Goal: Information Seeking & Learning: Find specific fact

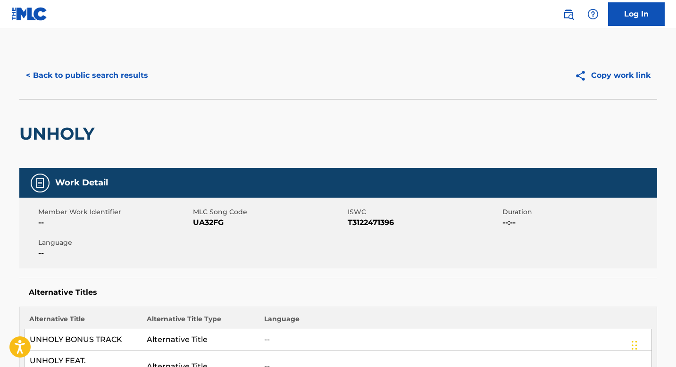
click at [112, 74] on button "< Back to public search results" at bounding box center [86, 76] width 135 height 24
click at [98, 80] on button "< Back to public search results" at bounding box center [86, 76] width 135 height 24
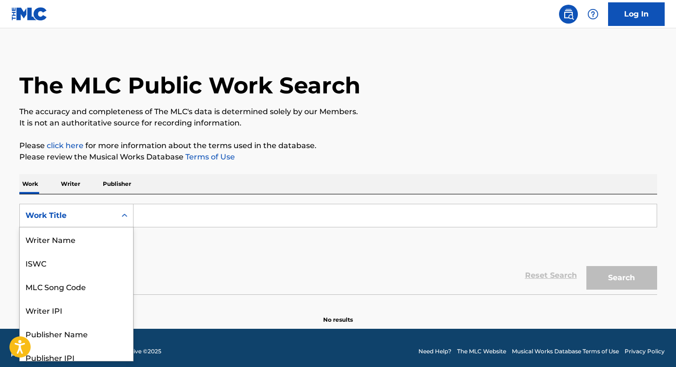
click at [126, 222] on div "Search Form" at bounding box center [124, 215] width 17 height 17
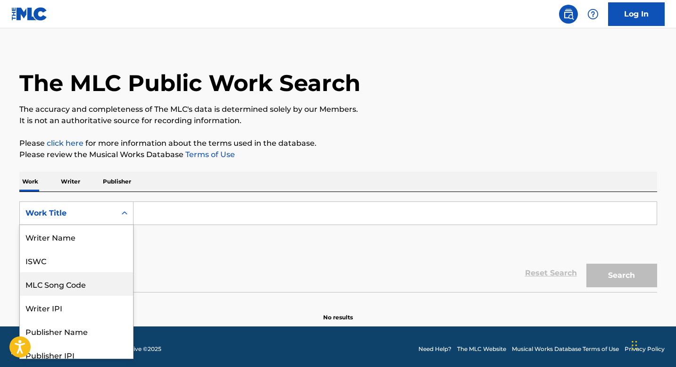
scroll to position [0, 0]
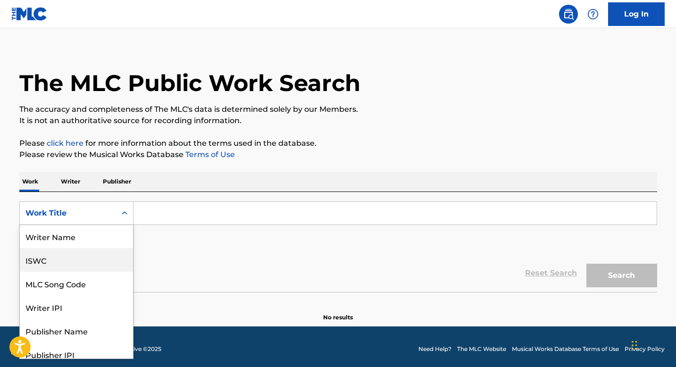
click at [101, 263] on div "ISWC" at bounding box center [76, 260] width 113 height 24
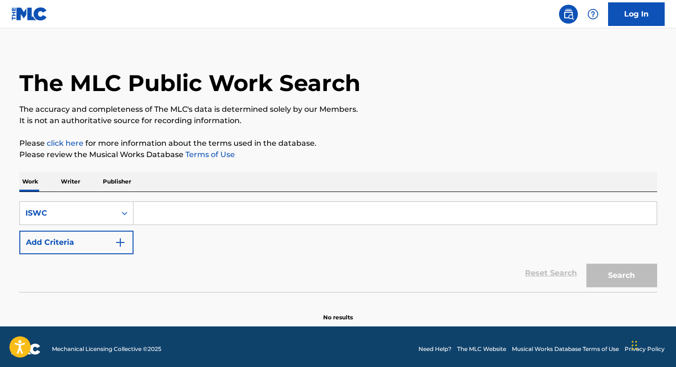
click at [168, 206] on input "Search Form" at bounding box center [394, 213] width 523 height 23
paste input ""ISWC: T9048242542 Title: WOMEN LIE MEN LIE Artists: Yo Gotti GMR: SESEAC: ""
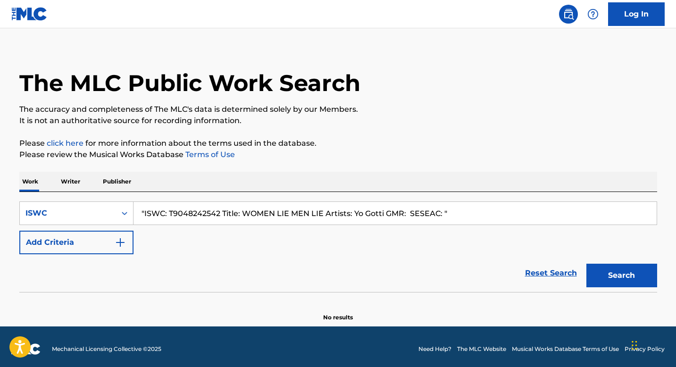
click at [203, 215] on input ""ISWC: T9048242542 Title: WOMEN LIE MEN LIE Artists: Yo Gotti GMR: SESEAC: "" at bounding box center [394, 213] width 523 height 23
click at [478, 223] on input ""ISWC: T9048242542 Title: WOMEN LIE MEN LIE Artists: Yo Gotti GMR: SESEAC: "" at bounding box center [394, 213] width 523 height 23
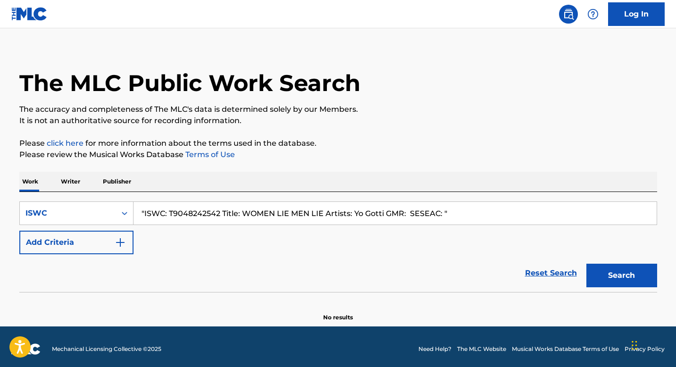
paste input "T9048242542"
click at [632, 270] on button "Search" at bounding box center [621, 276] width 71 height 24
click at [601, 286] on button "Search" at bounding box center [621, 276] width 71 height 24
click at [218, 219] on input "T9048242542" at bounding box center [394, 213] width 523 height 23
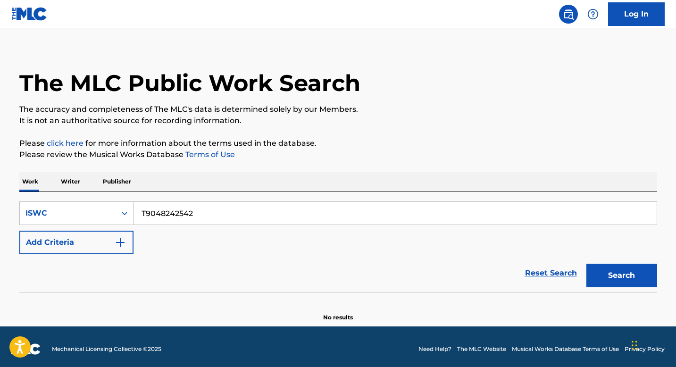
click at [218, 219] on input "T9048242542" at bounding box center [394, 213] width 523 height 23
paste input ""ISWC: T0101629382 Title: Rain Artists: The Beatles GMR: SESEAC: ""
type input ""ISWC: T0101629382 Title: Rain Artists: The Beatles GMR: SESEAC: ""
click at [192, 215] on input ""ISWC: T0101629382 Title: Rain Artists: The Beatles GMR: SESEAC: "" at bounding box center [394, 213] width 523 height 23
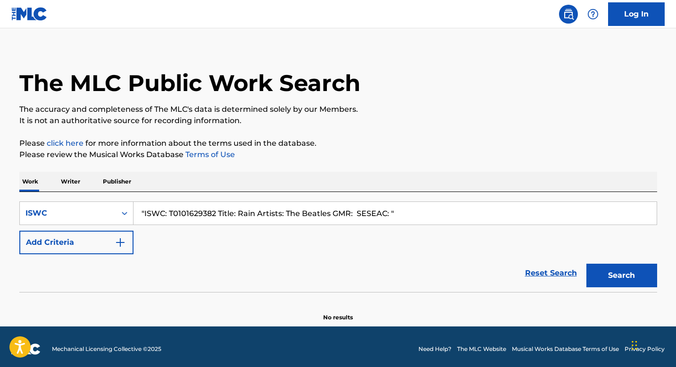
click at [410, 219] on input ""ISWC: T0101629382 Title: Rain Artists: The Beatles GMR: SESEAC: "" at bounding box center [394, 213] width 523 height 23
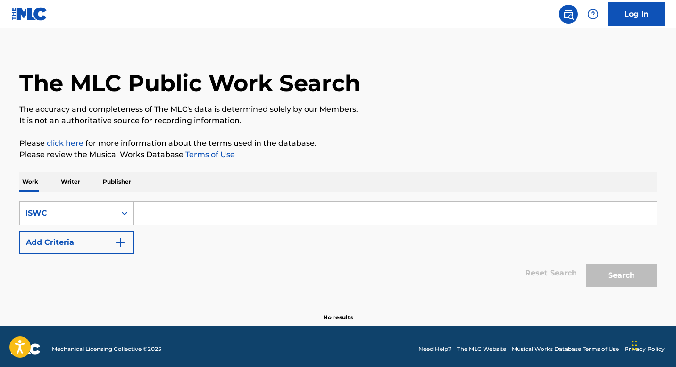
paste input "T0101629382"
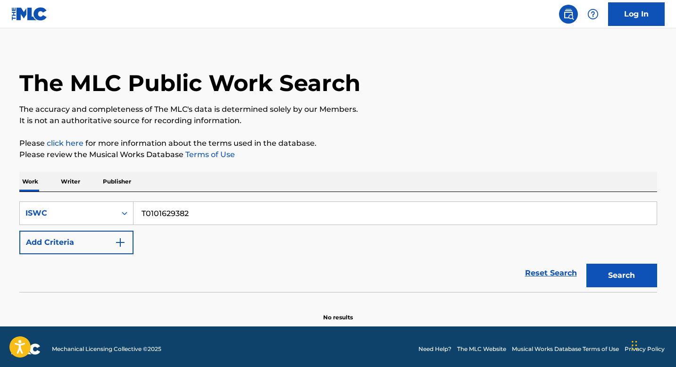
type input "T0101629382"
click at [633, 277] on button "Search" at bounding box center [621, 276] width 71 height 24
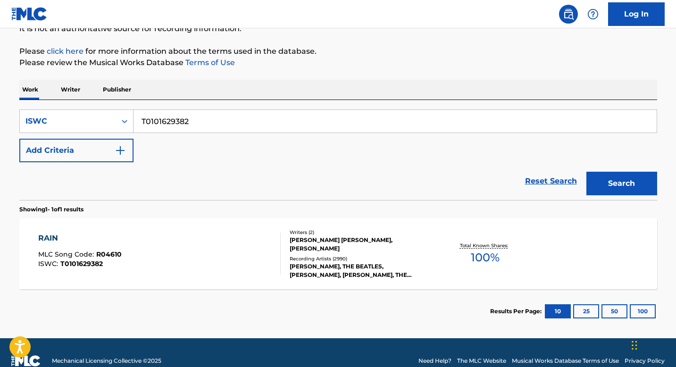
scroll to position [117, 0]
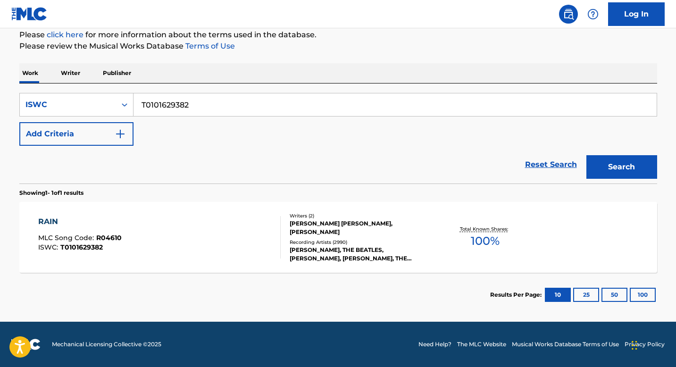
click at [189, 209] on div "RAIN MLC Song Code : R04610 ISWC : T0101629382 Writers ( 2 ) [PERSON_NAME] [PER…" at bounding box center [337, 237] width 637 height 71
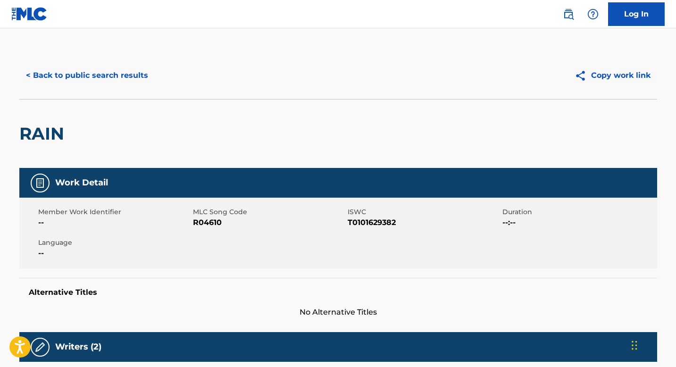
click at [107, 72] on button "< Back to public search results" at bounding box center [86, 76] width 135 height 24
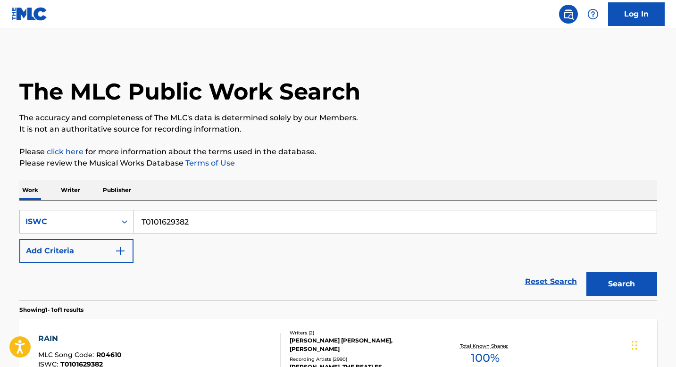
scroll to position [92, 0]
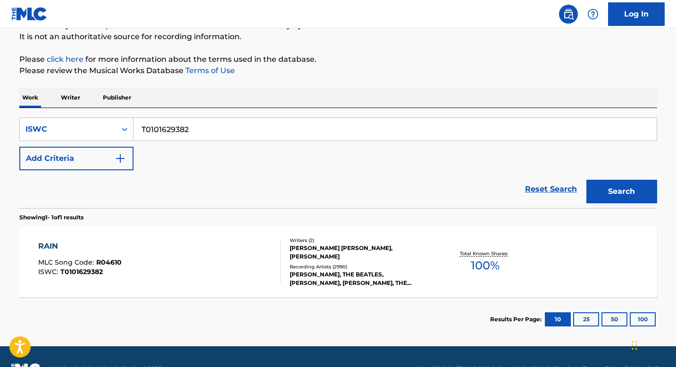
click at [219, 127] on input "T0101629382" at bounding box center [394, 129] width 523 height 23
paste input ""ISWC: T0702343563 Title: Greenfields Artists: [PERSON_NAME] GMR: SESEAC: ""
type input ""ISWC: T0702343563 Title: Greenfields Artists: [PERSON_NAME] GMR: SESEAC: ""
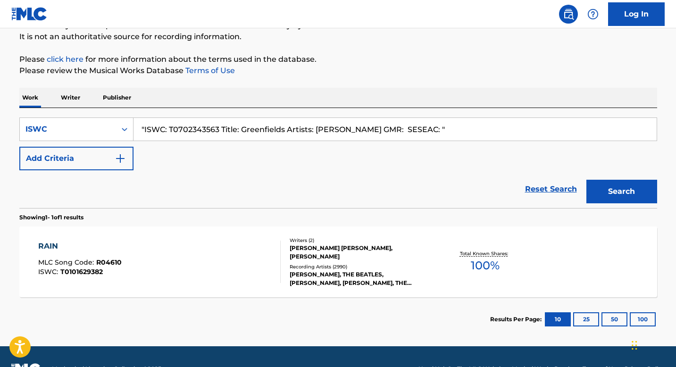
click at [198, 129] on input ""ISWC: T0702343563 Title: Greenfields Artists: [PERSON_NAME] GMR: SESEAC: "" at bounding box center [394, 129] width 523 height 23
click at [458, 134] on input ""ISWC: T0702343563 Title: Greenfields Artists: [PERSON_NAME] GMR: SESEAC: "" at bounding box center [394, 129] width 523 height 23
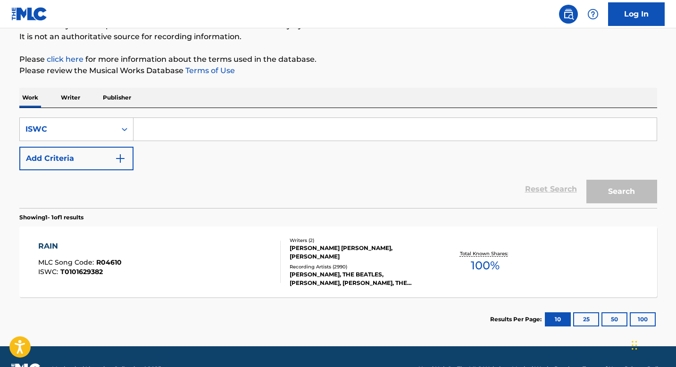
paste input "T0702343563"
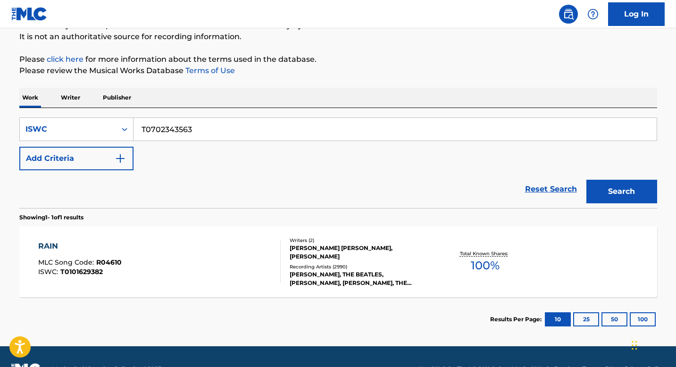
type input "T0702343563"
click at [617, 192] on button "Search" at bounding box center [621, 192] width 71 height 24
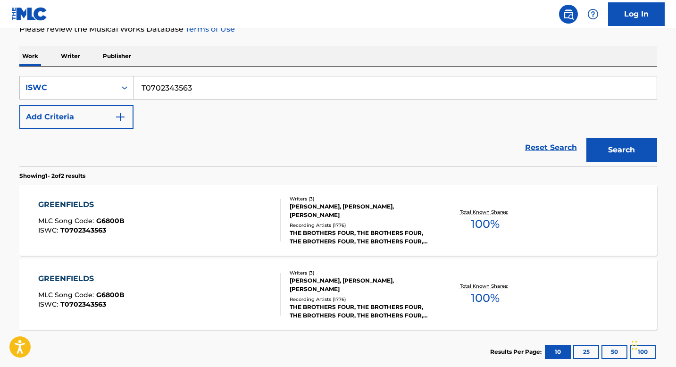
scroll to position [133, 0]
click at [223, 204] on div "GREENFIELDS MLC Song Code : G6800B ISWC : T0702343563" at bounding box center [159, 220] width 242 height 42
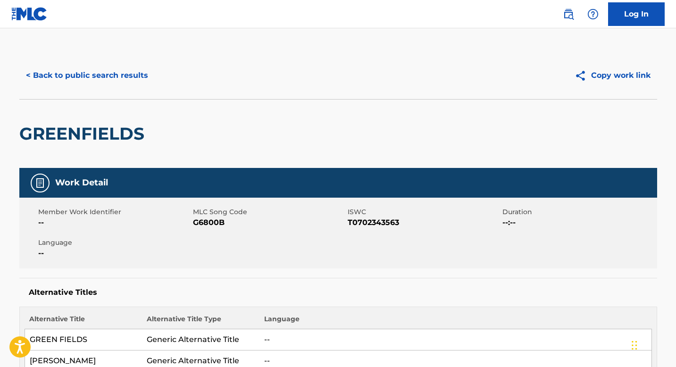
click at [106, 77] on button "< Back to public search results" at bounding box center [86, 76] width 135 height 24
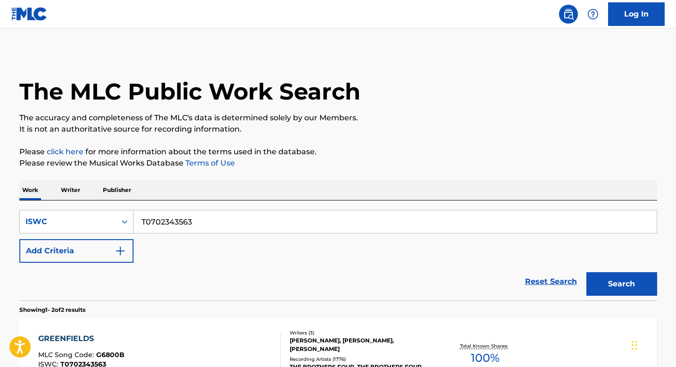
scroll to position [133, 0]
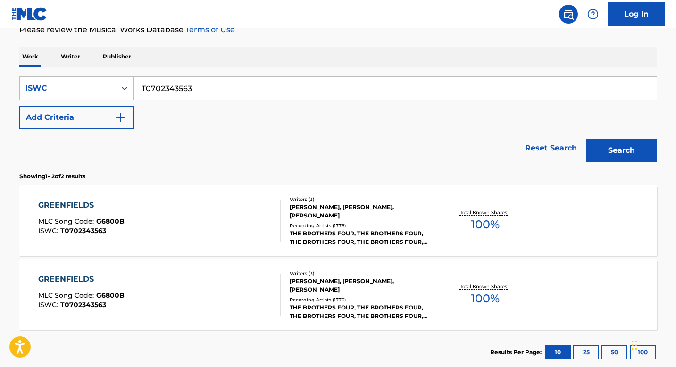
click at [226, 91] on input "T0702343563" at bounding box center [394, 88] width 523 height 23
paste input ""ISWC: T9047128541 Title: FLOW GANGSTERIL Artists: [PERSON_NAME] GMR: SESEAC: ""
click at [199, 89] on input ""ISWC: T9047128541 Title: FLOW GANGSTERIL Artists: [PERSON_NAME] GMR: SESEAC: "" at bounding box center [394, 88] width 523 height 23
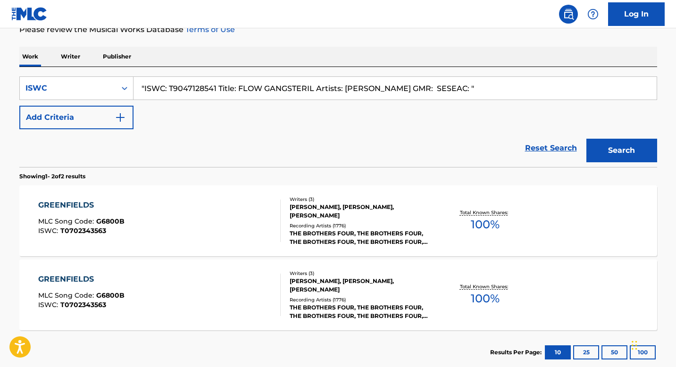
click at [199, 89] on input ""ISWC: T9047128541 Title: FLOW GANGSTERIL Artists: [PERSON_NAME] GMR: SESEAC: "" at bounding box center [394, 88] width 523 height 23
type input ""ISWC: T9047128541 Title: FLOW GANGSTERIL Artists: [PERSON_NAME] GMR: SESEAC: ""
click at [156, 216] on div "GREENFIELDS MLC Song Code : G6800B ISWC : T0702343563" at bounding box center [159, 220] width 242 height 42
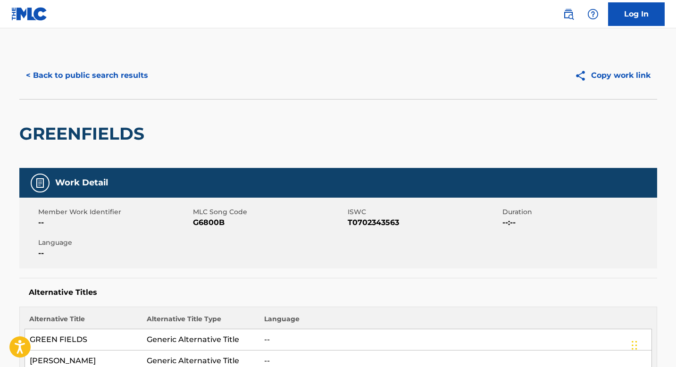
click at [53, 78] on button "< Back to public search results" at bounding box center [86, 76] width 135 height 24
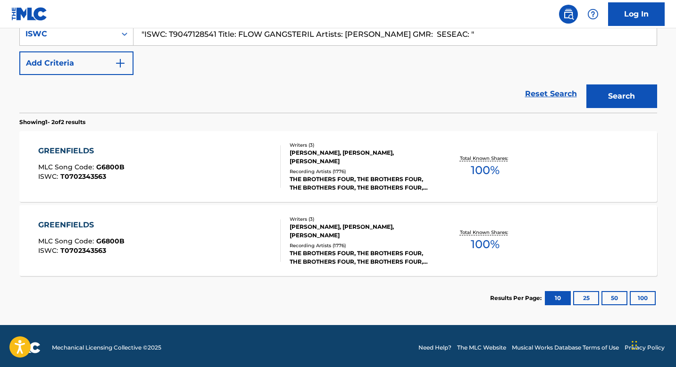
scroll to position [188, 0]
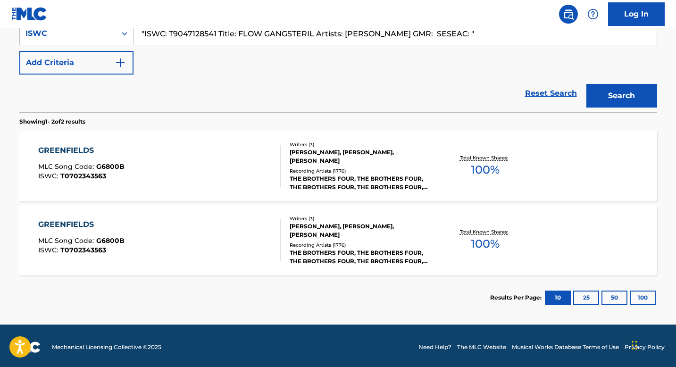
click at [162, 259] on div "GREENFIELDS MLC Song Code : G6800B ISWC : T0702343563" at bounding box center [159, 240] width 242 height 42
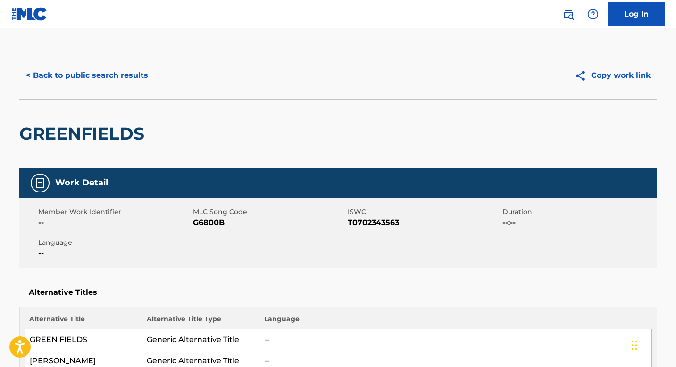
click at [91, 76] on button "< Back to public search results" at bounding box center [86, 76] width 135 height 24
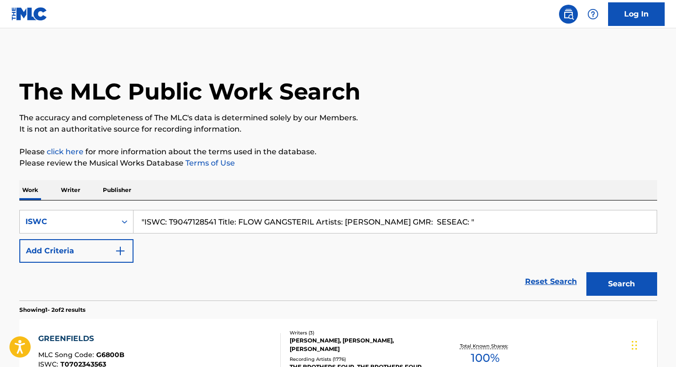
click at [218, 220] on input ""ISWC: T9047128541 Title: FLOW GANGSTERIL Artists: [PERSON_NAME] GMR: SESEAC: "" at bounding box center [394, 221] width 523 height 23
paste input "T9047128541"
type input "T9047128541"
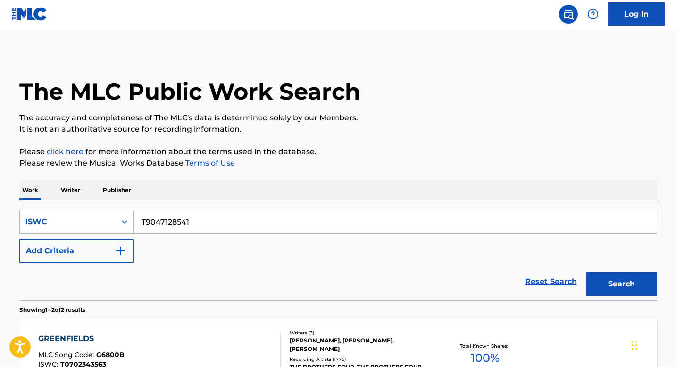
click at [586, 272] on button "Search" at bounding box center [621, 284] width 71 height 24
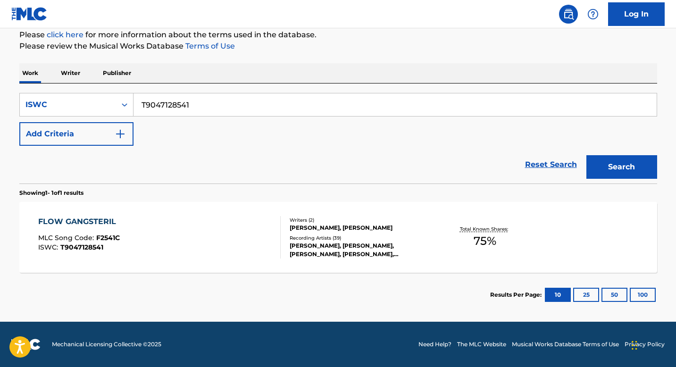
scroll to position [116, 0]
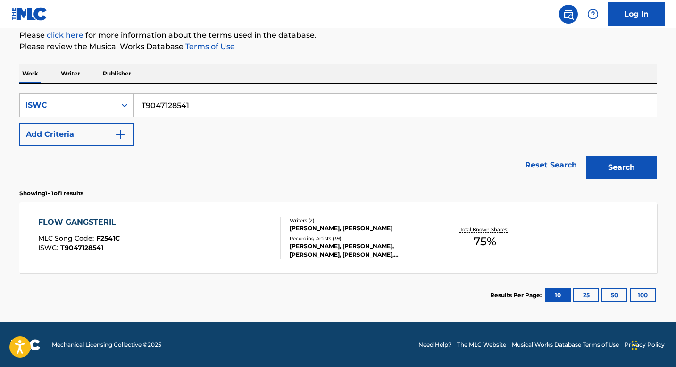
click at [190, 232] on div "FLOW GANGSTERIL MLC Song Code : F2541C ISWC : T9047128541" at bounding box center [159, 237] width 242 height 42
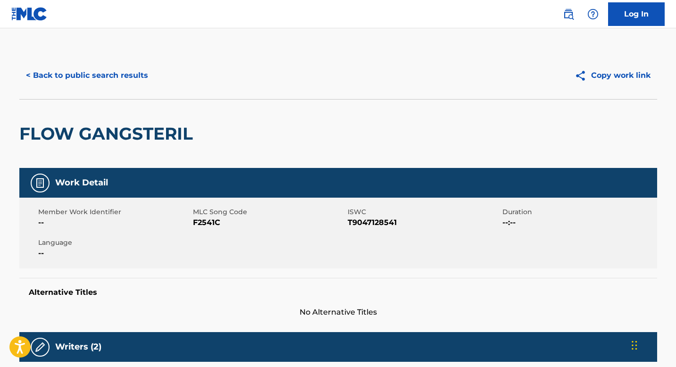
click at [64, 134] on h2 "FLOW GANGSTERIL" at bounding box center [108, 133] width 178 height 21
click at [130, 130] on h2 "FLOW GANGSTERIL" at bounding box center [108, 133] width 178 height 21
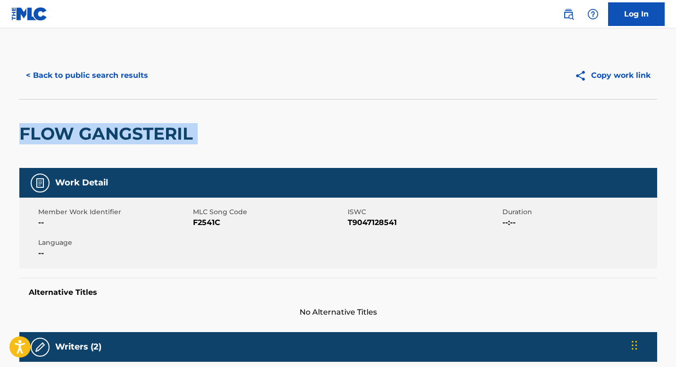
click at [130, 130] on h2 "FLOW GANGSTERIL" at bounding box center [108, 133] width 178 height 21
copy div "FLOW GANGSTERIL"
click at [128, 77] on button "< Back to public search results" at bounding box center [86, 76] width 135 height 24
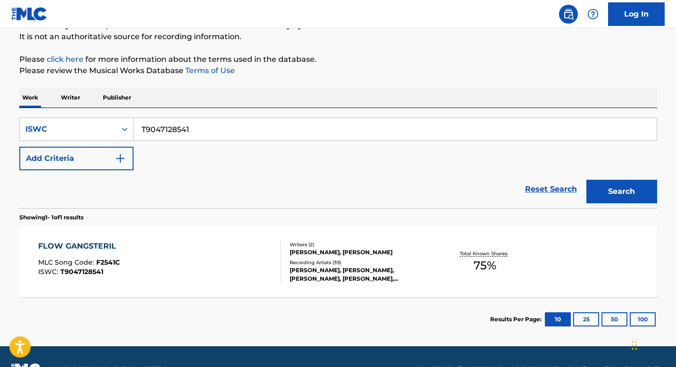
click at [205, 137] on input "T9047128541" at bounding box center [394, 129] width 523 height 23
paste input ""ISWC: T0719143017 Title: Hubba Hubba Artists: SPM GMR: SESEAC: ""
type input ""ISWC: T0719143017 Title: Hubba Hubba Artists: SPM GMR: SESEAC: ""
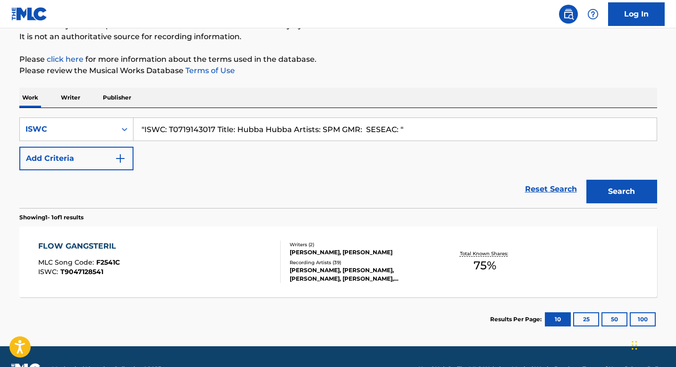
click at [188, 128] on input ""ISWC: T0719143017 Title: Hubba Hubba Artists: SPM GMR: SESEAC: "" at bounding box center [394, 129] width 523 height 23
click at [446, 125] on input ""ISWC: T0719143017 Title: Hubba Hubba Artists: SPM GMR: SESEAC: "" at bounding box center [394, 129] width 523 height 23
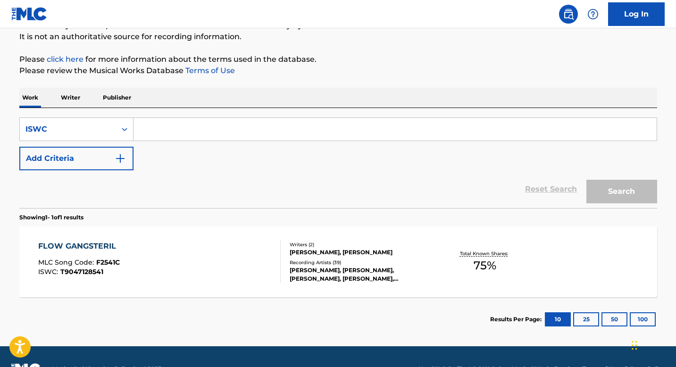
paste input "T0719143017"
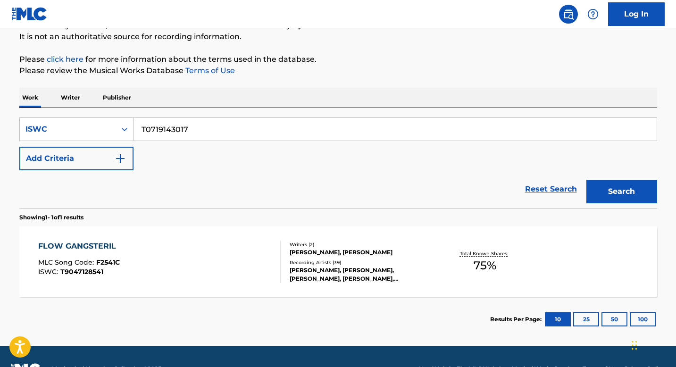
type input "T0719143017"
click at [586, 180] on button "Search" at bounding box center [621, 192] width 71 height 24
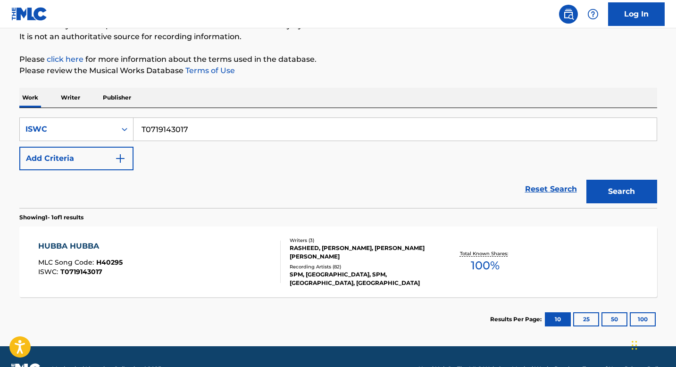
click at [172, 230] on div "HUBBA HUBBA MLC Song Code : H40295 ISWC : T0719143017 Writers ( 3 ) RASHEED, [P…" at bounding box center [337, 261] width 637 height 71
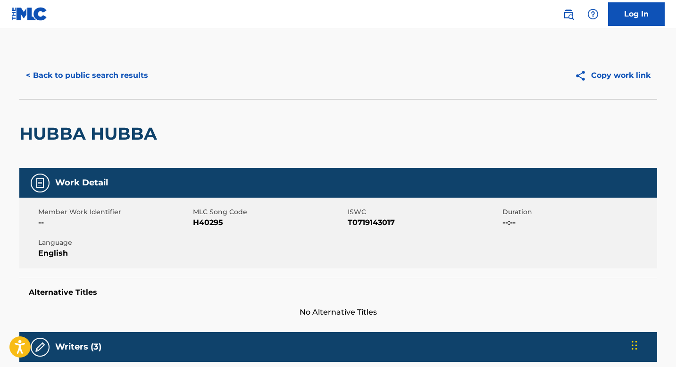
click at [107, 70] on button "< Back to public search results" at bounding box center [86, 76] width 135 height 24
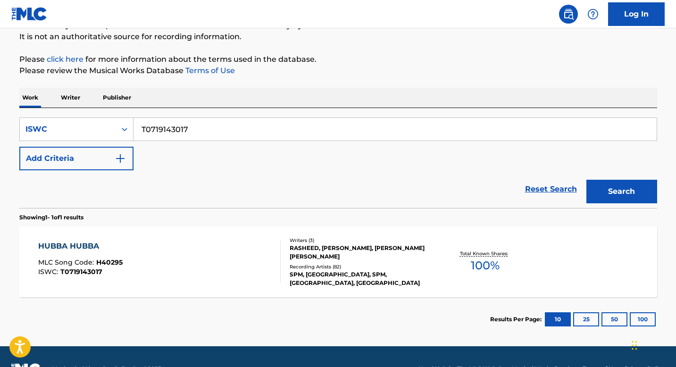
click at [213, 130] on input "T0719143017" at bounding box center [394, 129] width 523 height 23
paste input ""ISWC: T0702328913 Title: BAD LUCK Artists: [PERSON_NAME] & The Blue Notes GMR:…"
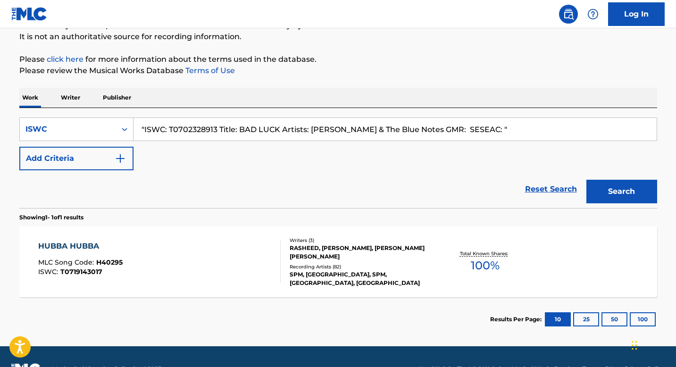
click at [586, 180] on button "Search" at bounding box center [621, 192] width 71 height 24
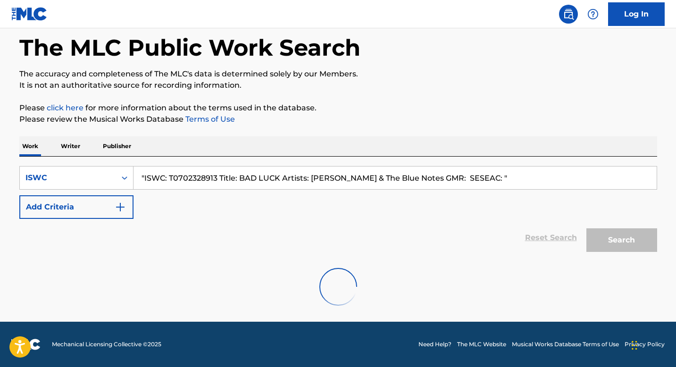
scroll to position [13, 0]
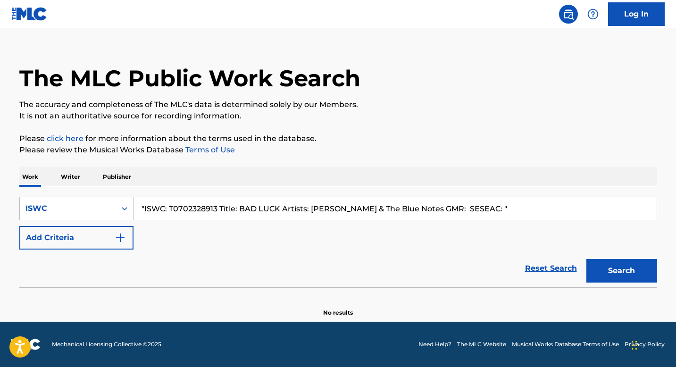
click at [199, 208] on input ""ISWC: T0702328913 Title: BAD LUCK Artists: [PERSON_NAME] & The Blue Notes GMR:…" at bounding box center [394, 208] width 523 height 23
click at [343, 211] on input ""ISWC: T0702328913 Title: BAD LUCK Artists: [PERSON_NAME] & The Blue Notes GMR:…" at bounding box center [394, 208] width 523 height 23
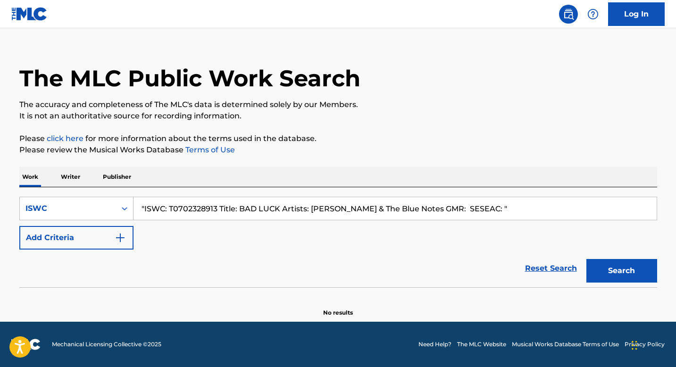
paste input "T0702328913"
type input "T0702328913"
click at [586, 259] on button "Search" at bounding box center [621, 271] width 71 height 24
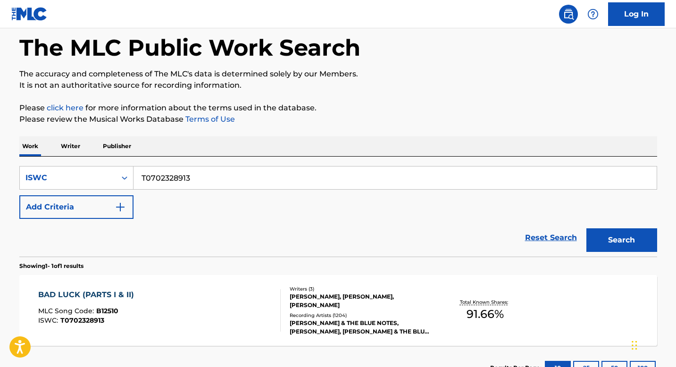
scroll to position [92, 0]
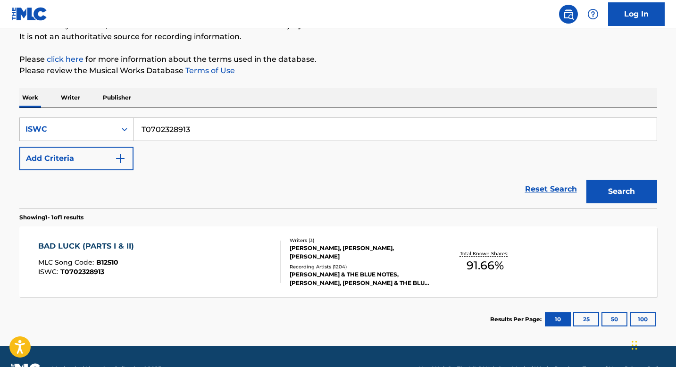
click at [188, 240] on div "BAD LUCK (PARTS I & II) MLC Song Code : B12510 ISWC : T0702328913 Writers ( 3 )…" at bounding box center [337, 261] width 637 height 71
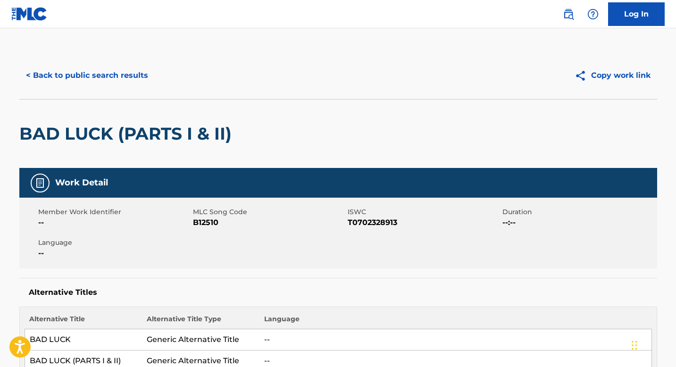
click at [81, 75] on button "< Back to public search results" at bounding box center [86, 76] width 135 height 24
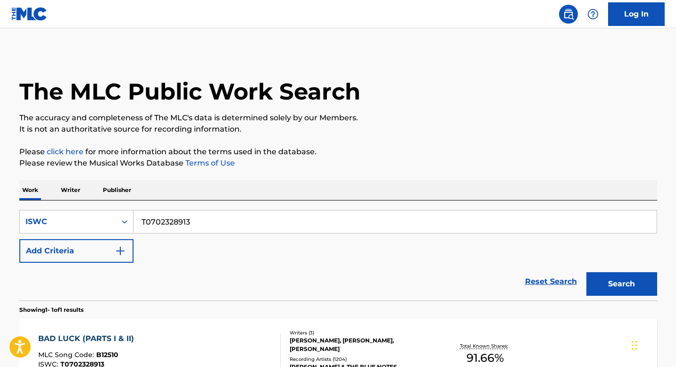
scroll to position [92, 0]
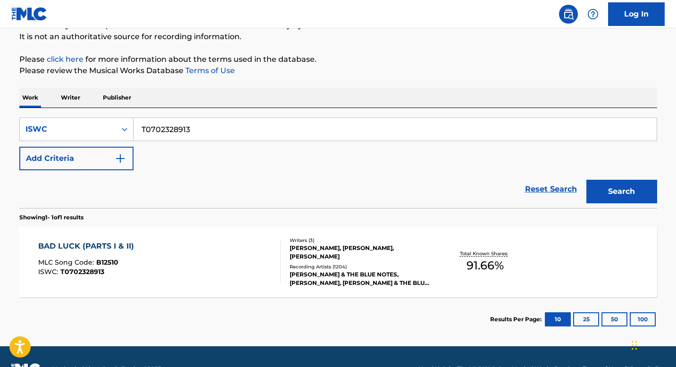
click at [215, 126] on input "T0702328913" at bounding box center [394, 129] width 523 height 23
paste input ""ISWC: T0701286216 Title: Rock And Roll Never Forgets Artists: [PERSON_NAME] & …"
type input ""ISWC: T0701286216 Title: Rock And Roll Never Forgets Artists: [PERSON_NAME] & …"
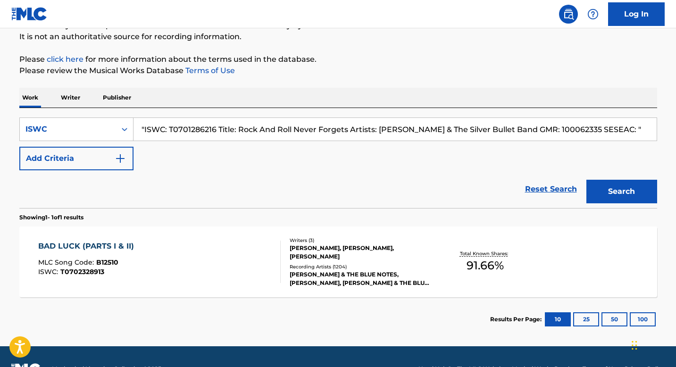
click at [195, 131] on input ""ISWC: T0701286216 Title: Rock And Roll Never Forgets Artists: [PERSON_NAME] & …" at bounding box center [394, 129] width 523 height 23
click at [258, 129] on input ""ISWC: T0701286216 Title: Rock And Roll Never Forgets Artists: [PERSON_NAME] & …" at bounding box center [394, 129] width 523 height 23
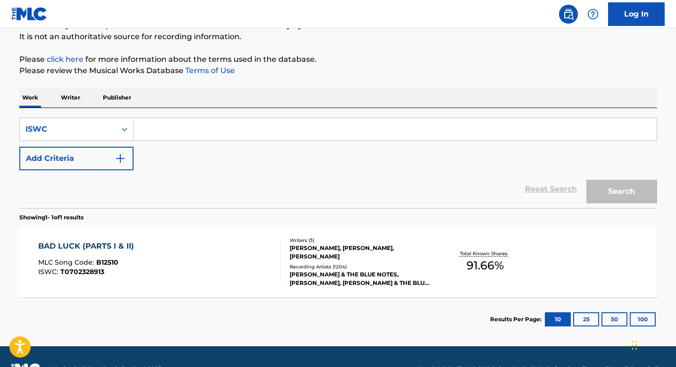
paste input "T0701286216"
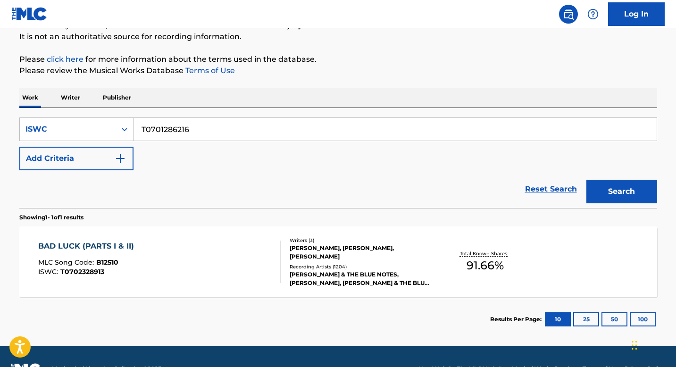
type input "T0701286216"
click at [618, 184] on button "Search" at bounding box center [621, 192] width 71 height 24
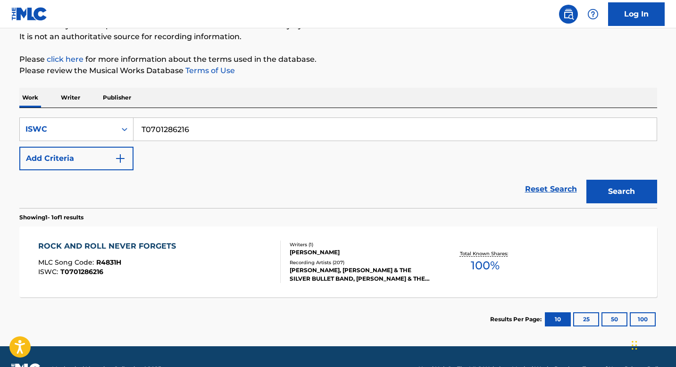
click at [186, 264] on div "ROCK AND ROLL NEVER FORGETS MLC Song Code : R4831H ISWC : T0701286216" at bounding box center [159, 261] width 242 height 42
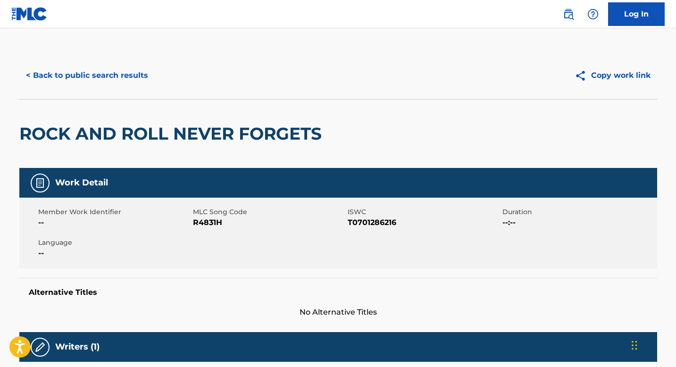
click at [102, 70] on button "< Back to public search results" at bounding box center [86, 76] width 135 height 24
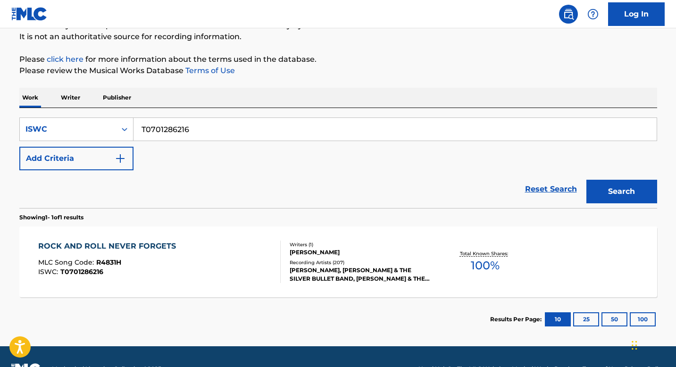
click at [211, 134] on input "T0701286216" at bounding box center [394, 129] width 523 height 23
click at [210, 134] on input "T0701286216" at bounding box center [394, 129] width 523 height 23
paste input ""ISWC: T9297501009 Title: [PERSON_NAME] Artists: Royal & the Serpent GMR: SESEA…"
type input ""ISWC: T9297501009 Title: [PERSON_NAME] Artists: Royal & the Serpent GMR: SESEA…"
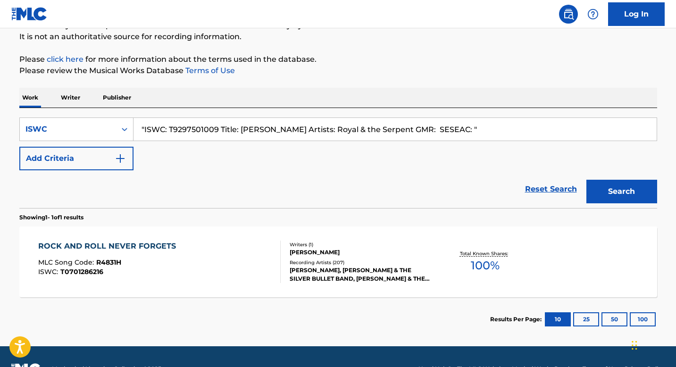
click at [204, 131] on input ""ISWC: T9297501009 Title: [PERSON_NAME] Artists: Royal & the Serpent GMR: SESEA…" at bounding box center [394, 129] width 523 height 23
click at [489, 130] on input ""ISWC: T9297501009 Title: [PERSON_NAME] Artists: Royal & the Serpent GMR: SESEA…" at bounding box center [394, 129] width 523 height 23
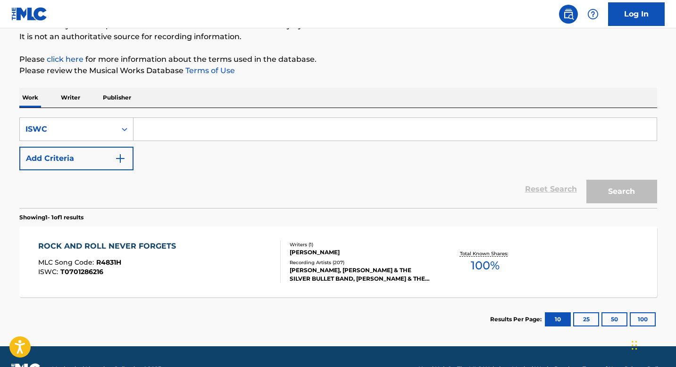
paste input "T9297501009"
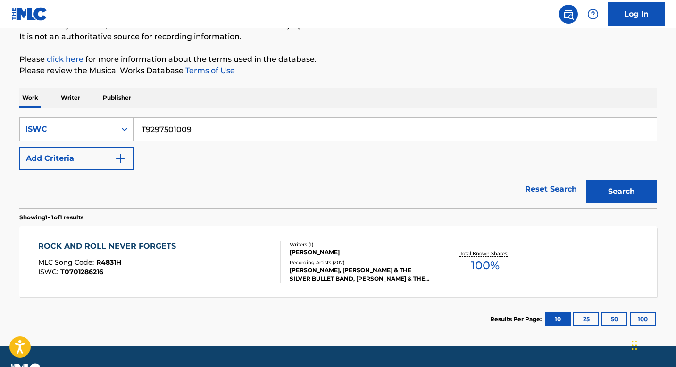
type input "T9297501009"
click at [611, 194] on button "Search" at bounding box center [621, 192] width 71 height 24
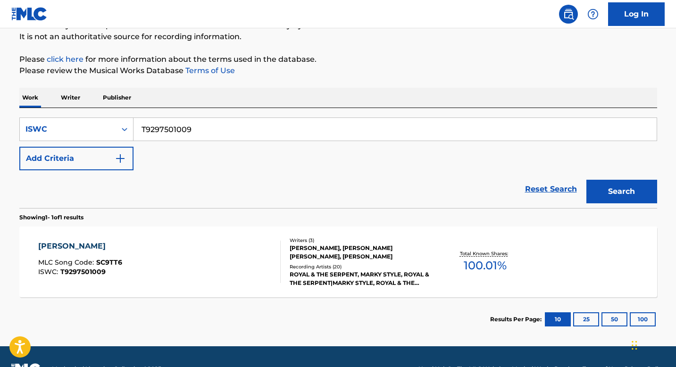
click at [157, 255] on div "[PERSON_NAME] MLC Song Code : SC9TT6 ISWC : T9297501009" at bounding box center [159, 261] width 242 height 42
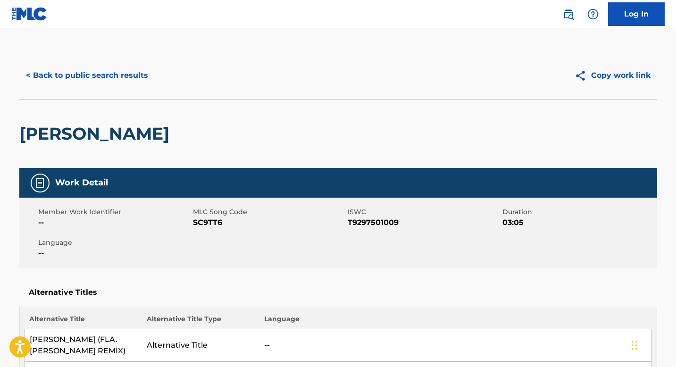
click at [67, 79] on button "< Back to public search results" at bounding box center [86, 76] width 135 height 24
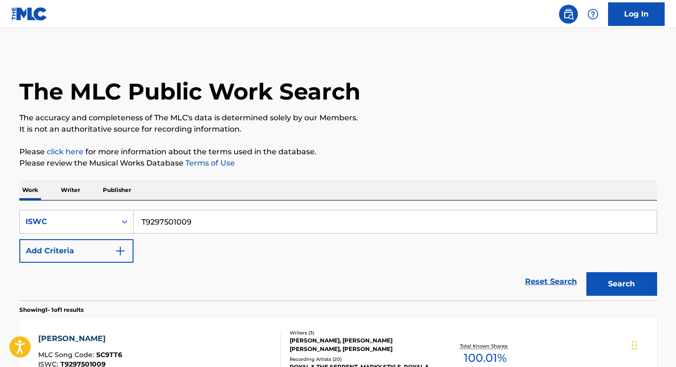
scroll to position [92, 0]
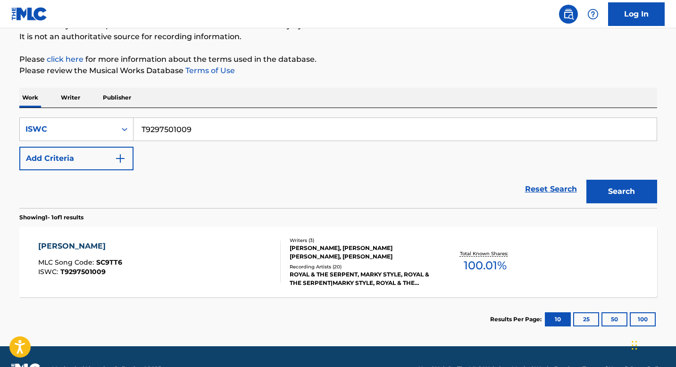
click at [225, 134] on input "T9297501009" at bounding box center [394, 129] width 523 height 23
paste input ""ISWC: T9330621506 Title: MADE FOR THESE Artists: [PERSON_NAME] GMR: SESEAC: ""
type input ""ISWC: T9330621506 Title: MADE FOR THESE Artists: [PERSON_NAME] GMR: SESEAC: ""
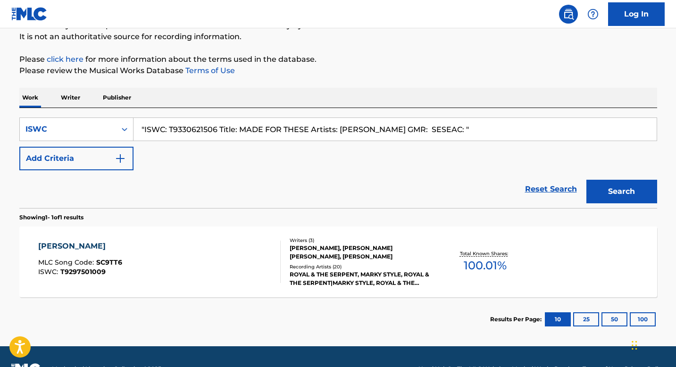
click at [200, 127] on input ""ISWC: T9330621506 Title: MADE FOR THESE Artists: [PERSON_NAME] GMR: SESEAC: "" at bounding box center [394, 129] width 523 height 23
click at [463, 130] on input ""ISWC: T9330621506 Title: MADE FOR THESE Artists: [PERSON_NAME] GMR: SESEAC: "" at bounding box center [394, 129] width 523 height 23
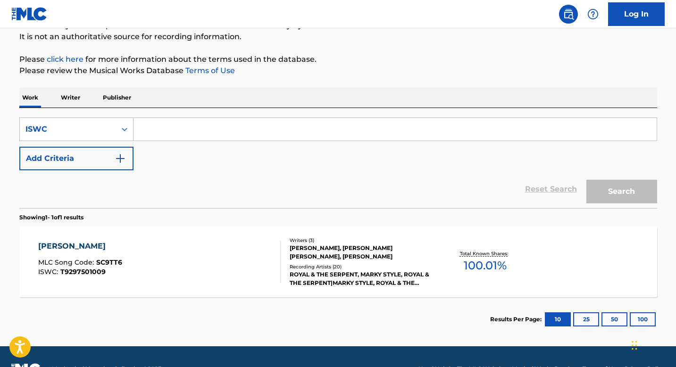
paste input "T9330621506"
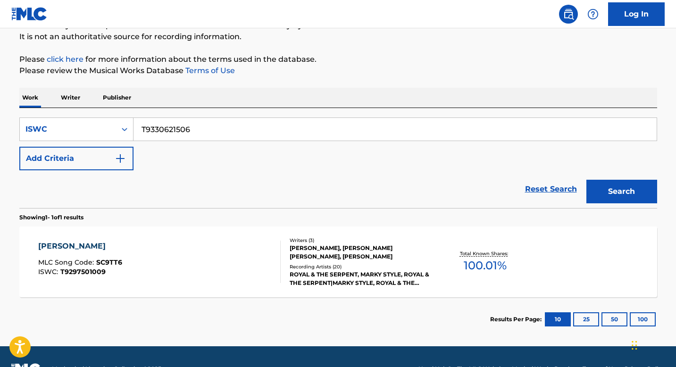
type input "T9330621506"
click at [626, 189] on button "Search" at bounding box center [621, 192] width 71 height 24
click at [207, 125] on input "T9330621506" at bounding box center [394, 129] width 523 height 23
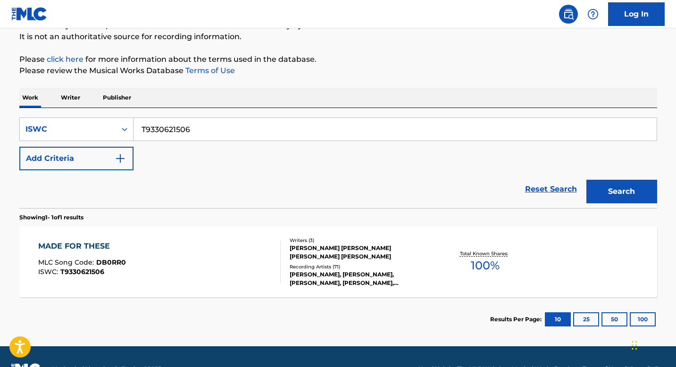
click at [282, 257] on div "Writers ( 3 ) [PERSON_NAME] [PERSON_NAME] [PERSON_NAME] [PERSON_NAME] Recording…" at bounding box center [356, 262] width 151 height 50
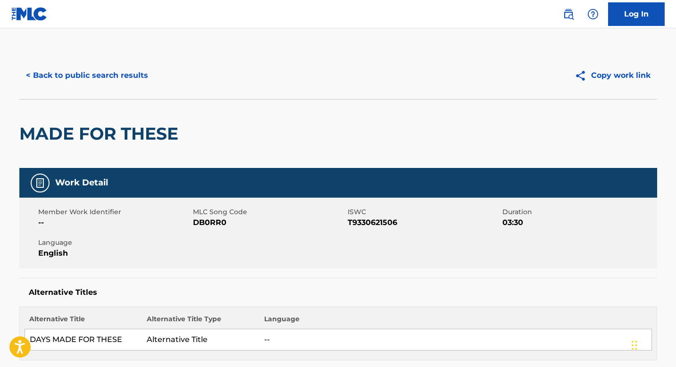
click at [75, 78] on button "< Back to public search results" at bounding box center [86, 76] width 135 height 24
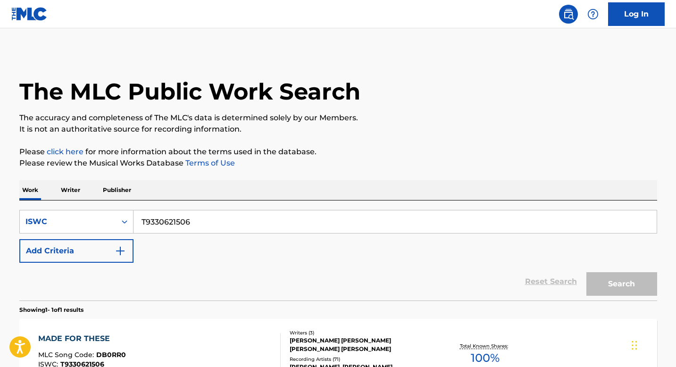
scroll to position [92, 0]
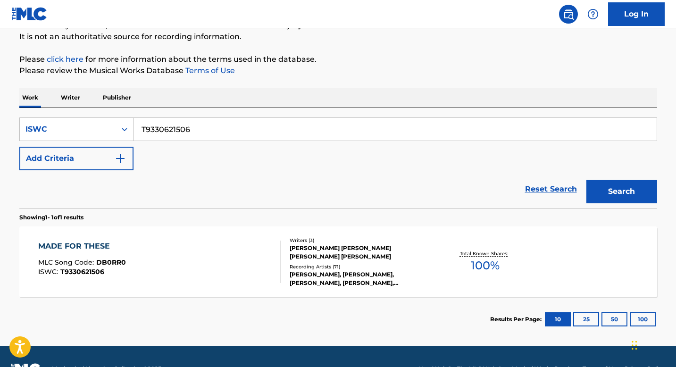
click at [207, 128] on input "T9330621506" at bounding box center [394, 129] width 523 height 23
paste input ""ISWC: T3022755706 Title: Hacker (feat. Big Scarr) Artists: Foogiano GMR: SESEA…"
type input ""ISWC: T3022755706 Title: Hacker (feat. Big Scarr) Artists: Foogiano GMR: SESEA…"
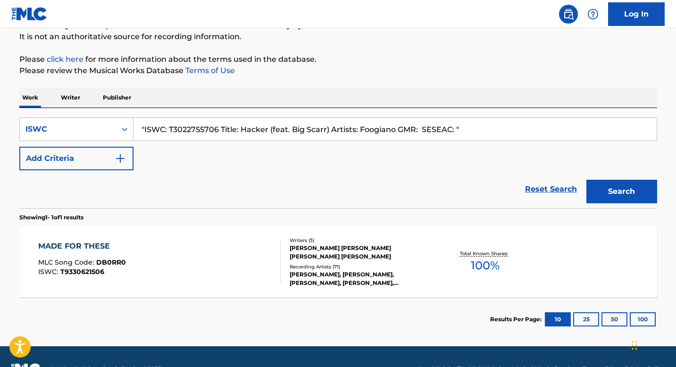
click at [200, 131] on input ""ISWC: T3022755706 Title: Hacker (feat. Big Scarr) Artists: Foogiano GMR: SESEA…" at bounding box center [394, 129] width 523 height 23
click at [341, 126] on input ""ISWC: T3022755706 Title: Hacker (feat. Big Scarr) Artists: Foogiano GMR: SESEA…" at bounding box center [394, 129] width 523 height 23
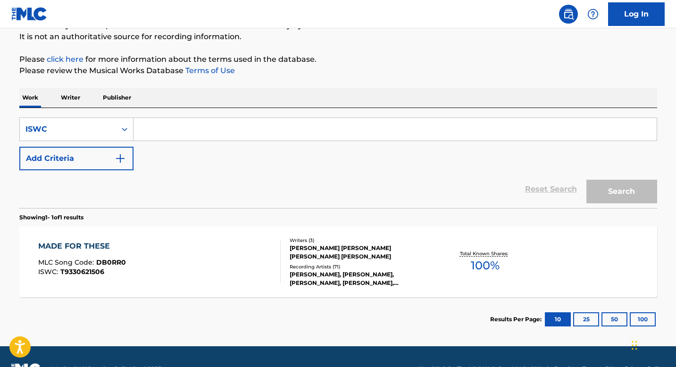
paste input "T3022755706"
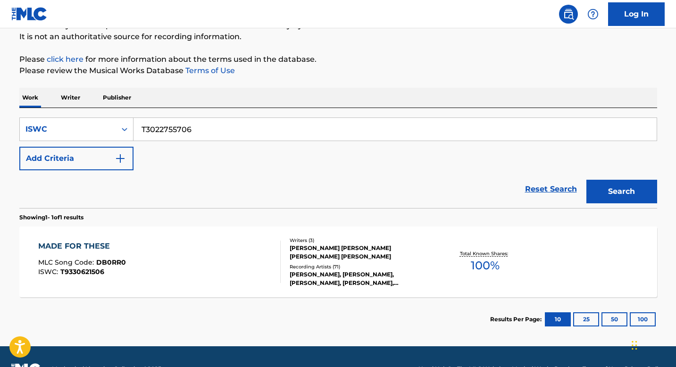
click at [586, 180] on button "Search" at bounding box center [621, 192] width 71 height 24
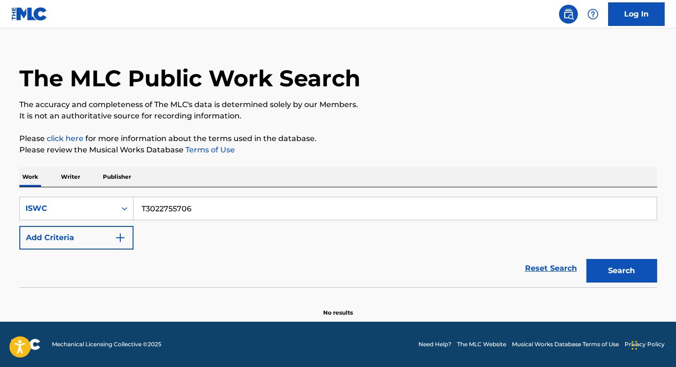
scroll to position [13, 0]
click at [215, 208] on input "T3022755706" at bounding box center [394, 208] width 523 height 23
paste input ""ISWC: T0112199333 Title: Toxic (Instrumental) Artists: The Muses GMR: SESEAC: ""
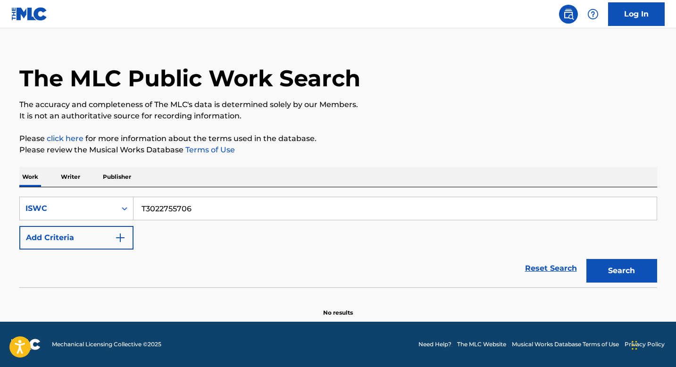
type input ""ISWC: T0112199333 Title: Toxic (Instrumental) Artists: The Muses GMR: SESEAC: ""
click at [190, 211] on input ""ISWC: T0112199333 Title: Toxic (Instrumental) Artists: The Muses GMR: SESEAC: "" at bounding box center [394, 208] width 523 height 23
click at [471, 211] on input ""ISWC: T0112199333 Title: Toxic (Instrumental) Artists: The Muses GMR: SESEAC: "" at bounding box center [394, 208] width 523 height 23
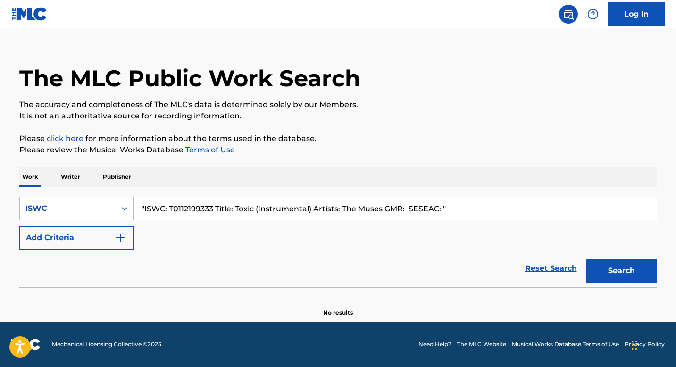
click at [471, 211] on input ""ISWC: T0112199333 Title: Toxic (Instrumental) Artists: The Muses GMR: SESEAC: "" at bounding box center [394, 208] width 523 height 23
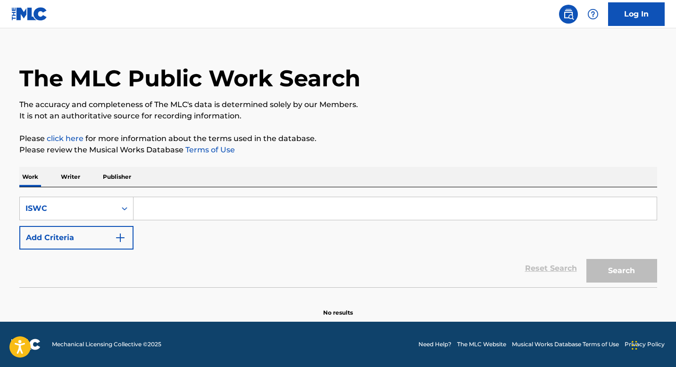
paste input "T0112199333"
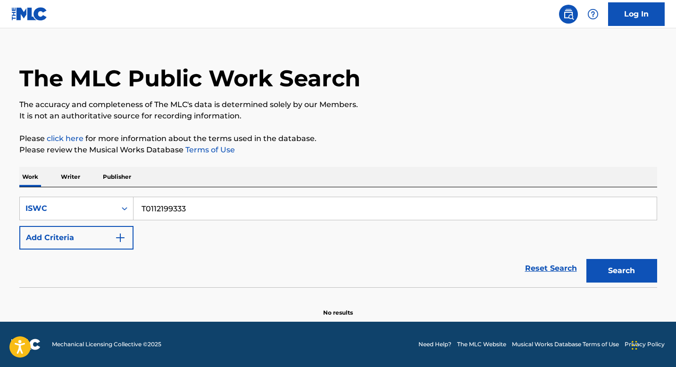
type input "T0112199333"
click at [623, 272] on button "Search" at bounding box center [621, 271] width 71 height 24
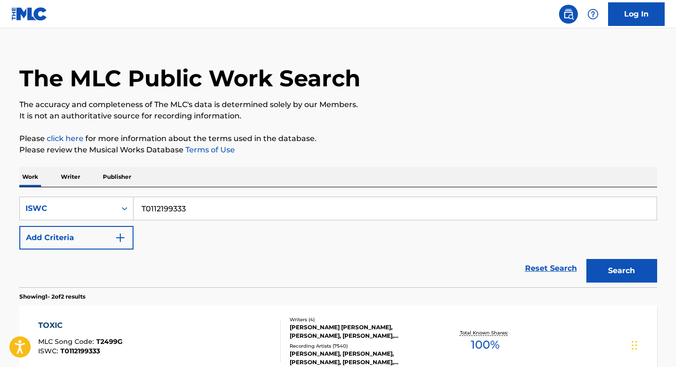
click at [172, 207] on input "T0112199333" at bounding box center [394, 208] width 523 height 23
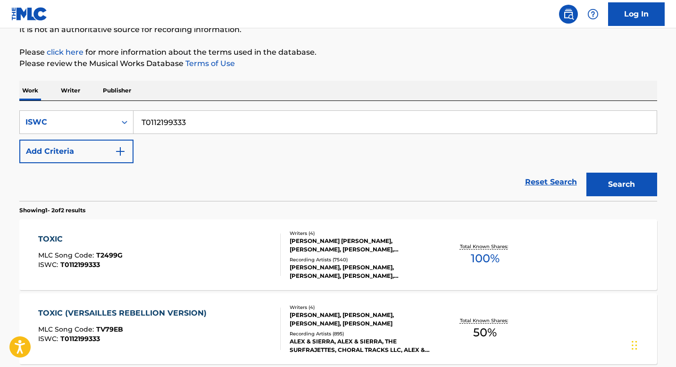
scroll to position [113, 0]
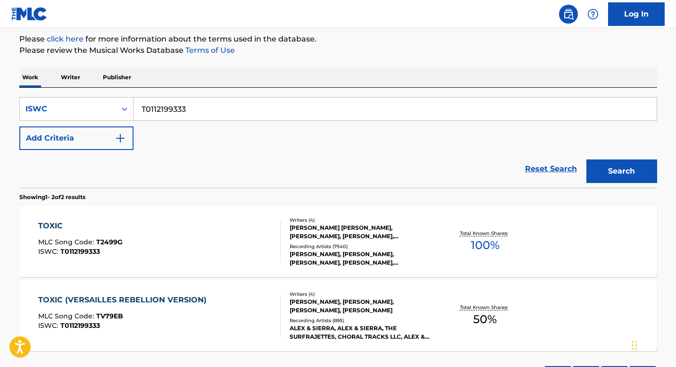
click at [205, 246] on div "TOXIC MLC Song Code : T2499G ISWC : T0112199333" at bounding box center [159, 241] width 242 height 42
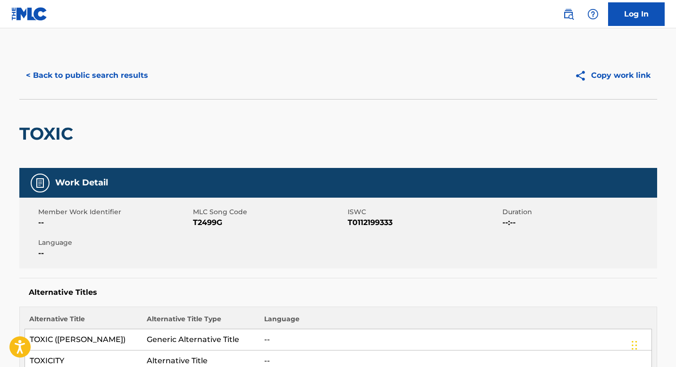
click at [96, 76] on button "< Back to public search results" at bounding box center [86, 76] width 135 height 24
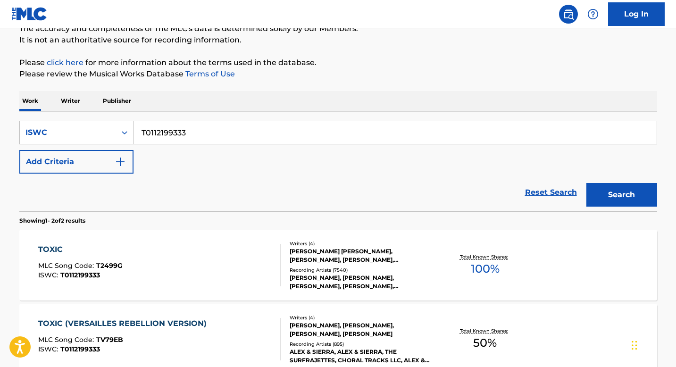
scroll to position [89, 0]
click at [200, 132] on input "T0112199333" at bounding box center [394, 133] width 523 height 23
paste input "3253536157"
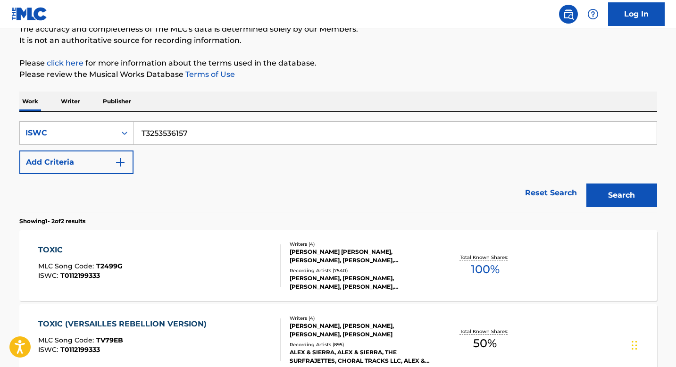
click at [586, 183] on button "Search" at bounding box center [621, 195] width 71 height 24
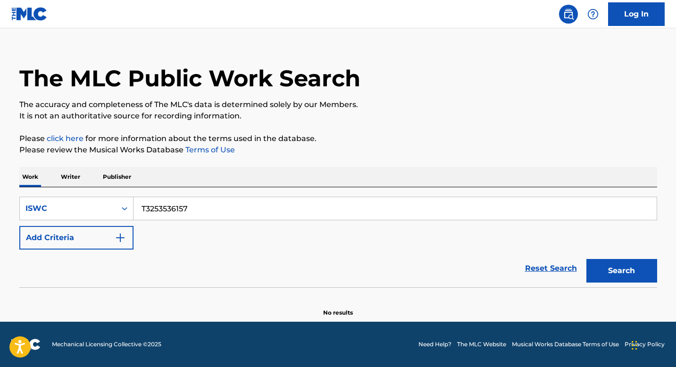
scroll to position [0, 0]
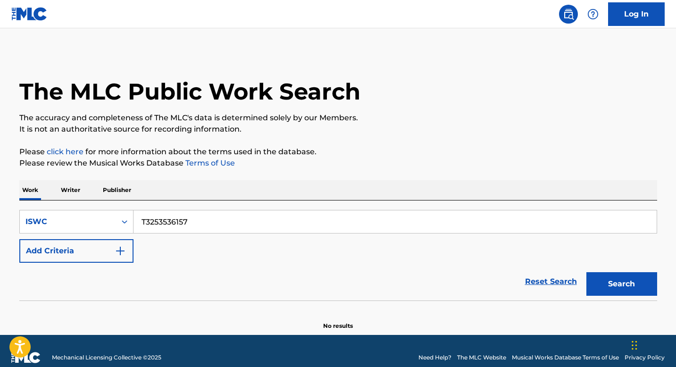
click at [205, 221] on input "T3253536157" at bounding box center [394, 221] width 523 height 23
paste input ""ISWC: T9269926230 Title: 100 MILES AND RUNNING Artists: Logic GMR: SESEAC: ""
type input ""ISWC: T9269926230 Title: 100 MILES AND RUNNING Artists: Logic GMR: SESEAC: ""
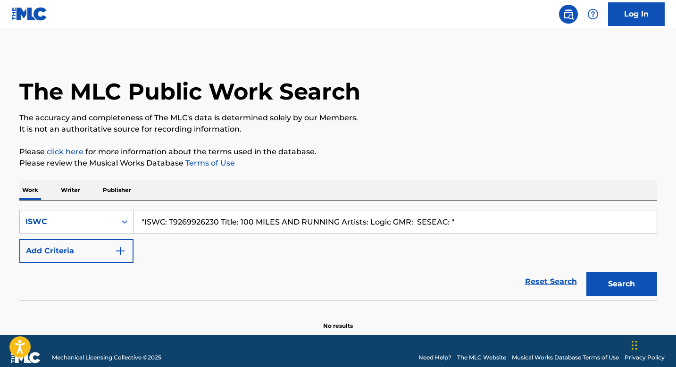
click at [197, 222] on input ""ISWC: T9269926230 Title: 100 MILES AND RUNNING Artists: Logic GMR: SESEAC: "" at bounding box center [394, 221] width 523 height 23
click at [394, 223] on input ""ISWC: T9269926230 Title: 100 MILES AND RUNNING Artists: Logic GMR: SESEAC: "" at bounding box center [394, 221] width 523 height 23
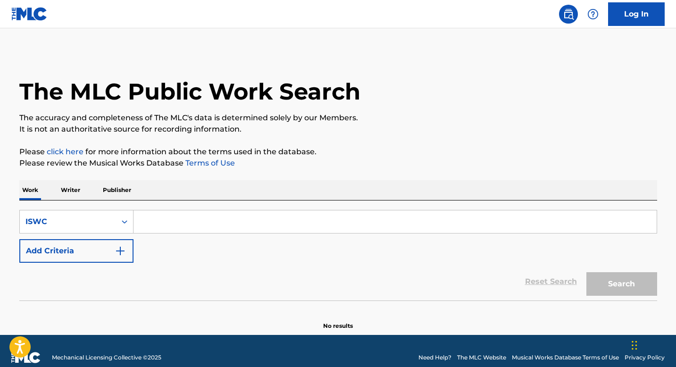
paste input "T9269926230"
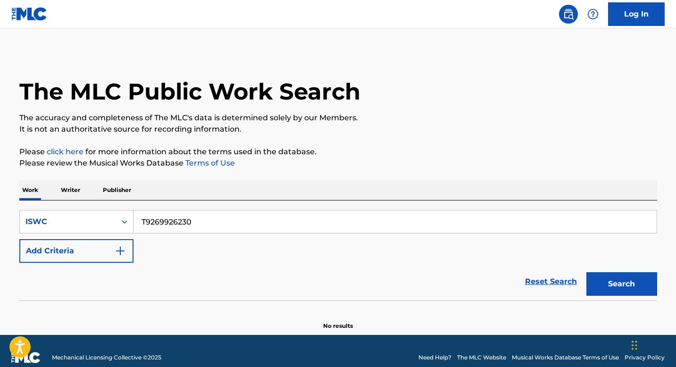
type input "T9269926230"
click at [625, 284] on button "Search" at bounding box center [621, 284] width 71 height 24
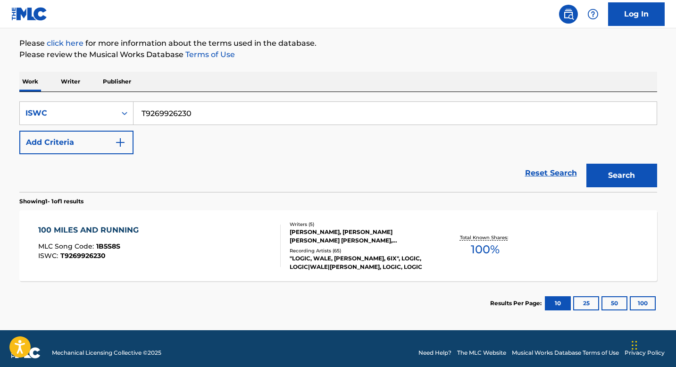
scroll to position [109, 0]
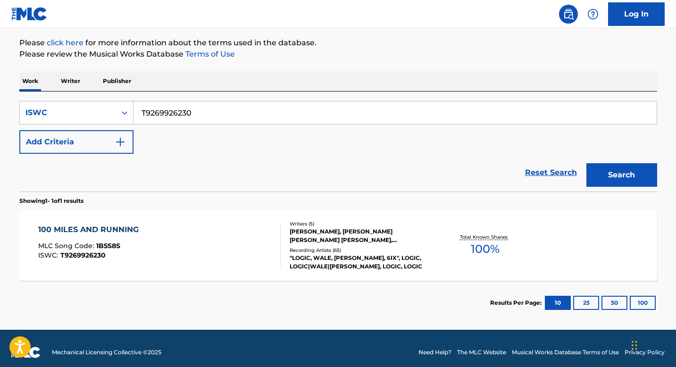
click at [192, 238] on div "100 MILES AND RUNNING MLC Song Code : 1B5S8S ISWC : T9269926230" at bounding box center [159, 245] width 242 height 42
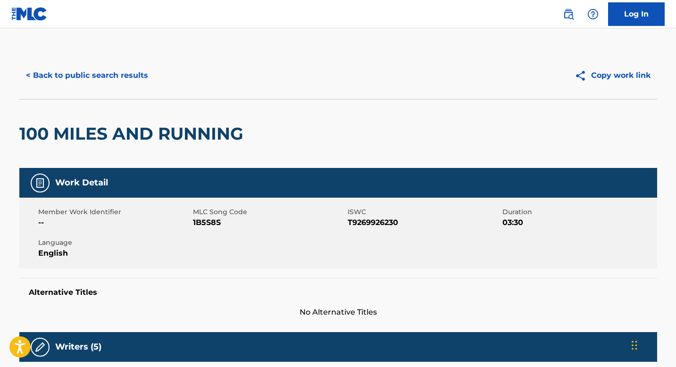
click at [74, 78] on button "< Back to public search results" at bounding box center [86, 76] width 135 height 24
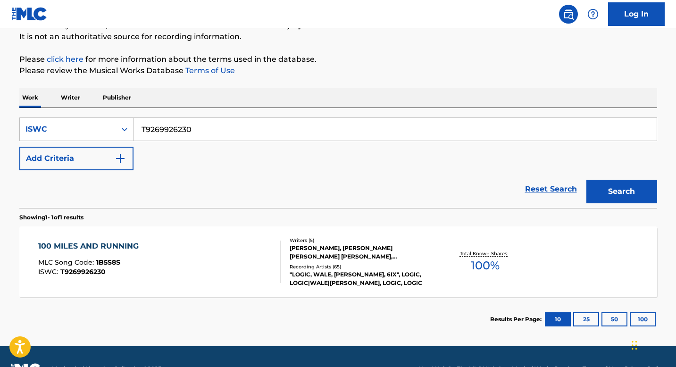
click at [202, 134] on input "T9269926230" at bounding box center [394, 129] width 523 height 23
paste input ""ISWC: T3034300380 Title: MIDNIGHT AFFAIR Artists: [PERSON_NAME], [PERSON_NAME]…"
type input ""ISWC: T3034300380 Title: MIDNIGHT AFFAIR Artists: [PERSON_NAME], [PERSON_NAME]…"
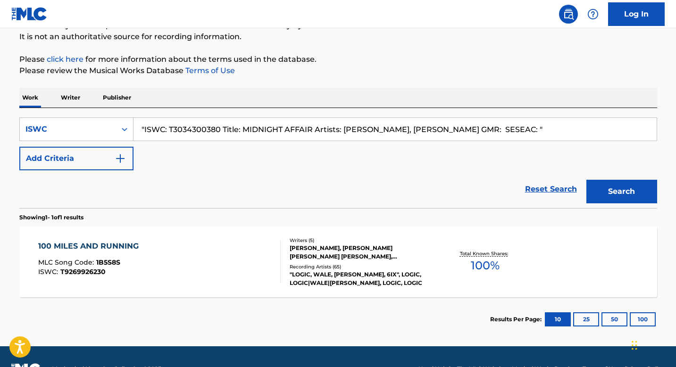
click at [197, 128] on input ""ISWC: T3034300380 Title: MIDNIGHT AFFAIR Artists: [PERSON_NAME], [PERSON_NAME]…" at bounding box center [394, 129] width 523 height 23
click at [373, 121] on input ""ISWC: T3034300380 Title: MIDNIGHT AFFAIR Artists: [PERSON_NAME], [PERSON_NAME]…" at bounding box center [394, 129] width 523 height 23
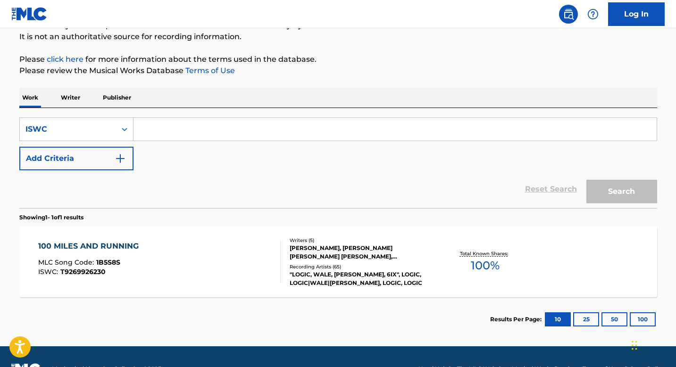
paste input "T3034300380"
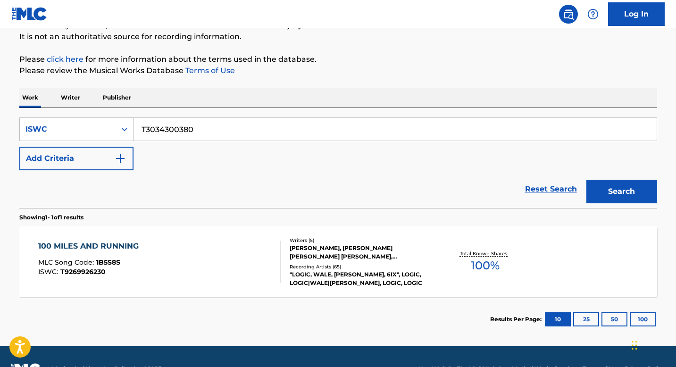
click at [636, 190] on button "Search" at bounding box center [621, 192] width 71 height 24
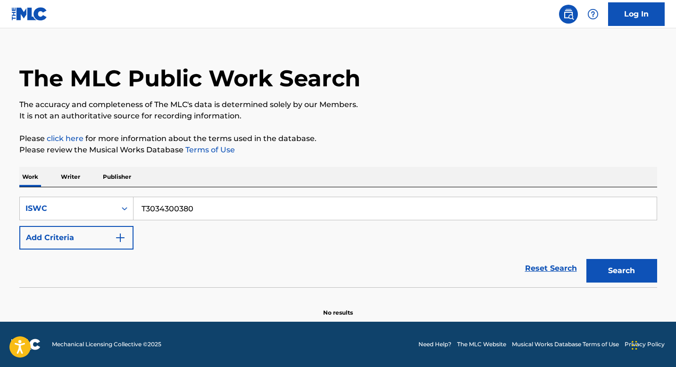
scroll to position [13, 0]
click at [616, 274] on button "Search" at bounding box center [621, 271] width 71 height 24
click at [204, 211] on input "T3034300380" at bounding box center [394, 208] width 523 height 23
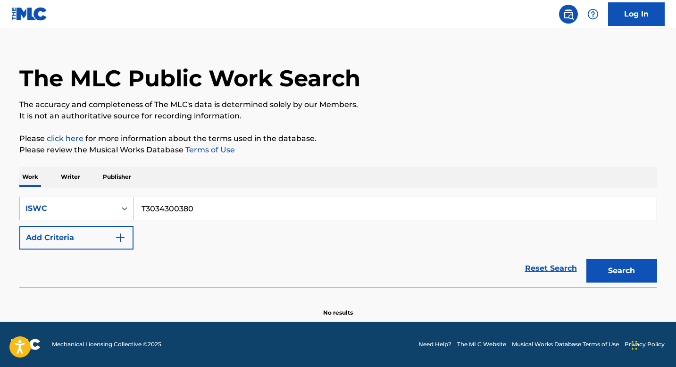
paste input ""ISWC: T9141860880 Title: Hold On, We're Going Home (Made Popular By [PERSON_NA…"
type input ""ISWC: T9141860880 Title: Hold On, We're Going Home (Made Popular By [PERSON_NA…"
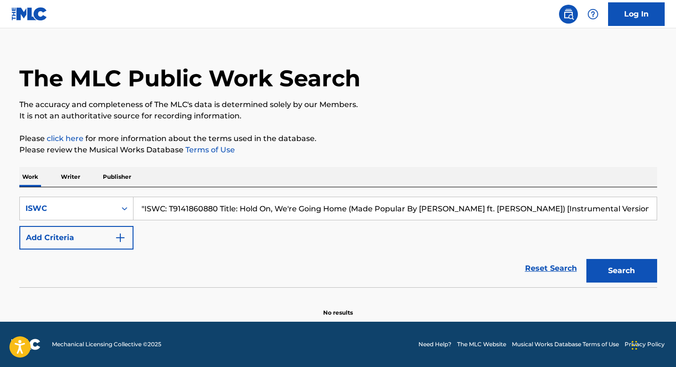
scroll to position [0, 156]
click at [330, 208] on input ""ISWC: T9141860880 Title: Hold On, We're Going Home (Made Popular By [PERSON_NA…" at bounding box center [394, 208] width 523 height 23
drag, startPoint x: 358, startPoint y: 208, endPoint x: 32, endPoint y: 186, distance: 327.5
click at [32, 186] on div "Work Writer Publisher SearchWithCriteriadf491c71-fd14-4f1d-b880-97571bbd315b IS…" at bounding box center [337, 242] width 637 height 150
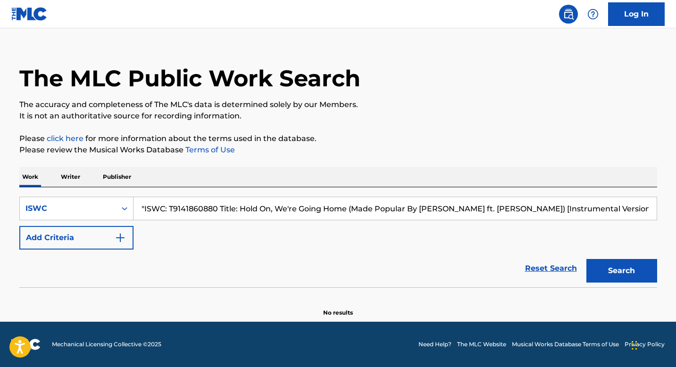
click at [196, 205] on input ""ISWC: T9141860880 Title: Hold On, We're Going Home (Made Popular By [PERSON_NA…" at bounding box center [394, 208] width 523 height 23
click at [353, 202] on input ""ISWC: T9141860880 Title: Hold On, We're Going Home (Made Popular By [PERSON_NA…" at bounding box center [394, 208] width 523 height 23
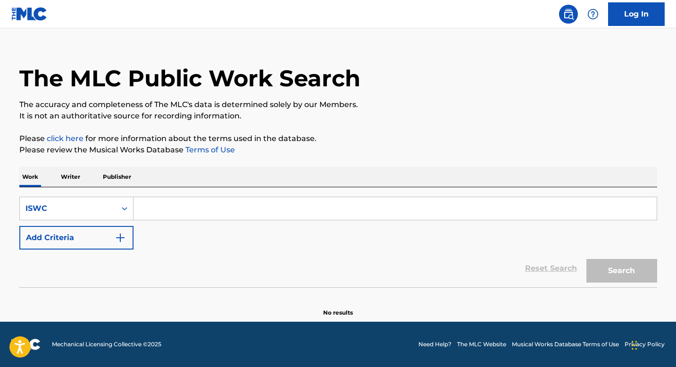
paste input "T9141860880"
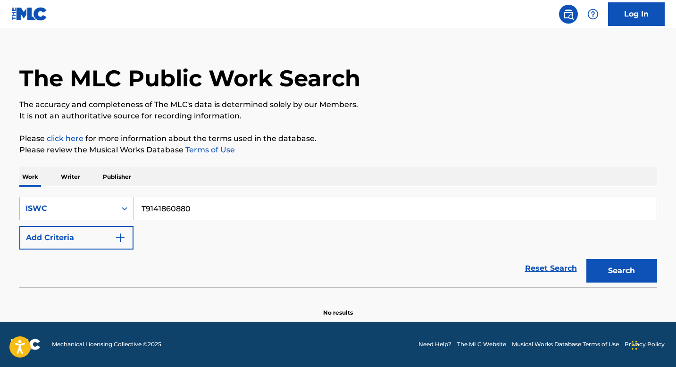
type input "T9141860880"
click at [608, 273] on button "Search" at bounding box center [621, 271] width 71 height 24
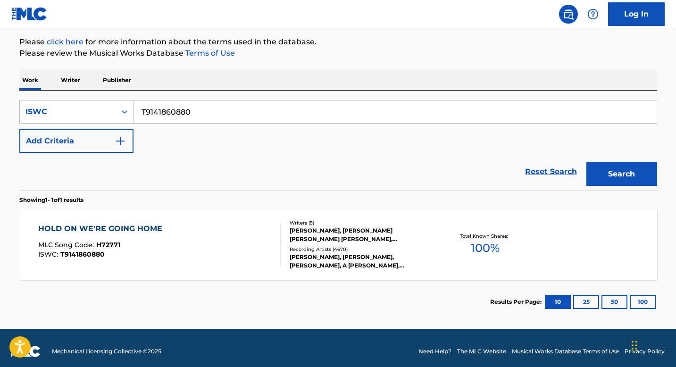
scroll to position [114, 0]
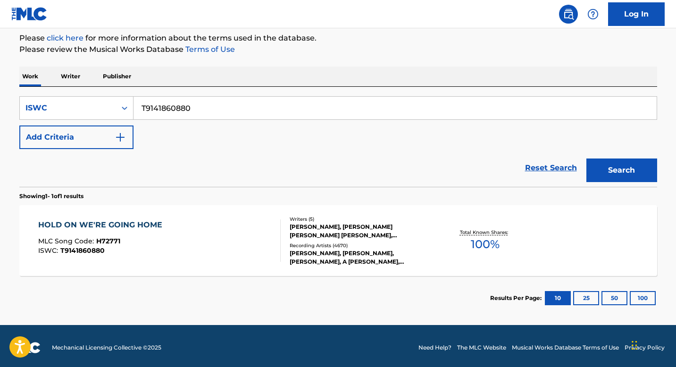
click at [206, 245] on div "HOLD ON WE'RE GOING HOME MLC Song Code : H72771 ISWC : T9141860880" at bounding box center [159, 240] width 242 height 42
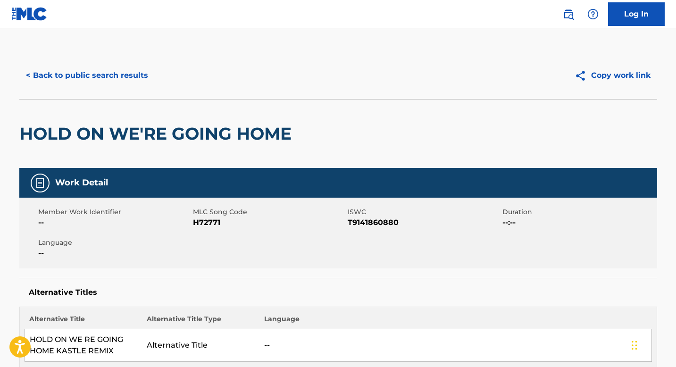
click at [72, 78] on button "< Back to public search results" at bounding box center [86, 76] width 135 height 24
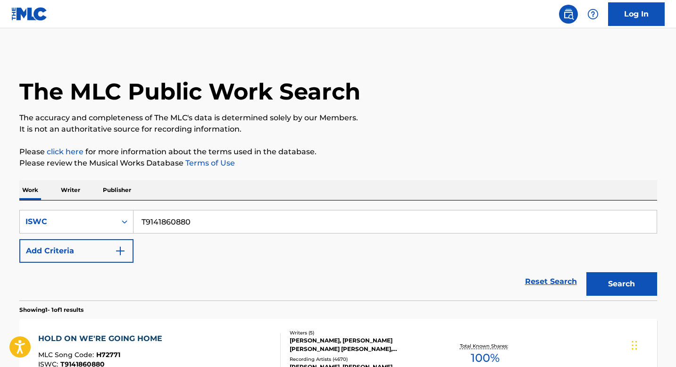
scroll to position [92, 0]
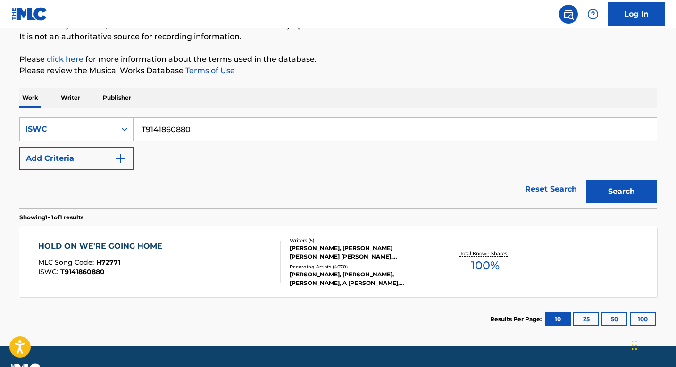
click at [239, 137] on input "T9141860880" at bounding box center [394, 129] width 523 height 23
paste input ""ISWC: T3052016243 Title: u love u Artists: blackbear GMR: SESEAC: ""
type input ""ISWC: T3052016243 Title: u love u Artists: blackbear GMR: SESEAC: ""
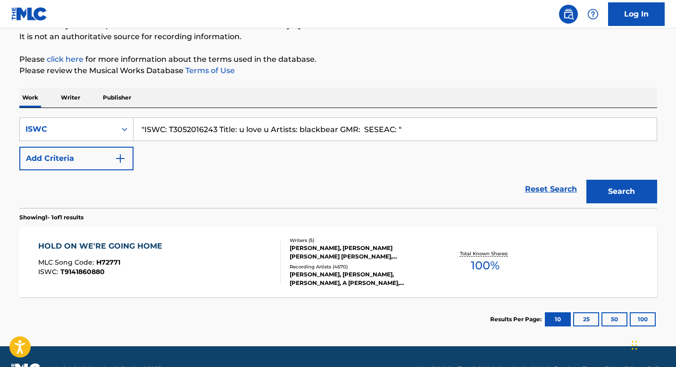
click at [204, 129] on input ""ISWC: T3052016243 Title: u love u Artists: blackbear GMR: SESEAC: "" at bounding box center [394, 129] width 523 height 23
click at [449, 133] on input ""ISWC: T3052016243 Title: u love u Artists: blackbear GMR: SESEAC: "" at bounding box center [394, 129] width 523 height 23
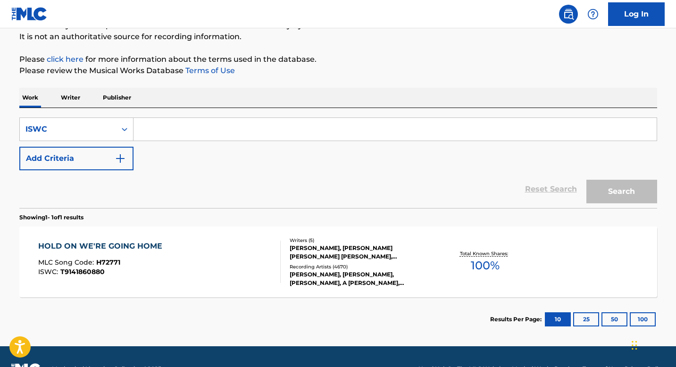
paste input "T3052016243"
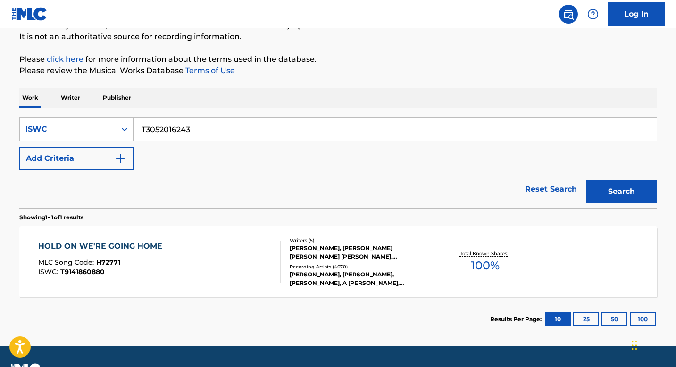
type input "T3052016243"
click at [614, 187] on button "Search" at bounding box center [621, 192] width 71 height 24
click at [156, 261] on div "U LOVE U MLC Song Code : UA6OKJ ISWC : T3052016243" at bounding box center [159, 261] width 242 height 42
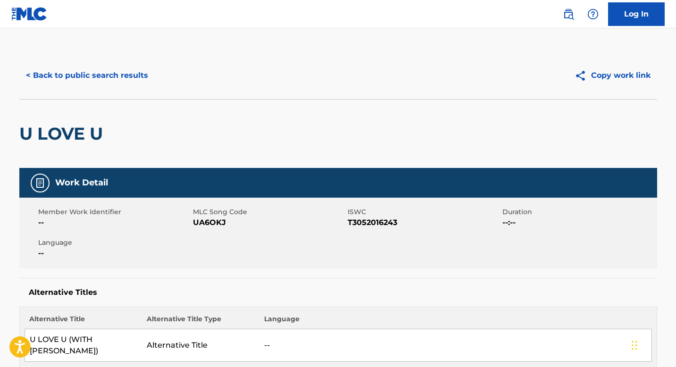
click at [74, 73] on button "< Back to public search results" at bounding box center [86, 76] width 135 height 24
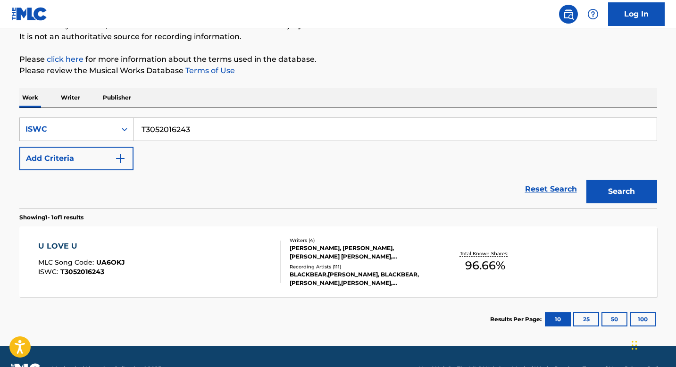
click at [242, 128] on input "T3052016243" at bounding box center [394, 129] width 523 height 23
paste input ""ISWC: T3213710437 Title: Universal Love Artists: The Game GMR: SESEAC: ""
type input ""ISWC: T3213710437 Title: Universal Love Artists: The Game GMR: SESEAC: ""
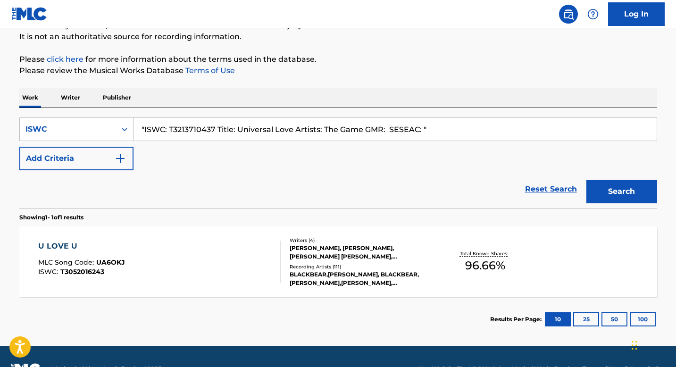
click at [196, 129] on input ""ISWC: T3213710437 Title: Universal Love Artists: The Game GMR: SESEAC: "" at bounding box center [394, 129] width 523 height 23
click at [452, 129] on input ""ISWC: T3213710437 Title: Universal Love Artists: The Game GMR: SESEAC: "" at bounding box center [394, 129] width 523 height 23
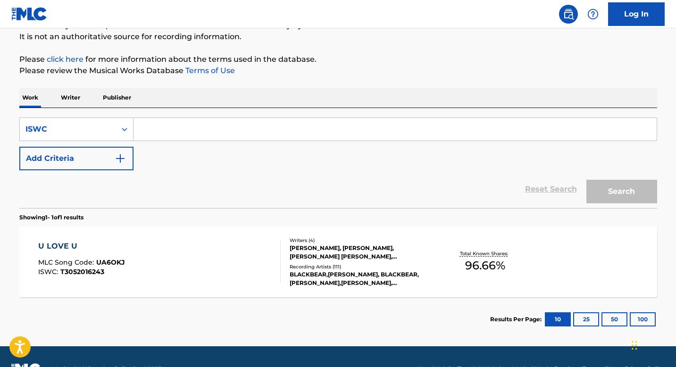
paste input "T3213710437"
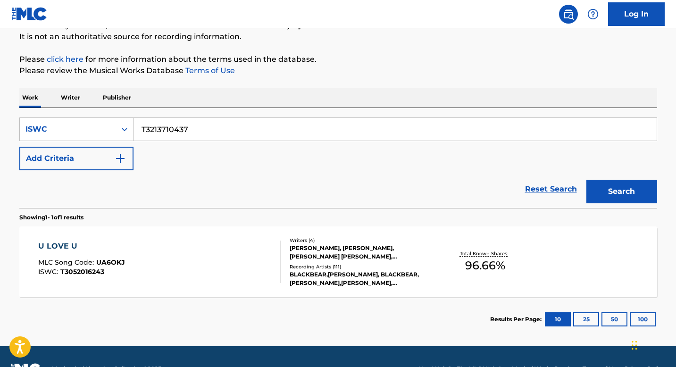
type input "T3213710437"
click at [623, 192] on button "Search" at bounding box center [621, 192] width 71 height 24
click at [194, 251] on div "UNIVERSAL LOVE MLC Song Code : UA3GDR ISWC : T3213710437" at bounding box center [159, 261] width 242 height 42
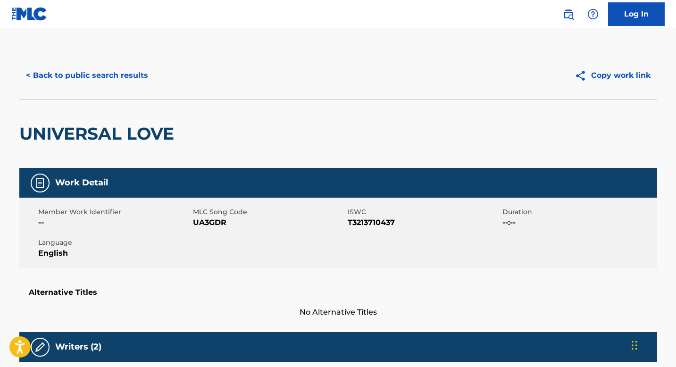
click at [102, 72] on button "< Back to public search results" at bounding box center [86, 76] width 135 height 24
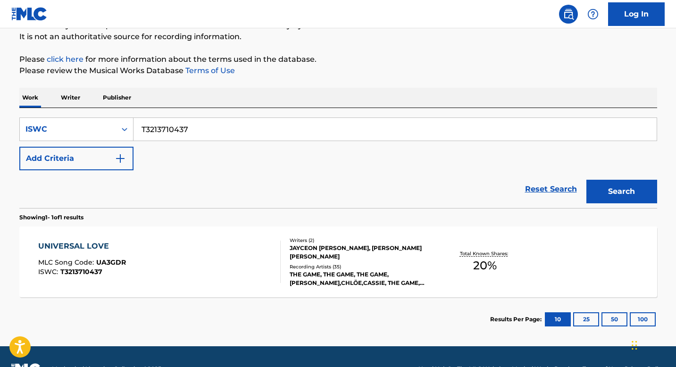
click at [205, 129] on input "T3213710437" at bounding box center [394, 129] width 523 height 23
paste input ""ISWC: T9101750565 Title: HOUSE CLEANING Artists: [PERSON_NAME] GMR: SESEAC: ""
type input ""ISWC: T9101750565 Title: HOUSE CLEANING Artists: [PERSON_NAME] GMR: SESEAC: ""
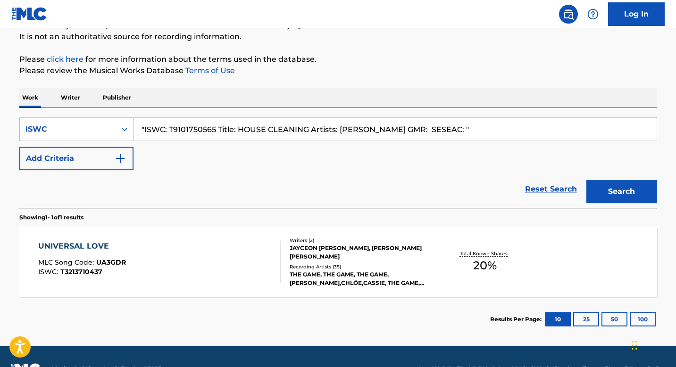
click at [192, 124] on input ""ISWC: T9101750565 Title: HOUSE CLEANING Artists: [PERSON_NAME] GMR: SESEAC: "" at bounding box center [394, 129] width 523 height 23
click at [195, 131] on input ""ISWC: T9101750565 Title: HOUSE CLEANING Artists: [PERSON_NAME] GMR: SESEAC: "" at bounding box center [394, 129] width 523 height 23
click at [263, 129] on input ""ISWC: T9101750565 Title: HOUSE CLEANING Artists: [PERSON_NAME] GMR: SESEAC: "" at bounding box center [394, 129] width 523 height 23
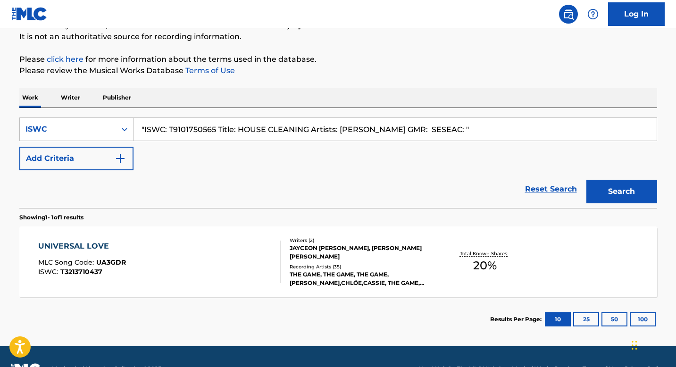
click at [263, 129] on input ""ISWC: T9101750565 Title: HOUSE CLEANING Artists: [PERSON_NAME] GMR: SESEAC: "" at bounding box center [394, 129] width 523 height 23
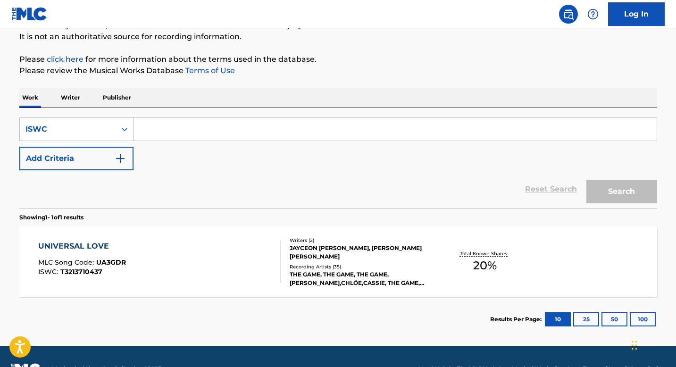
paste input "T9101750565"
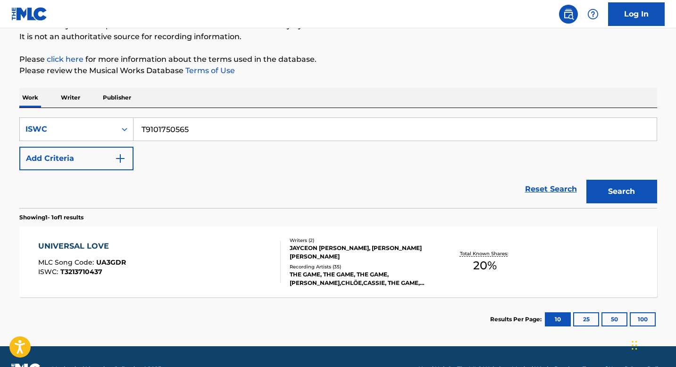
click at [616, 197] on button "Search" at bounding box center [621, 192] width 71 height 24
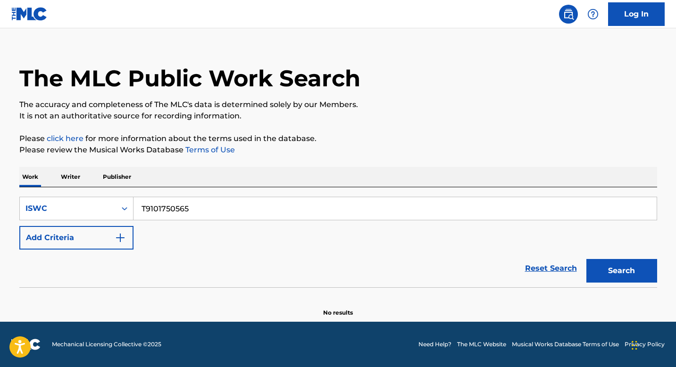
scroll to position [13, 0]
click at [202, 208] on input "T9101750565" at bounding box center [394, 208] width 523 height 23
paste input ""ISWC: T3122345211 Title: Gotta Move On Artists: [PERSON_NAME] GMR: SESEAC: ""
type input ""ISWC: T3122345211 Title: Gotta Move On Artists: [PERSON_NAME] GMR: SESEAC: ""
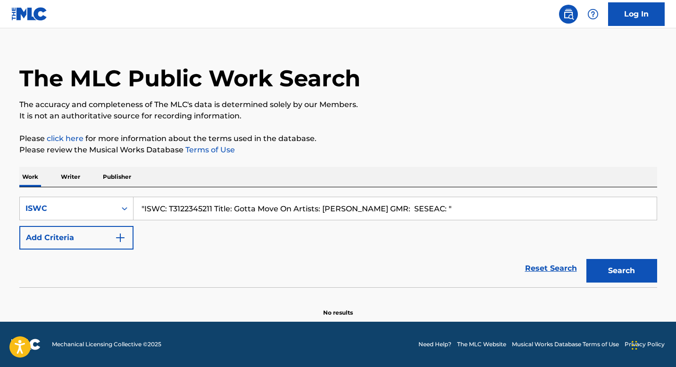
click at [198, 207] on input ""ISWC: T3122345211 Title: Gotta Move On Artists: [PERSON_NAME] GMR: SESEAC: "" at bounding box center [394, 208] width 523 height 23
click at [423, 211] on input ""ISWC: T3122345211 Title: Gotta Move On Artists: [PERSON_NAME] GMR: SESEAC: "" at bounding box center [394, 208] width 523 height 23
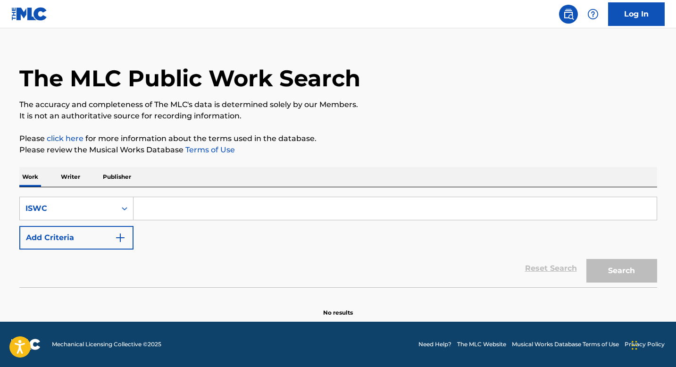
paste input "T3122345211"
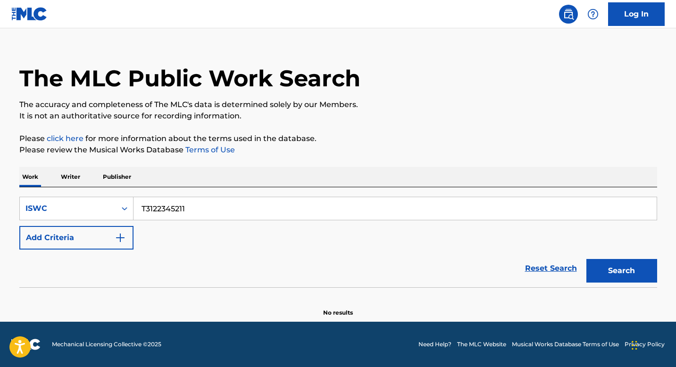
type input "T3122345211"
click at [623, 266] on button "Search" at bounding box center [621, 271] width 71 height 24
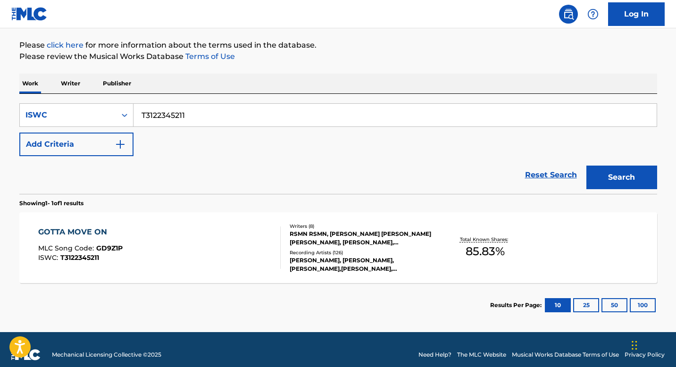
scroll to position [109, 0]
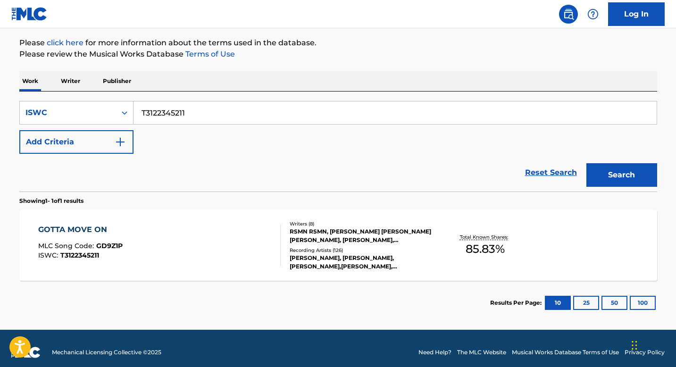
click at [198, 230] on div "GOTTA MOVE ON MLC Song Code : GD9Z1P ISWC : T3122345211" at bounding box center [159, 245] width 242 height 42
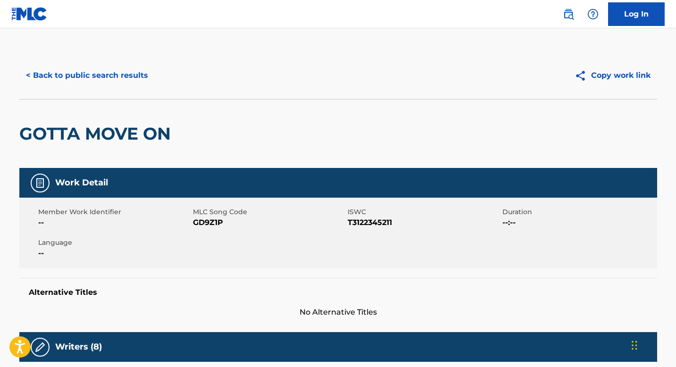
click at [194, 134] on div "GOTTA MOVE ON" at bounding box center [337, 133] width 637 height 69
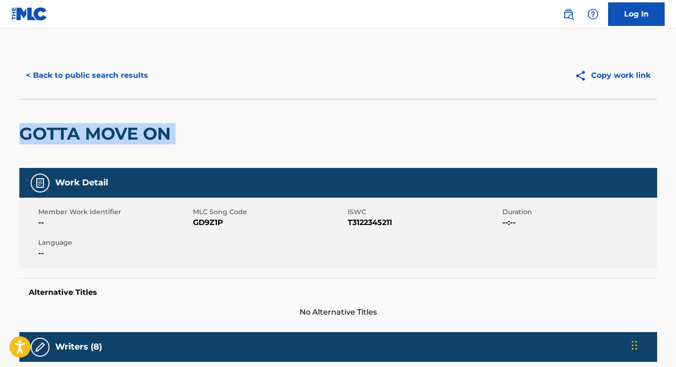
click at [194, 134] on div "GOTTA MOVE ON" at bounding box center [337, 133] width 637 height 69
copy div "GOTTA MOVE ON"
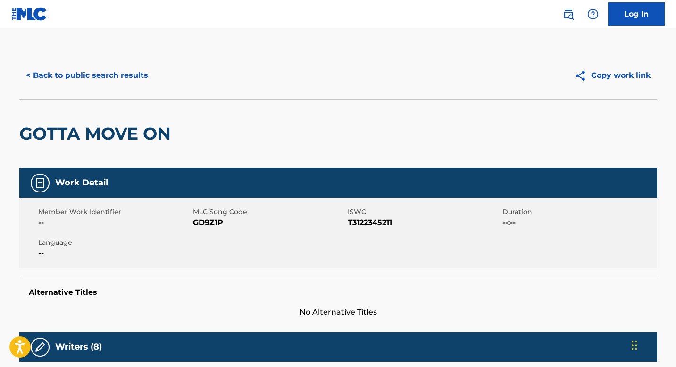
click at [71, 79] on button "< Back to public search results" at bounding box center [86, 76] width 135 height 24
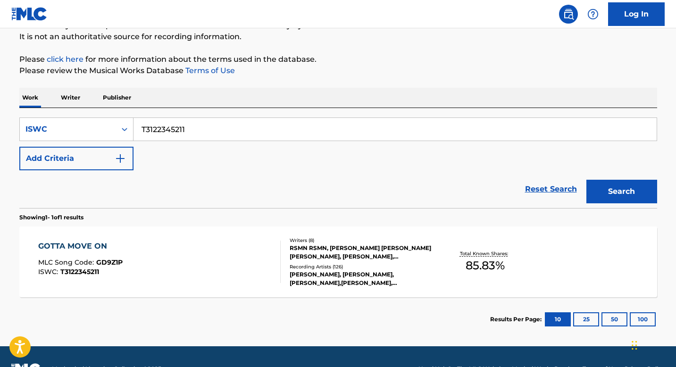
click at [222, 129] on input "T3122345211" at bounding box center [394, 129] width 523 height 23
paste input ""ISWC: T9232748402 Title: ALL FALLS DOWN Artists: [PERSON_NAME] GMR: SESEAC: ""
type input ""ISWC: T9232748402 Title: ALL FALLS DOWN Artists: [PERSON_NAME] GMR: SESEAC: ""
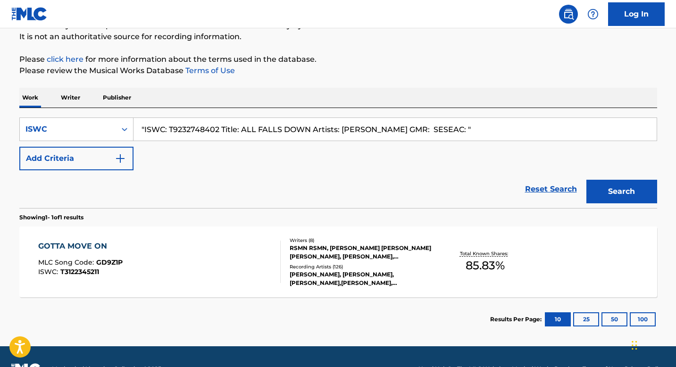
click at [197, 131] on input ""ISWC: T9232748402 Title: ALL FALLS DOWN Artists: [PERSON_NAME] GMR: SESEAC: "" at bounding box center [394, 129] width 523 height 23
click at [389, 136] on input ""ISWC: T9232748402 Title: ALL FALLS DOWN Artists: [PERSON_NAME] GMR: SESEAC: "" at bounding box center [394, 129] width 523 height 23
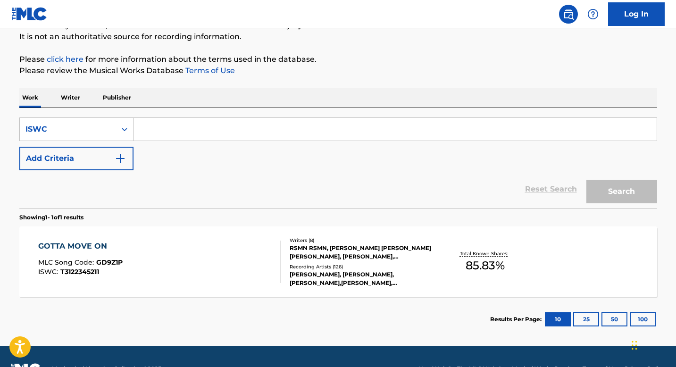
paste input "T9232748402"
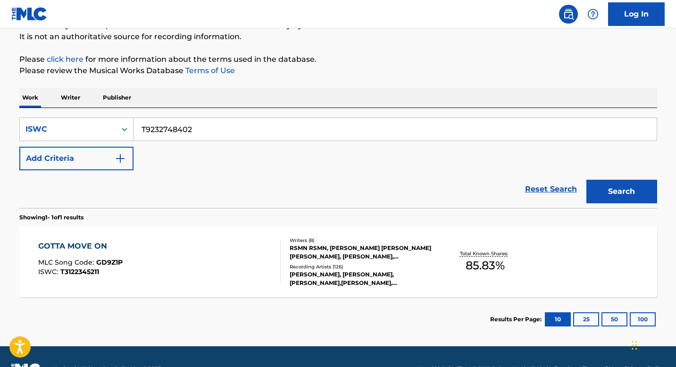
type input "T9232748402"
click at [620, 189] on button "Search" at bounding box center [621, 192] width 71 height 24
click at [206, 267] on div "ALL FALLS DOWN MLC Song Code : AVCU8T ISWC : T9232748402" at bounding box center [159, 261] width 242 height 42
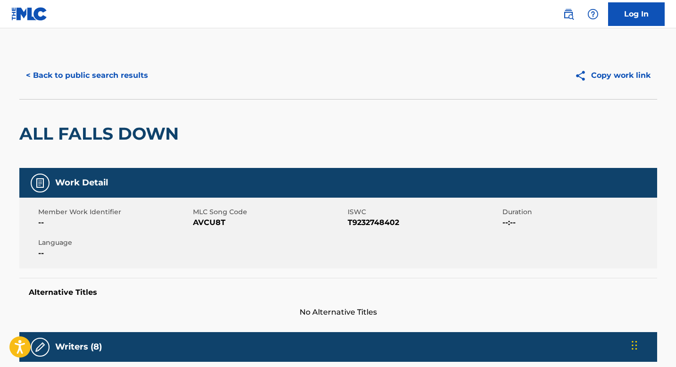
click at [378, 222] on span "T9232748402" at bounding box center [423, 222] width 152 height 11
copy span "T9232748402"
click at [104, 72] on button "< Back to public search results" at bounding box center [86, 76] width 135 height 24
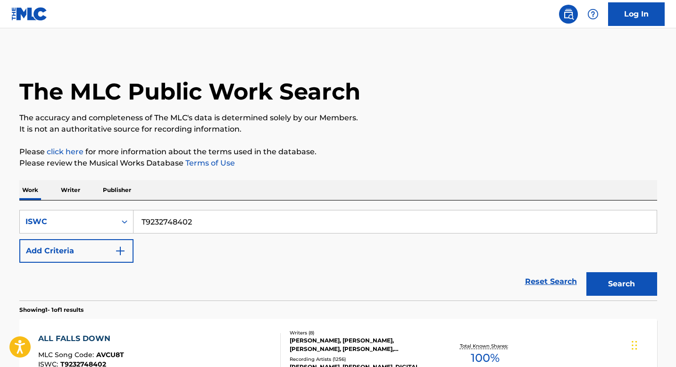
scroll to position [92, 0]
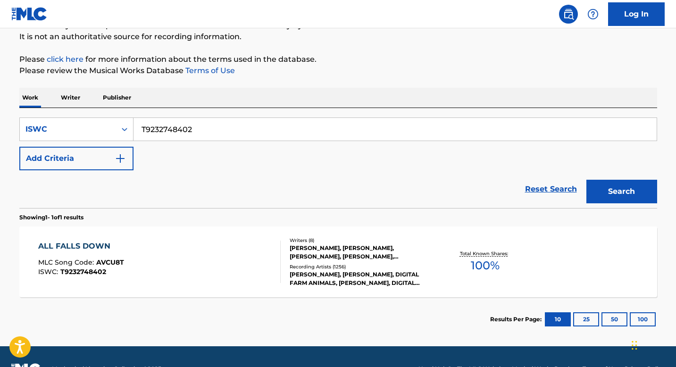
click at [209, 133] on input "T9232748402" at bounding box center [394, 129] width 523 height 23
paste input ""ISWC: T3012267759 Title: OUT FRONT Artists: [PERSON_NAME] GMR: SESEAC: ""
click at [586, 180] on button "Search" at bounding box center [621, 192] width 71 height 24
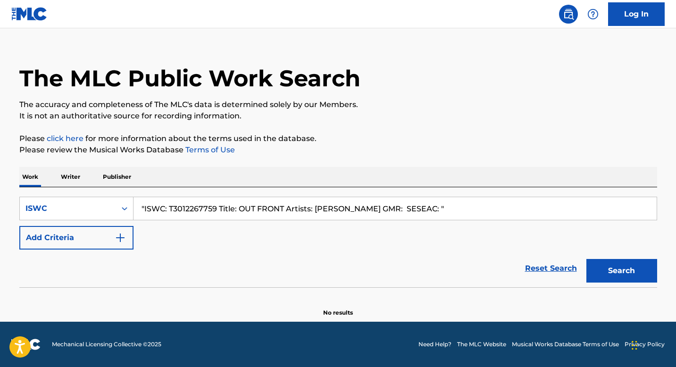
scroll to position [13, 0]
click at [232, 205] on input ""ISWC: T3012267759 Title: OUT FRONT Artists: [PERSON_NAME] GMR: SESEAC: "" at bounding box center [394, 208] width 523 height 23
paste input "T3012267759"
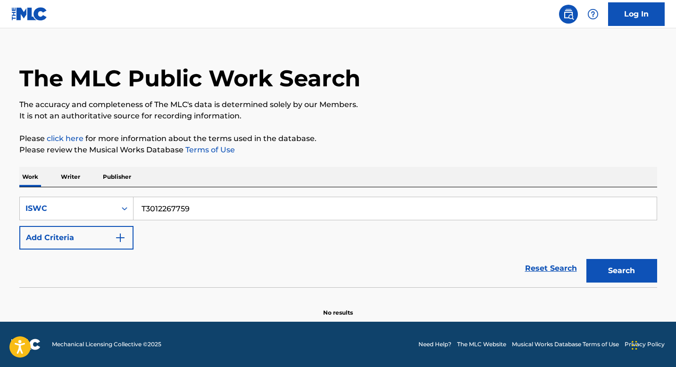
type input "T3012267759"
click at [586, 259] on button "Search" at bounding box center [621, 271] width 71 height 24
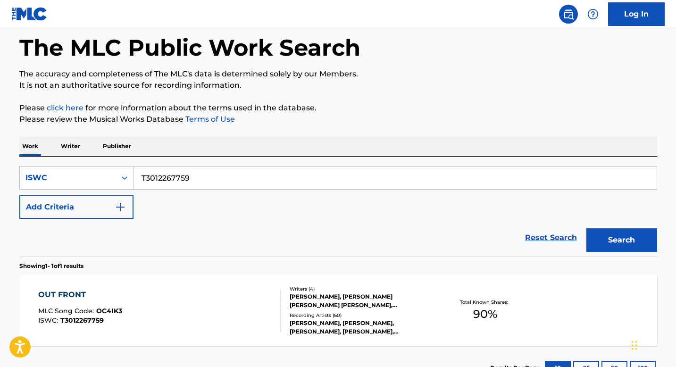
scroll to position [92, 0]
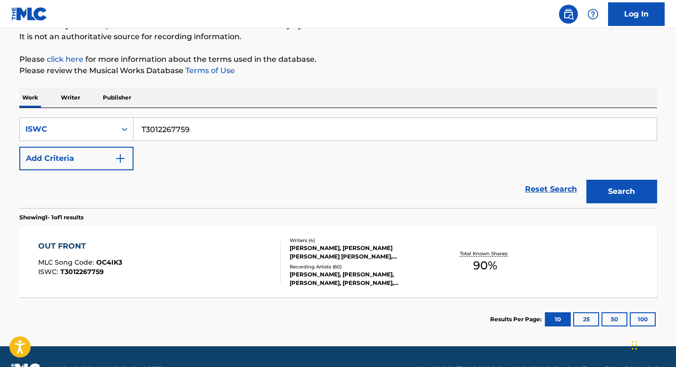
click at [198, 256] on div "OUT FRONT MLC Song Code : OC4IK3 ISWC : T3012267759" at bounding box center [159, 261] width 242 height 42
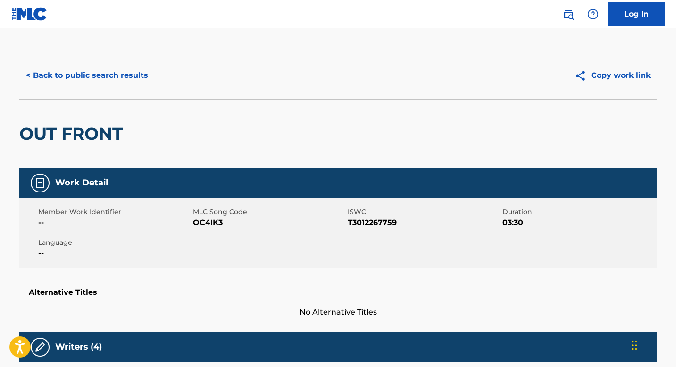
click at [127, 77] on button "< Back to public search results" at bounding box center [86, 76] width 135 height 24
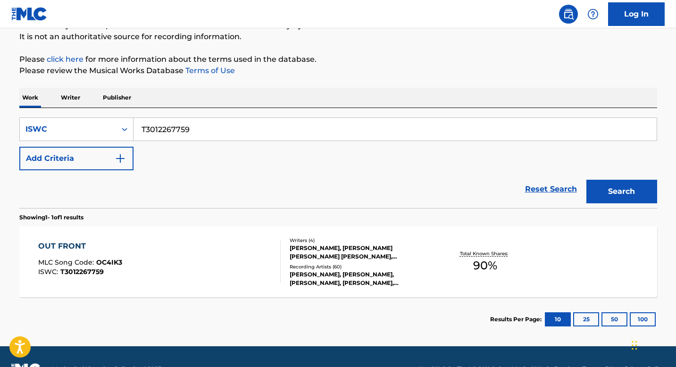
click at [221, 130] on input "T3012267759" at bounding box center [394, 129] width 523 height 23
paste input ""ISWC: T0114111555 Title: 3AM Eternal Artists: The KLF GMR: SESEAC: ""
type input ""ISWC: T0114111555 Title: 3AM Eternal Artists: The KLF GMR: SESEAC: ""
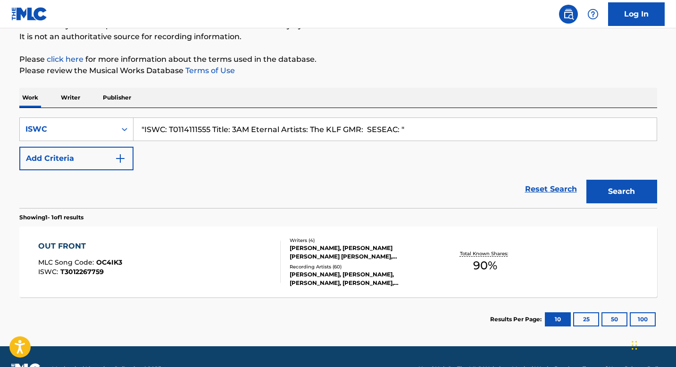
click at [190, 125] on input ""ISWC: T0114111555 Title: 3AM Eternal Artists: The KLF GMR: SESEAC: "" at bounding box center [394, 129] width 523 height 23
click at [242, 127] on input ""ISWC: T0114111555 Title: 3AM Eternal Artists: The KLF GMR: SESEAC: "" at bounding box center [394, 129] width 523 height 23
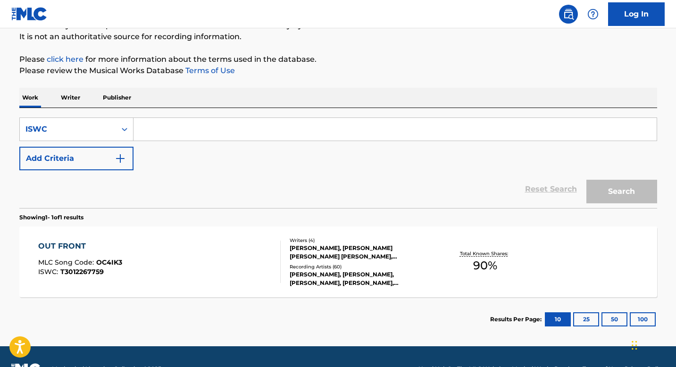
paste input "T0114111555"
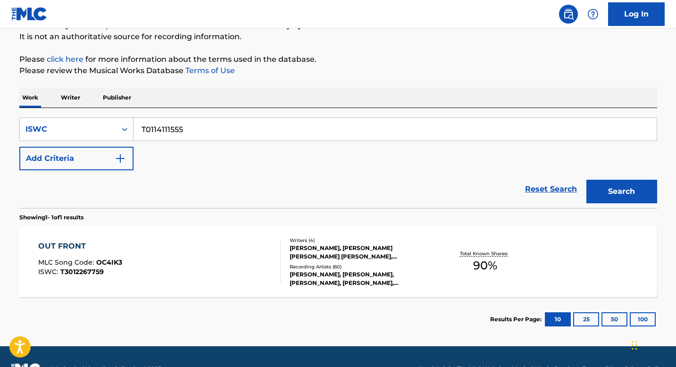
type input "T0114111555"
click at [615, 191] on button "Search" at bounding box center [621, 192] width 71 height 24
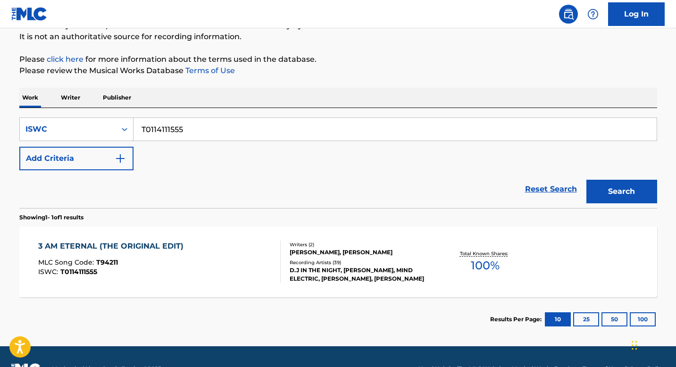
click at [187, 251] on div "3 AM ETERNAL (THE ORIGINAL EDIT) MLC Song Code : T94211 ISWC : T0114111555" at bounding box center [159, 261] width 242 height 42
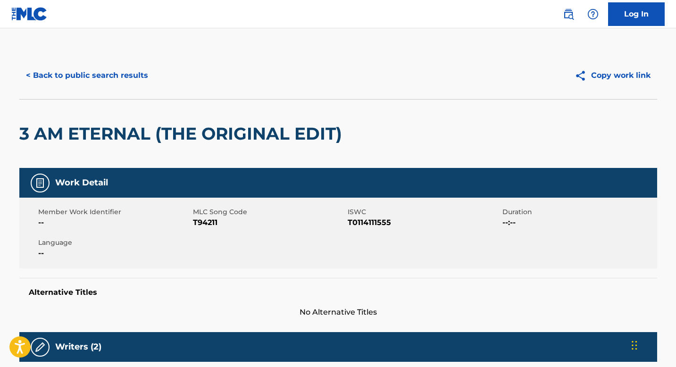
click at [93, 77] on button "< Back to public search results" at bounding box center [86, 76] width 135 height 24
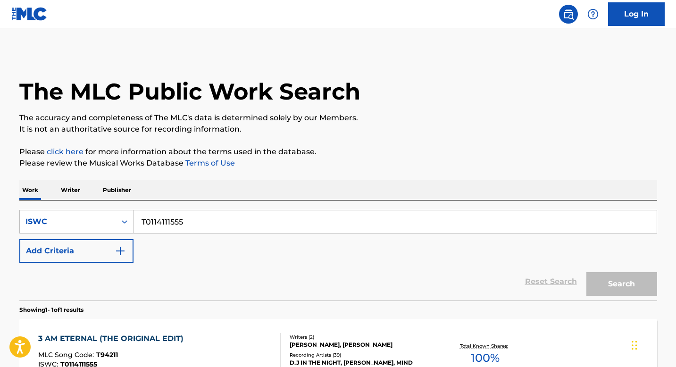
scroll to position [92, 0]
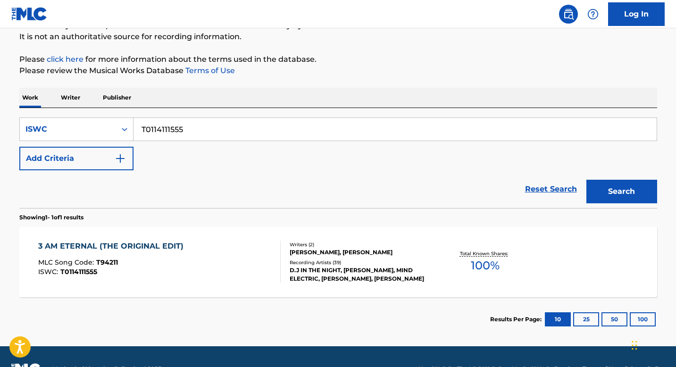
click at [232, 131] on input "T0114111555" at bounding box center [394, 129] width 523 height 23
paste input ""ISWC: T9323771488 Title: That's My Baby Artists: Lil Phat GMR: SESEAC: ""
type input ""ISWC: T9323771488 Title: That's My Baby Artists: Lil Phat GMR: SESEAC: ""
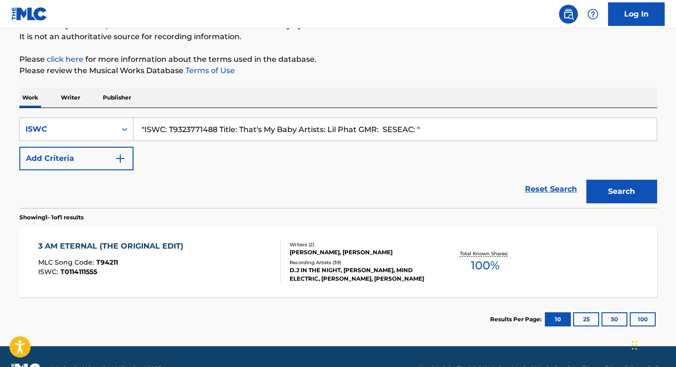
click at [194, 131] on input ""ISWC: T9323771488 Title: That's My Baby Artists: Lil Phat GMR: SESEAC: "" at bounding box center [394, 129] width 523 height 23
click at [435, 129] on input ""ISWC: T9323771488 Title: That's My Baby Artists: Lil Phat GMR: SESEAC: "" at bounding box center [394, 129] width 523 height 23
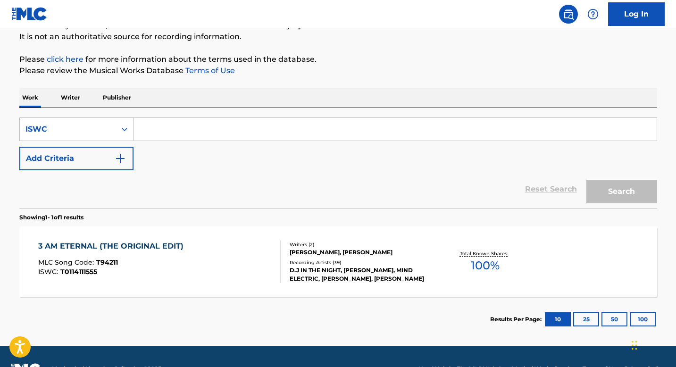
paste input "T9323771488"
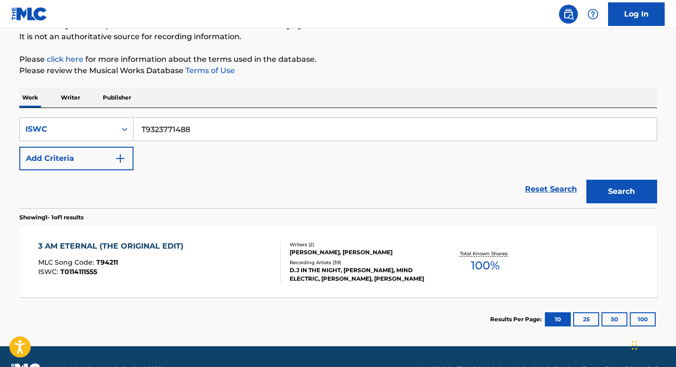
click at [615, 194] on button "Search" at bounding box center [621, 192] width 71 height 24
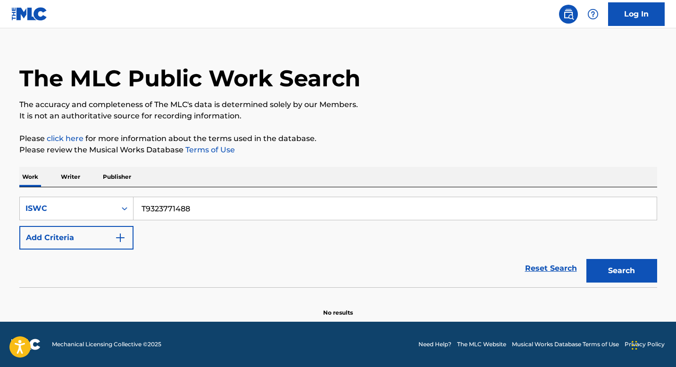
scroll to position [0, 0]
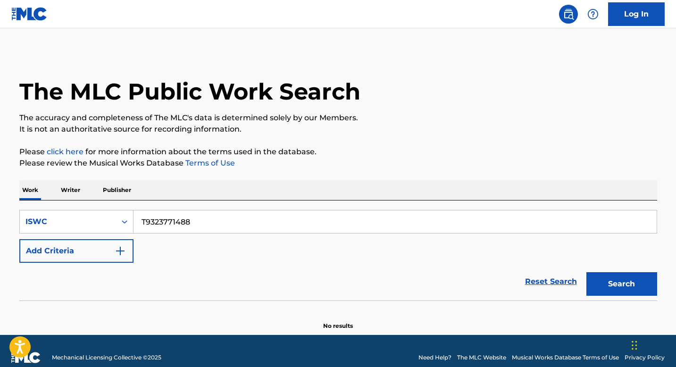
click at [202, 221] on input "T9323771488" at bounding box center [394, 221] width 523 height 23
paste input ""ISWC: T3077282083 Title: ALIBABA Artists: [PERSON_NAME] GMR: SESEAC: ""
type input ""ISWC: T3077282083 Title: ALIBABA Artists: [PERSON_NAME] GMR: SESEAC: ""
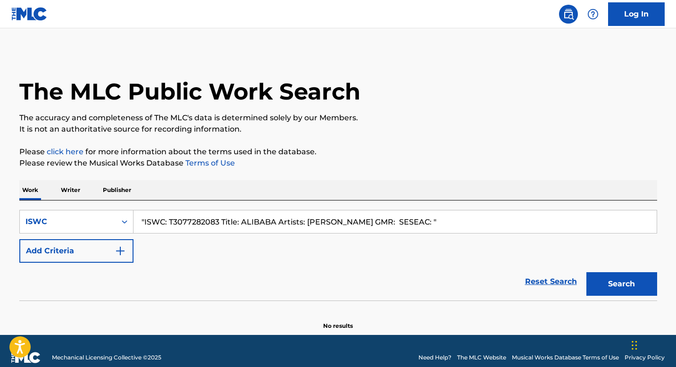
click at [195, 225] on input ""ISWC: T3077282083 Title: ALIBABA Artists: [PERSON_NAME] GMR: SESEAC: "" at bounding box center [394, 221] width 523 height 23
click at [424, 222] on input ""ISWC: T3077282083 Title: ALIBABA Artists: [PERSON_NAME] GMR: SESEAC: "" at bounding box center [394, 221] width 523 height 23
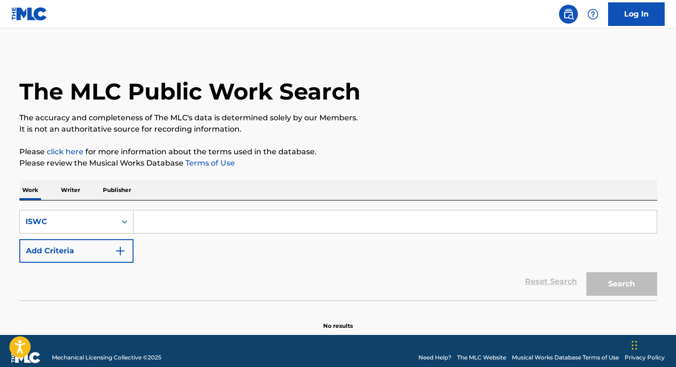
paste input "T3077282083"
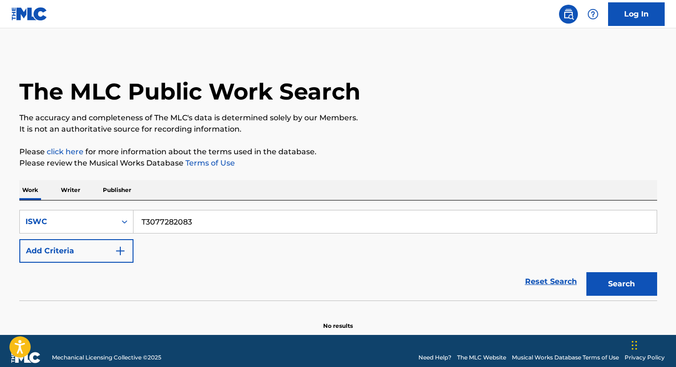
click at [626, 287] on button "Search" at bounding box center [621, 284] width 71 height 24
click at [183, 223] on input "T3077282083" at bounding box center [394, 221] width 523 height 23
paste input ""ISWC: T9255517705 Title: ANOTHER ROUND Artists: [PERSON_NAME] GMR: SESEAC: ""
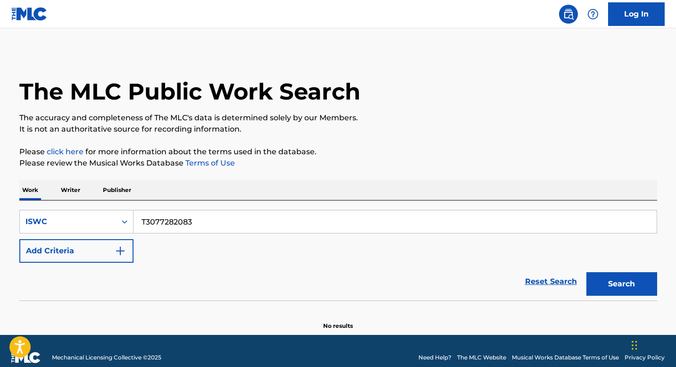
type input ""ISWC: T9255517705 Title: ANOTHER ROUND Artists: [PERSON_NAME] GMR: SESEAC: ""
click at [200, 223] on input ""ISWC: T9255517705 Title: ANOTHER ROUND Artists: [PERSON_NAME] GMR: SESEAC: "" at bounding box center [394, 221] width 523 height 23
click at [483, 220] on input ""ISWC: T9255517705 Title: ANOTHER ROUND Artists: [PERSON_NAME] GMR: SESEAC: "" at bounding box center [394, 221] width 523 height 23
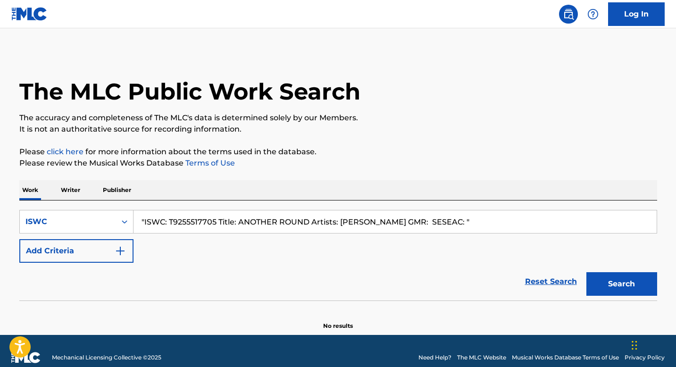
click at [483, 220] on input ""ISWC: T9255517705 Title: ANOTHER ROUND Artists: [PERSON_NAME] GMR: SESEAC: "" at bounding box center [394, 221] width 523 height 23
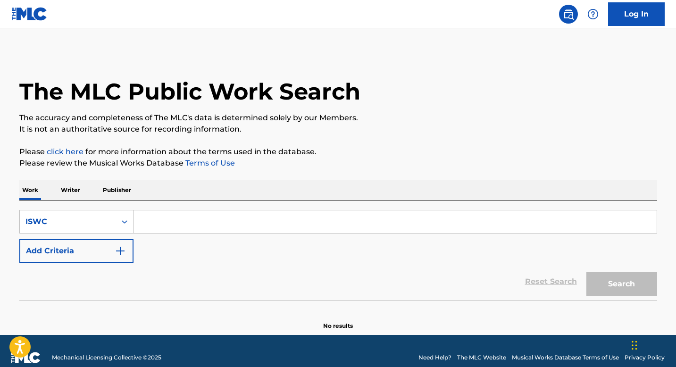
paste input "T9255517705"
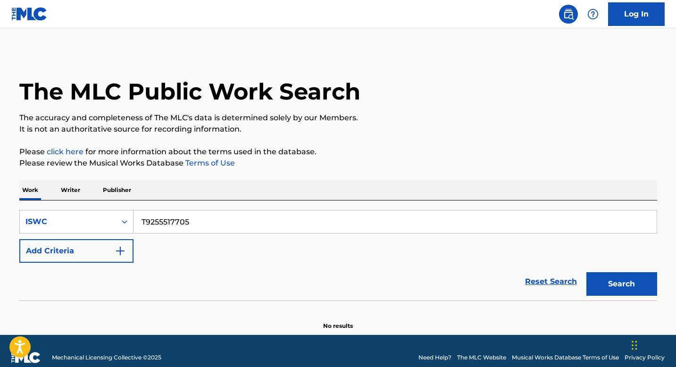
type input "T9255517705"
click at [613, 281] on button "Search" at bounding box center [621, 284] width 71 height 24
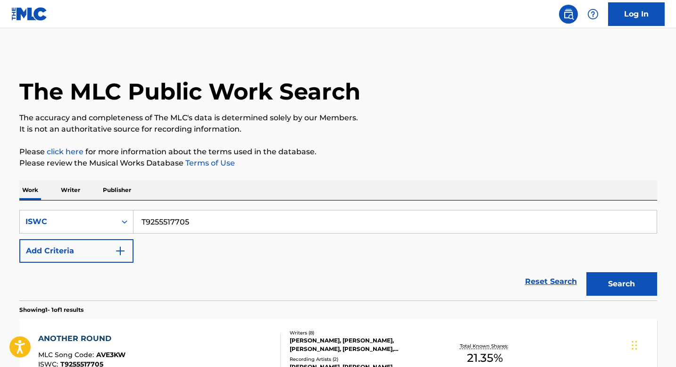
click at [222, 336] on div "ANOTHER ROUND MLC Song Code : AVE3KW ISWC : T9255517705" at bounding box center [159, 354] width 242 height 42
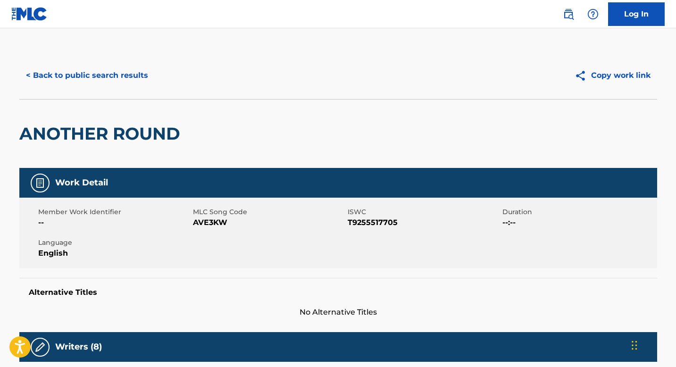
click at [94, 77] on button "< Back to public search results" at bounding box center [86, 76] width 135 height 24
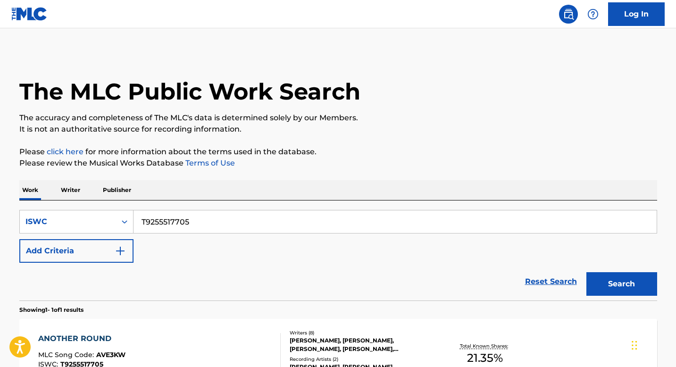
click at [219, 222] on input "T9255517705" at bounding box center [394, 221] width 523 height 23
paste input ""ISWC: T3243165159 Title: Call my name Artists: [PERSON_NAME] & [PERSON_NAME]: …"
click at [586, 272] on button "Search" at bounding box center [621, 284] width 71 height 24
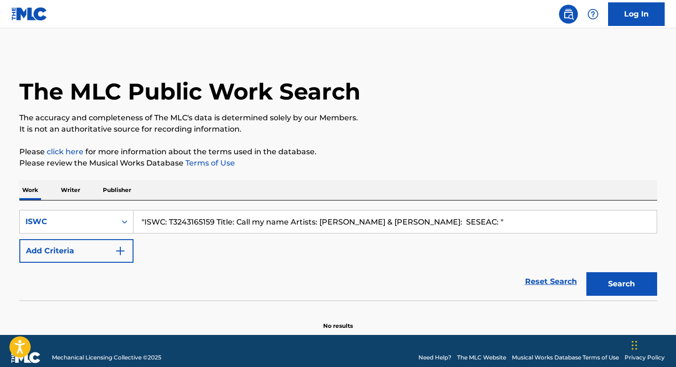
click at [203, 223] on input ""ISWC: T3243165159 Title: Call my name Artists: [PERSON_NAME] & [PERSON_NAME]: …" at bounding box center [394, 221] width 523 height 23
click at [473, 226] on input ""ISWC: T3243165159 Title: Call my name Artists: [PERSON_NAME] & [PERSON_NAME]: …" at bounding box center [394, 221] width 523 height 23
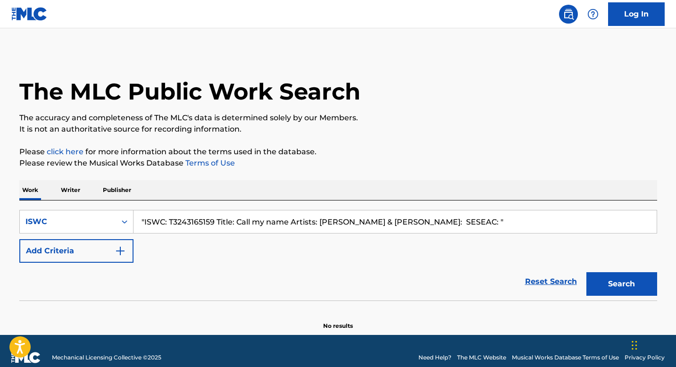
paste input "T3243165159"
type input "T3243165159"
click at [586, 272] on button "Search" at bounding box center [621, 284] width 71 height 24
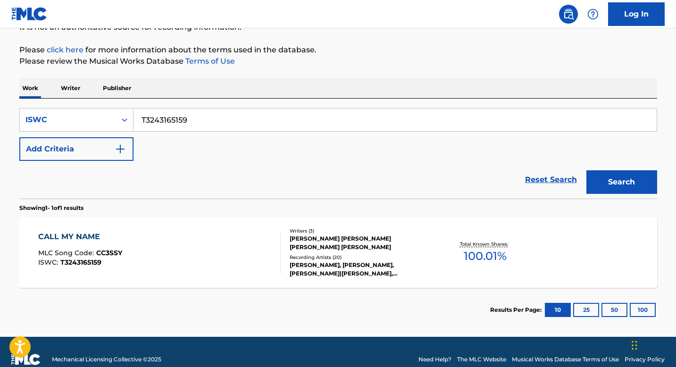
scroll to position [117, 0]
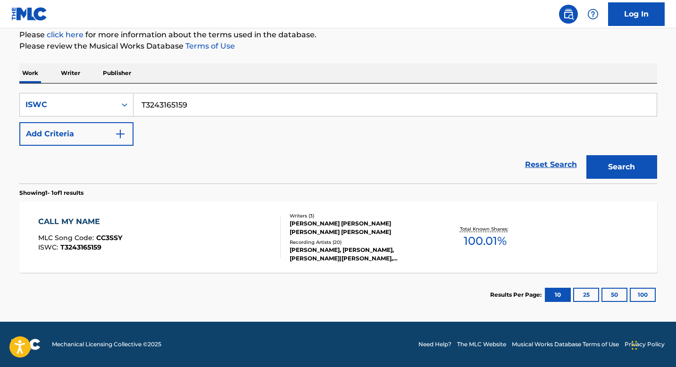
click at [163, 226] on div "CALL MY NAME MLC Song Code : CC3SSY ISWC : T3243165159" at bounding box center [159, 237] width 242 height 42
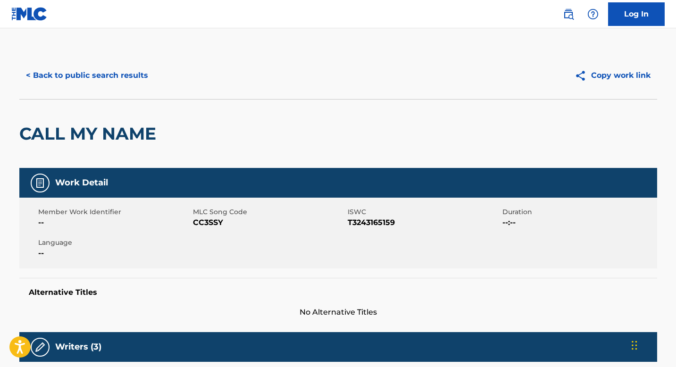
click at [90, 82] on button "< Back to public search results" at bounding box center [86, 76] width 135 height 24
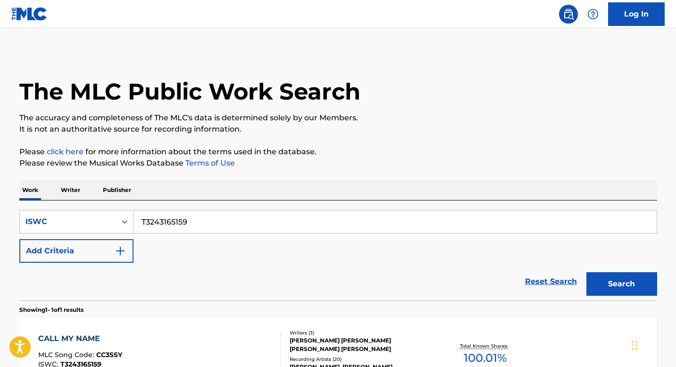
scroll to position [92, 0]
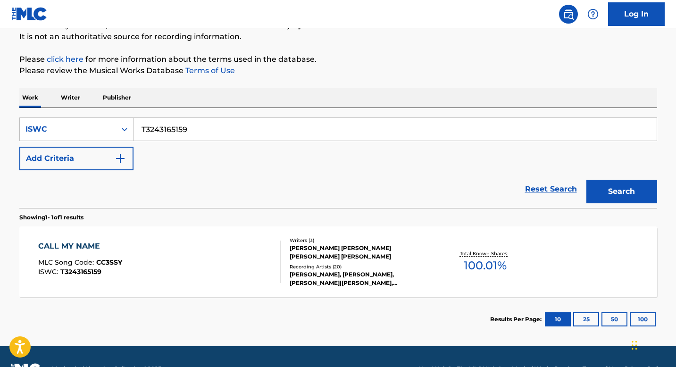
click at [202, 130] on input "T3243165159" at bounding box center [394, 129] width 523 height 23
paste input ""ISWC: T9066999288 Title: Anything (Old Skool Party Mix) Artists: SWV GMR: SESE…"
click at [203, 131] on input ""ISWC: T9066999288 Title: Anything (Old Skool Party Mix) Artists: SWV GMR: SESE…" at bounding box center [394, 129] width 523 height 23
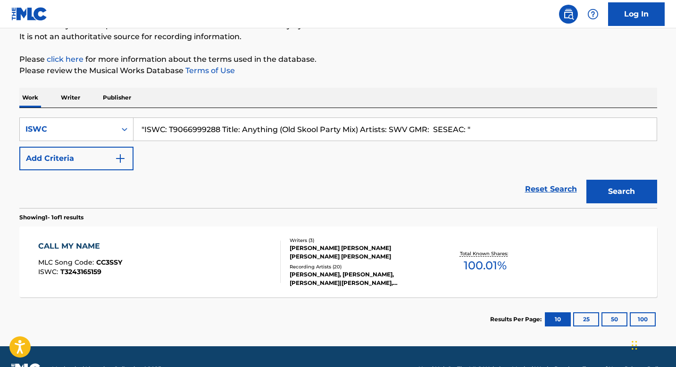
click at [472, 122] on input ""ISWC: T9066999288 Title: Anything (Old Skool Party Mix) Artists: SWV GMR: SESE…" at bounding box center [394, 129] width 523 height 23
paste input "T9066999288"
click at [626, 197] on button "Search" at bounding box center [621, 192] width 71 height 24
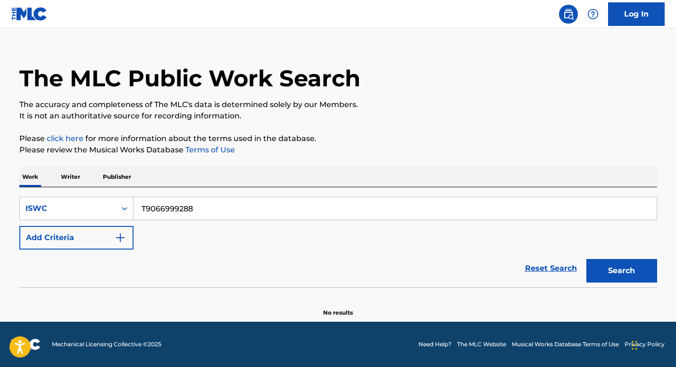
scroll to position [13, 0]
click at [206, 209] on input "T9066999288" at bounding box center [394, 208] width 523 height 23
paste input ""ISWC: T9002534147 Title: You Made Me The Thief Of Your Heart Artists: [PERSON_…"
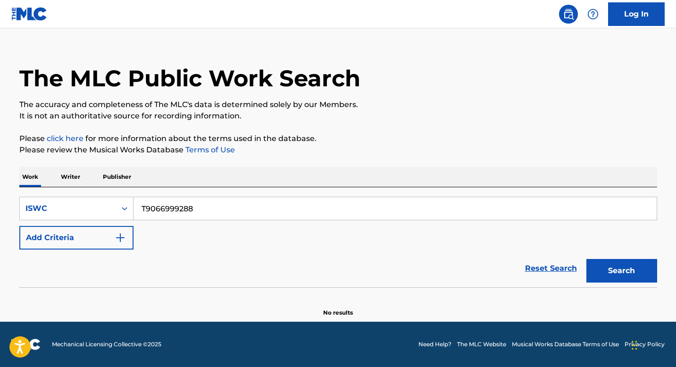
type input ""ISWC: T9002534147 Title: You Made Me The Thief Of Your Heart Artists: [PERSON_…"
click at [199, 209] on input ""ISWC: T9002534147 Title: You Made Me The Thief Of Your Heart Artists: [PERSON_…" at bounding box center [394, 208] width 523 height 23
click at [414, 210] on input ""ISWC: T9002534147 Title: You Made Me The Thief Of Your Heart Artists: [PERSON_…" at bounding box center [394, 208] width 523 height 23
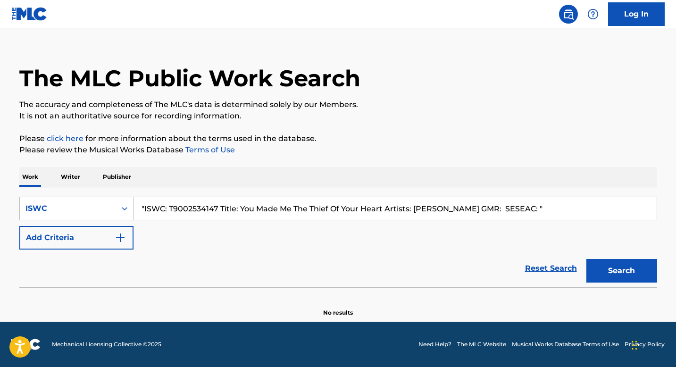
click at [414, 210] on input ""ISWC: T9002534147 Title: You Made Me The Thief Of Your Heart Artists: [PERSON_…" at bounding box center [394, 208] width 523 height 23
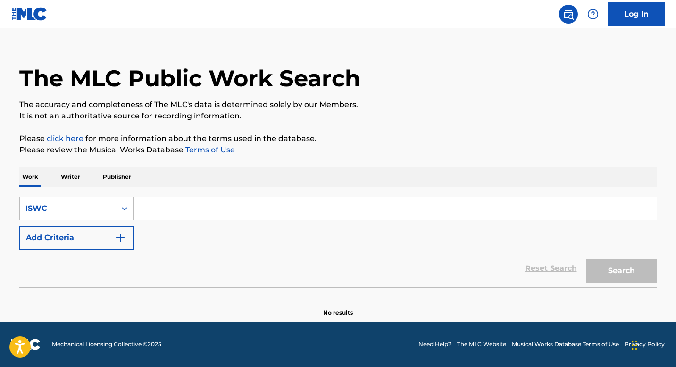
paste input "T9002534147"
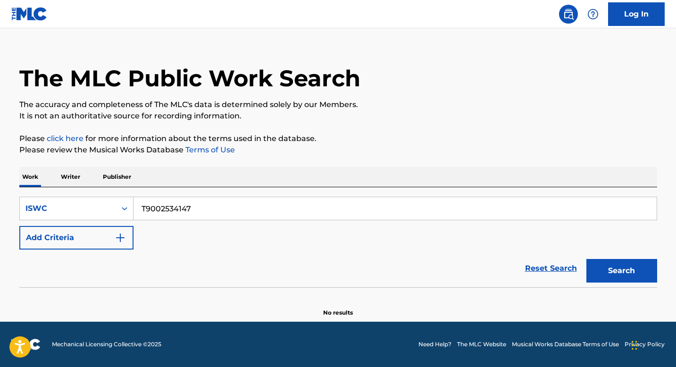
click at [628, 265] on button "Search" at bounding box center [621, 271] width 71 height 24
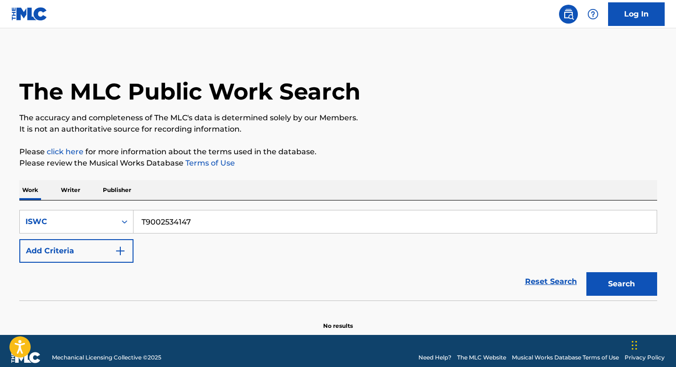
click at [206, 216] on input "T9002534147" at bounding box center [394, 221] width 523 height 23
paste input ""ISWC: T9255641635 Title: GOD IS A WOMAN Artists: Party [PERSON_NAME] GMR: SESE…"
click at [199, 222] on input ""ISWC: T9255641635 Title: GOD IS A WOMAN Artists: Party [PERSON_NAME] GMR: SESE…" at bounding box center [394, 221] width 523 height 23
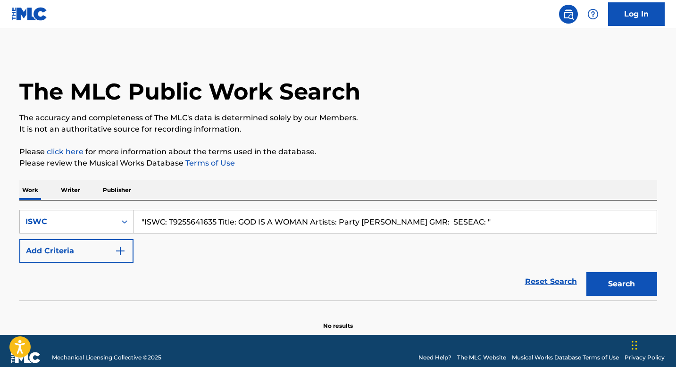
click at [199, 222] on input ""ISWC: T9255641635 Title: GOD IS A WOMAN Artists: Party [PERSON_NAME] GMR: SESE…" at bounding box center [394, 221] width 523 height 23
click at [327, 223] on input ""ISWC: T9255641635 Title: GOD IS A WOMAN Artists: Party [PERSON_NAME] GMR: SESE…" at bounding box center [394, 221] width 523 height 23
paste input "T9255641635"
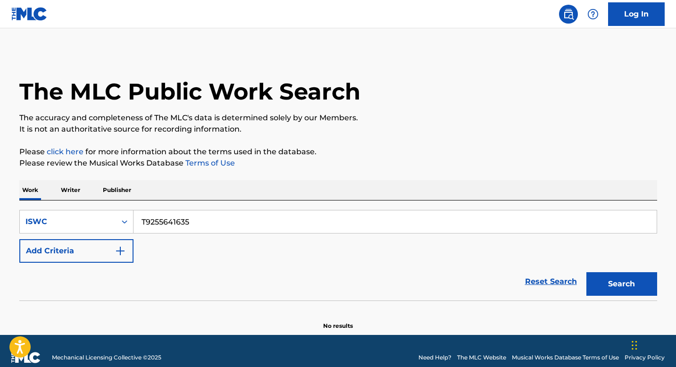
type input "T9255641635"
click at [586, 272] on button "Search" at bounding box center [621, 284] width 71 height 24
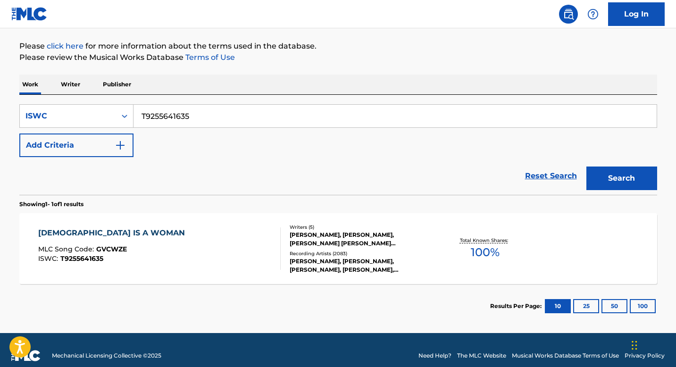
scroll to position [117, 0]
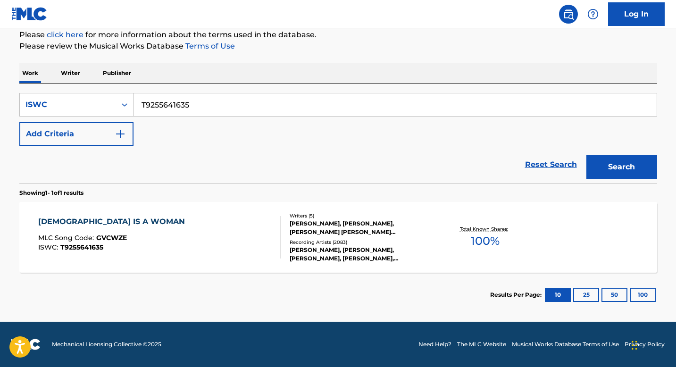
click at [193, 224] on div "GOD IS A WOMAN MLC Song Code : GVCWZE ISWC : T9255641635" at bounding box center [159, 237] width 242 height 42
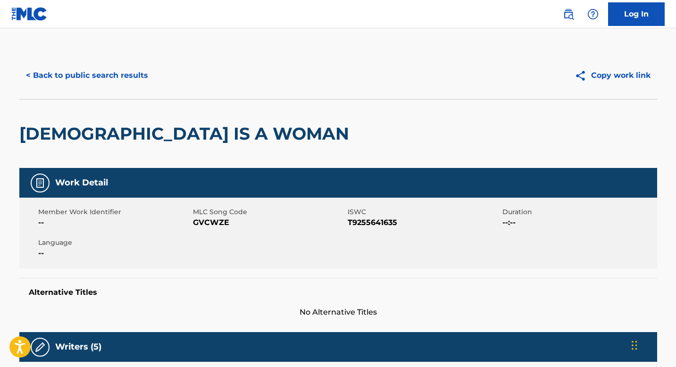
click at [99, 78] on button "< Back to public search results" at bounding box center [86, 76] width 135 height 24
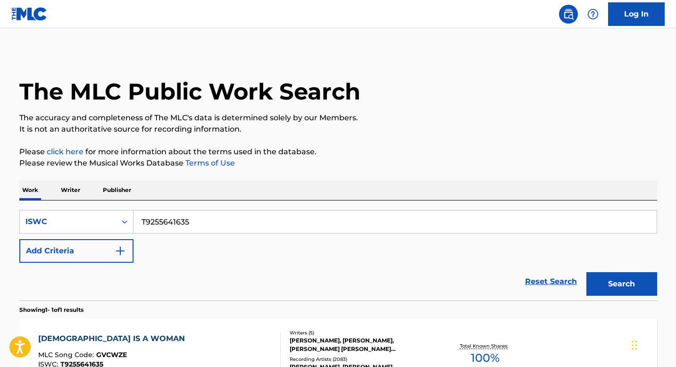
scroll to position [92, 0]
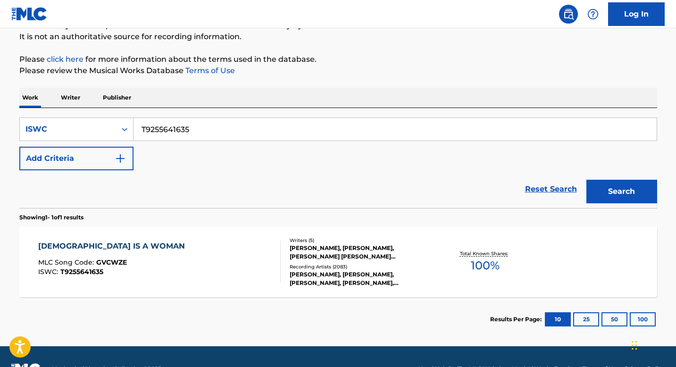
click at [213, 122] on input "T9255641635" at bounding box center [394, 129] width 523 height 23
paste input "3179918317"
type input "T3179918317"
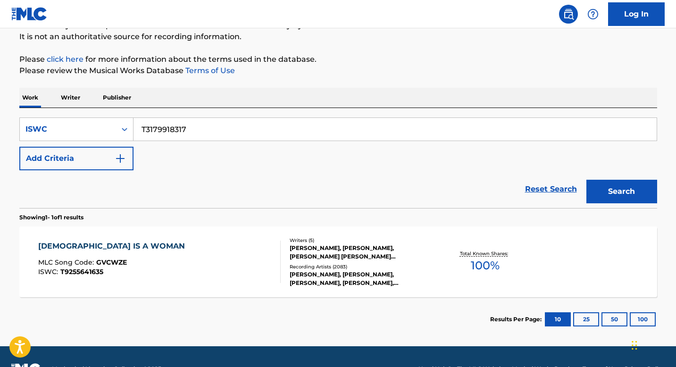
click at [586, 180] on button "Search" at bounding box center [621, 192] width 71 height 24
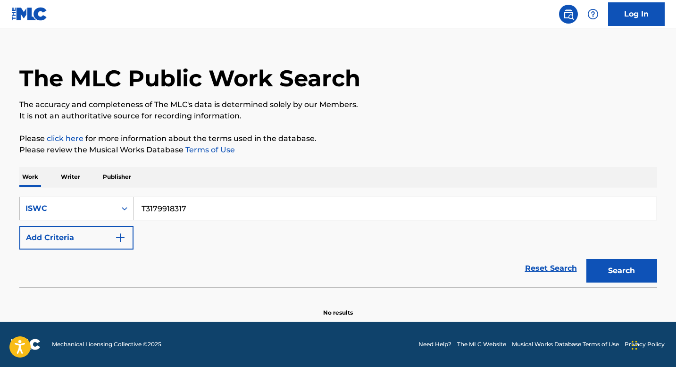
scroll to position [13, 0]
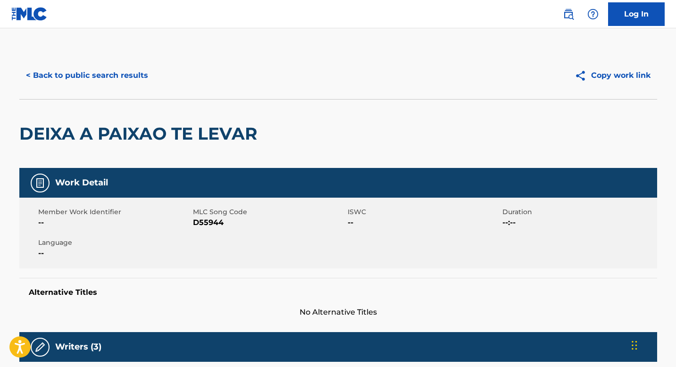
click at [120, 74] on button "< Back to public search results" at bounding box center [86, 76] width 135 height 24
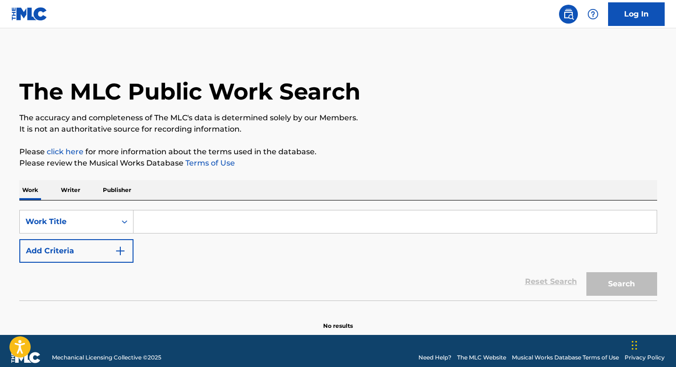
click at [127, 250] on button "Add Criteria" at bounding box center [76, 251] width 114 height 24
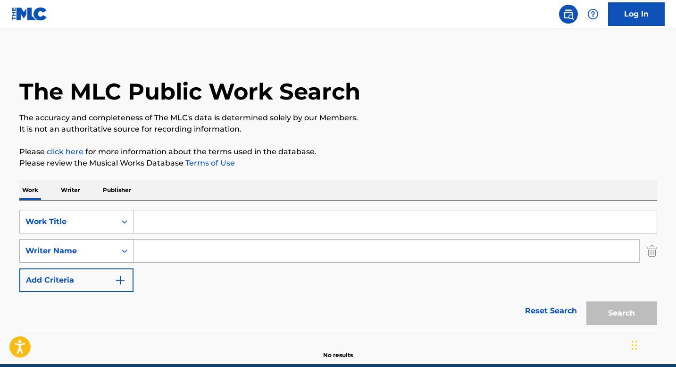
click at [131, 250] on div "Search Form" at bounding box center [124, 251] width 17 height 23
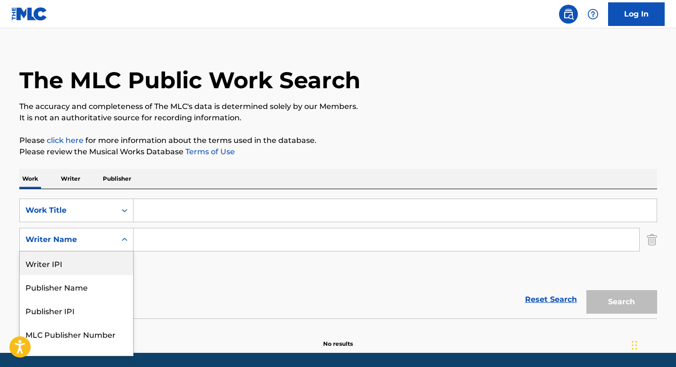
scroll to position [14, 0]
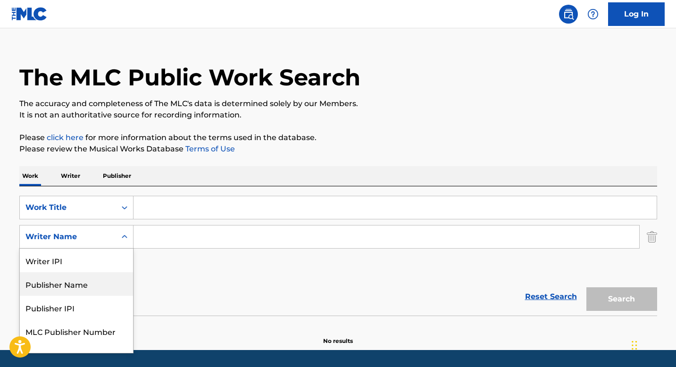
click at [109, 281] on div "Publisher Name" at bounding box center [76, 284] width 113 height 24
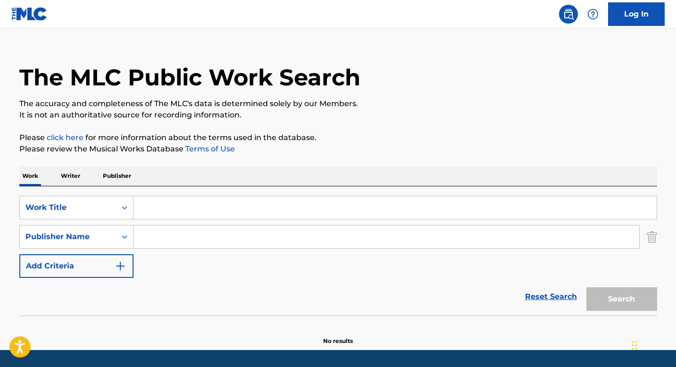
click at [145, 241] on input "Search Form" at bounding box center [385, 236] width 505 height 23
paste input "CANGRIS PUBLISHING"
type input "CANGRIS PUBLISHING"
click at [162, 202] on input "Search Form" at bounding box center [394, 207] width 523 height 23
paste input "FLOW GANGSTERIL"
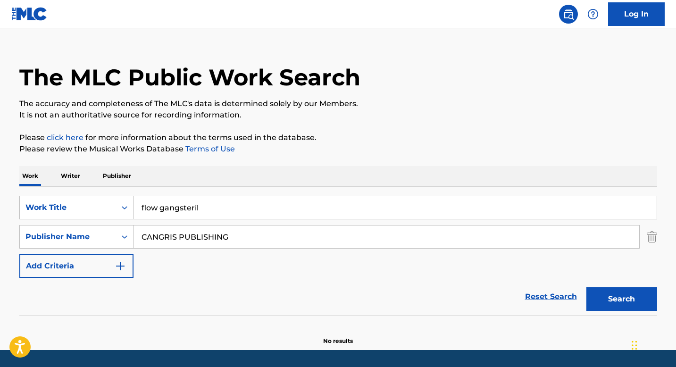
type input "flow gangsteril"
click at [607, 296] on button "Search" at bounding box center [621, 299] width 71 height 24
click at [122, 237] on icon "Search Form" at bounding box center [124, 236] width 9 height 9
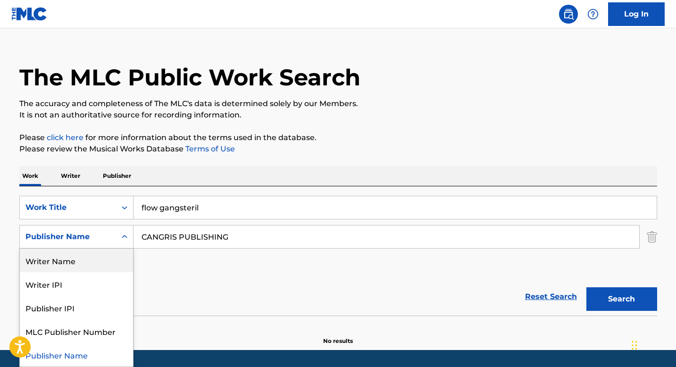
click at [107, 261] on div "Writer Name" at bounding box center [76, 260] width 113 height 24
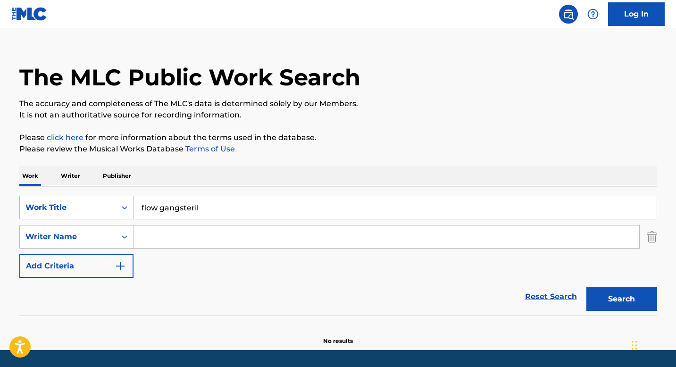
click at [231, 234] on input "Search Form" at bounding box center [385, 236] width 505 height 23
paste input "ALLEN JIMMIE, BIEDERER RILEY ANN, GRIMALDI ROBERT FRANCIS"
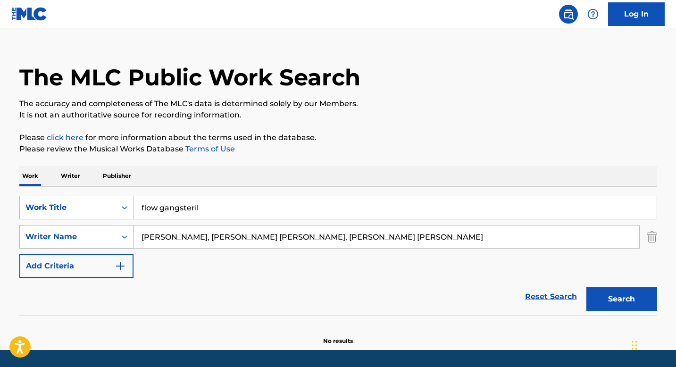
drag, startPoint x: 200, startPoint y: 240, endPoint x: 119, endPoint y: 227, distance: 82.0
click at [119, 227] on div "SearchWithCriteria26edc93f-79fb-4679-bea9-9f4311d44f0e Writer Name ALLEN JIMMIE…" at bounding box center [337, 237] width 637 height 24
drag, startPoint x: 181, startPoint y: 238, endPoint x: 353, endPoint y: 244, distance: 172.2
click at [353, 244] on input "BIEDERER RILEY ANN, GRIMALDI ROBERT FRANCIS" at bounding box center [385, 236] width 505 height 23
type input "BIEDERER"
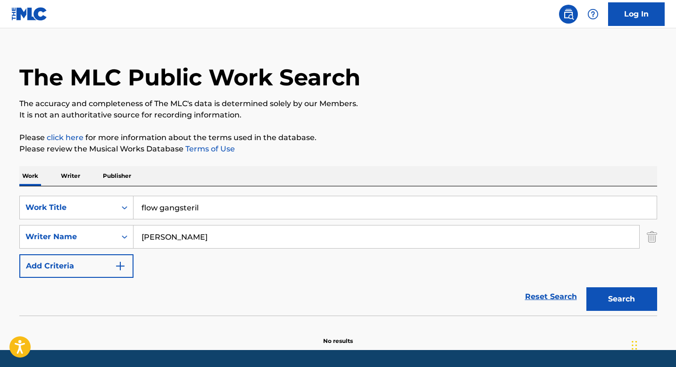
click at [204, 208] on input "flow gangsteril" at bounding box center [394, 207] width 523 height 23
paste input "MADE FOR THESE"
type input "MADE FOR THESE"
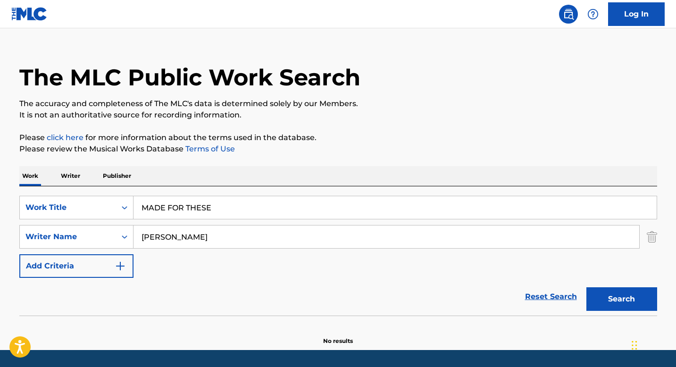
click at [621, 302] on button "Search" at bounding box center [621, 299] width 71 height 24
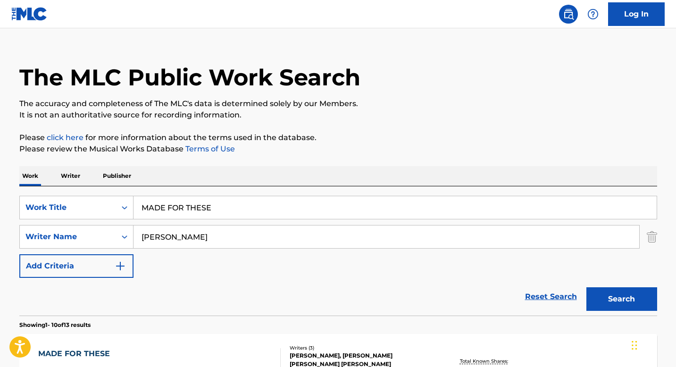
click at [192, 237] on input "BIEDERER" at bounding box center [385, 236] width 505 height 23
paste input "MILLER BRUCE ALLEN"
drag, startPoint x: 171, startPoint y: 236, endPoint x: 327, endPoint y: 259, distance: 157.8
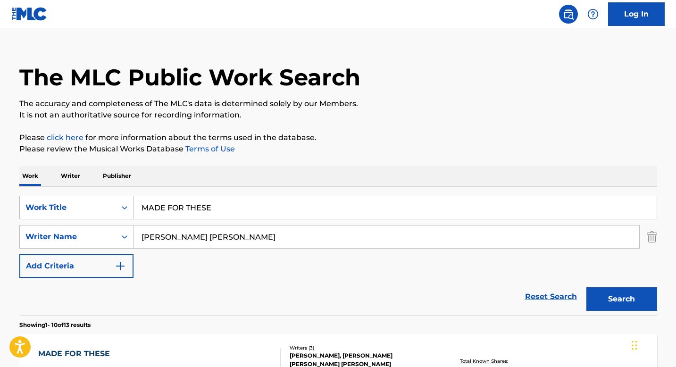
click at [326, 259] on div "SearchWithCriteria92175508-7cd8-4595-8778-7ada4bd60e9c Work Title MADE FOR THES…" at bounding box center [337, 237] width 637 height 82
type input "MILLER"
drag, startPoint x: 270, startPoint y: 206, endPoint x: 77, endPoint y: 196, distance: 192.6
click at [77, 196] on div "SearchWithCriteria92175508-7cd8-4595-8778-7ada4bd60e9c Work Title MADE FOR THESE" at bounding box center [337, 208] width 637 height 24
type input "family affair"
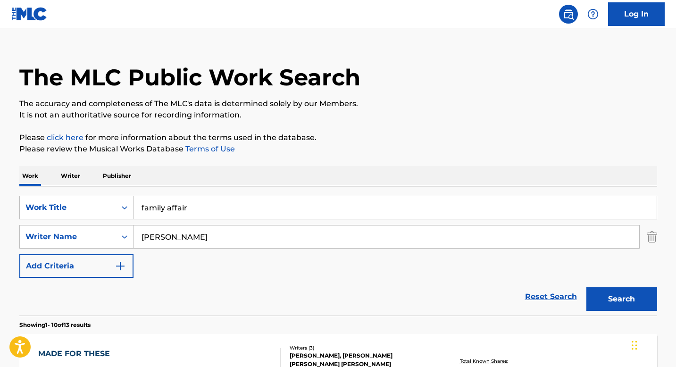
click at [614, 300] on button "Search" at bounding box center [621, 299] width 71 height 24
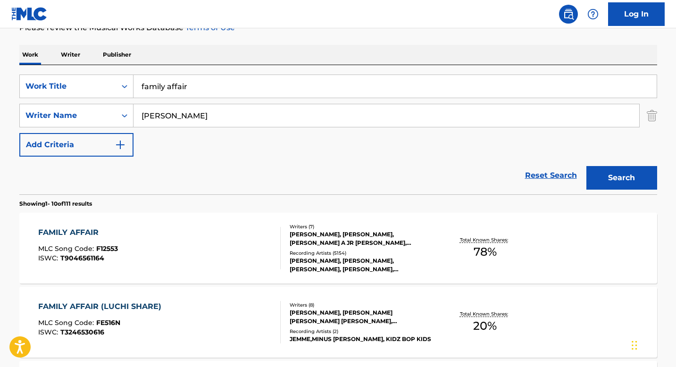
scroll to position [136, 0]
click at [239, 256] on div "FAMILY AFFAIR MLC Song Code : F12553 ISWC : T9046561164" at bounding box center [159, 247] width 242 height 42
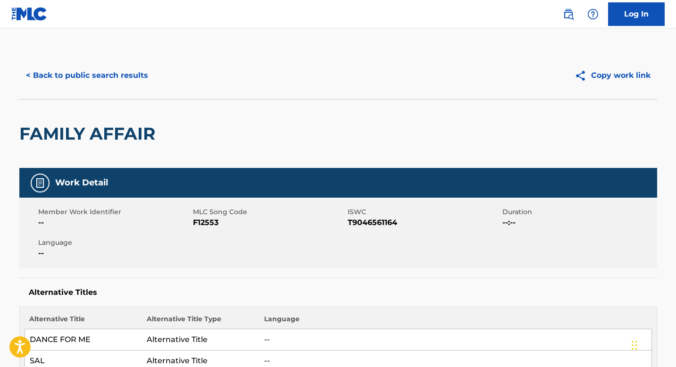
click at [50, 74] on button "< Back to public search results" at bounding box center [86, 76] width 135 height 24
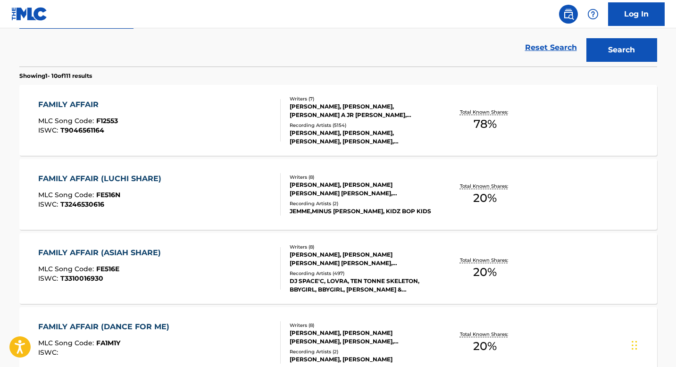
scroll to position [256, 0]
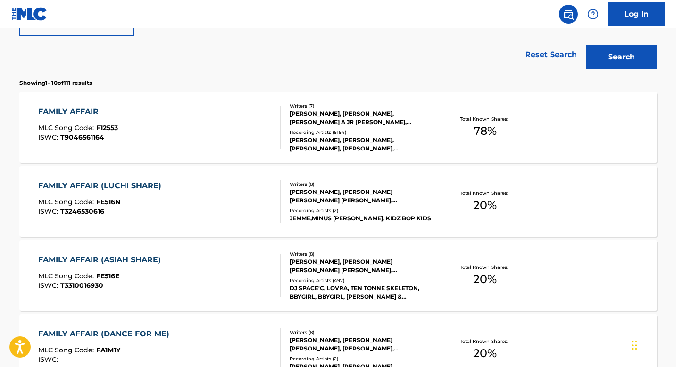
click at [219, 194] on div "FAMILY AFFAIR (LUCHI SHARE) MLC Song Code : FE516N ISWC : T3246530616" at bounding box center [159, 201] width 242 height 42
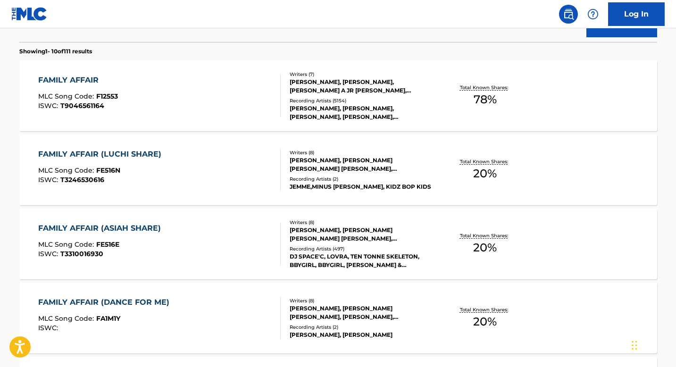
scroll to position [289, 0]
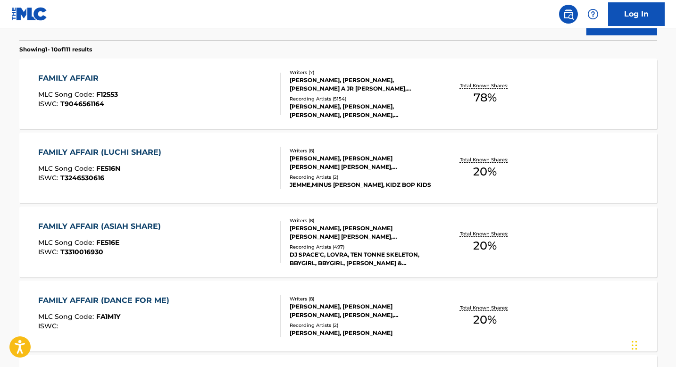
click at [208, 168] on div "FAMILY AFFAIR (LUCHI SHARE) MLC Song Code : FE516N ISWC : T3246530616" at bounding box center [159, 168] width 242 height 42
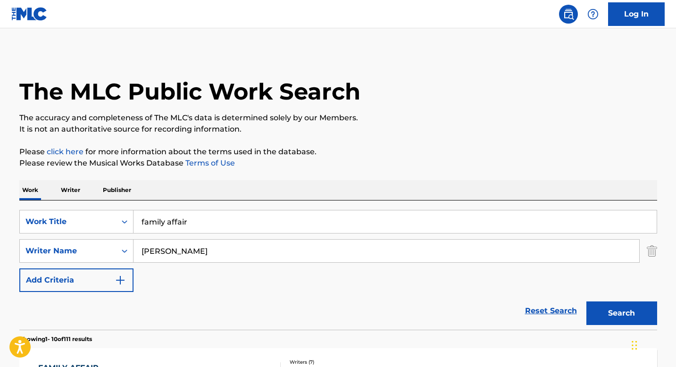
click at [196, 249] on input "MILLER" at bounding box center [385, 251] width 505 height 23
paste input "COLORSCAPES PUBLISHING"
type input "COLORSCAPES PUBLISHING"
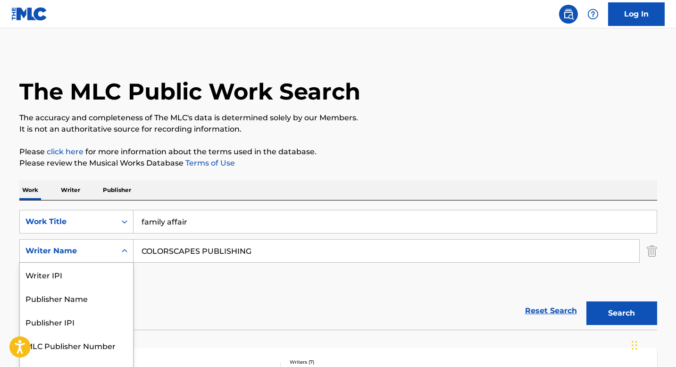
click at [122, 255] on div "Writer Name selected, 5 of 5. 5 results available. Use Up and Down to choose op…" at bounding box center [76, 251] width 114 height 24
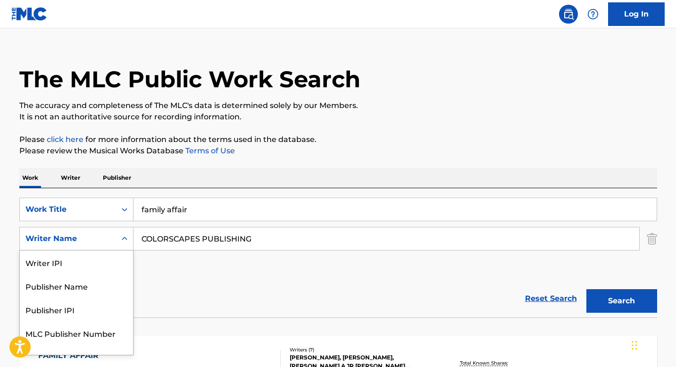
scroll to position [14, 0]
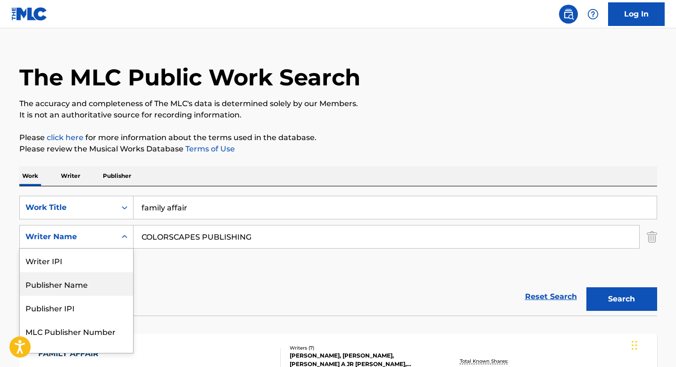
click at [120, 286] on div "Publisher Name" at bounding box center [76, 284] width 113 height 24
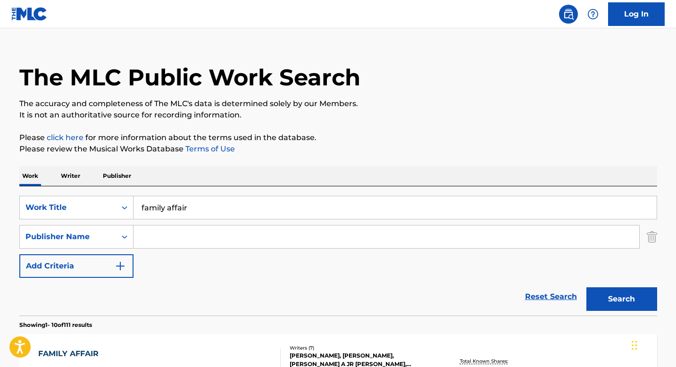
click at [224, 231] on input "Search Form" at bounding box center [385, 236] width 505 height 23
paste input "COLORSCAPES PUBLISHING"
type input "COLORSCAPES PUBLISHING"
click at [618, 302] on button "Search" at bounding box center [621, 299] width 71 height 24
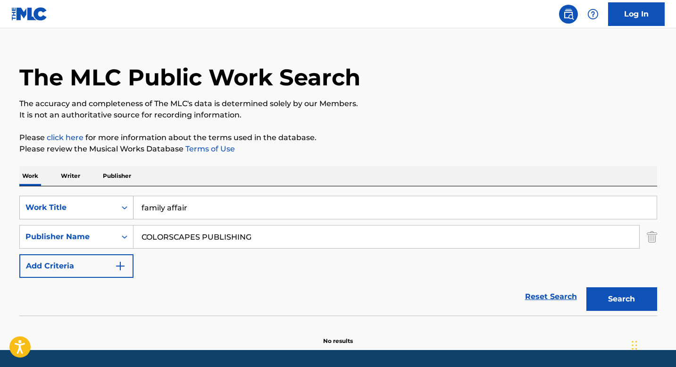
drag, startPoint x: 165, startPoint y: 207, endPoint x: 124, endPoint y: 206, distance: 41.0
click at [124, 206] on div "SearchWithCriteria92175508-7cd8-4595-8778-7ada4bd60e9c Work Title family affair" at bounding box center [337, 208] width 637 height 24
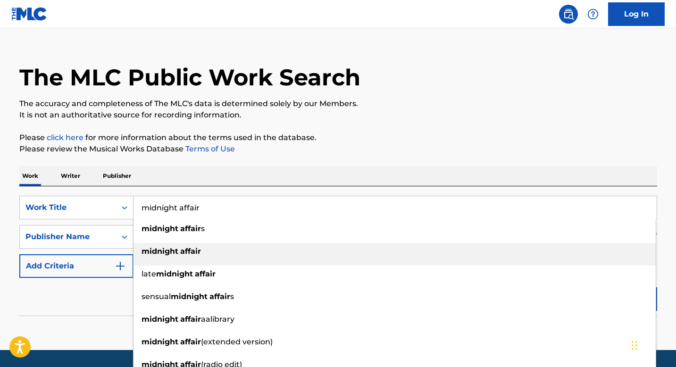
type input "midnight affair"
click at [186, 250] on strong "affair" at bounding box center [190, 251] width 21 height 9
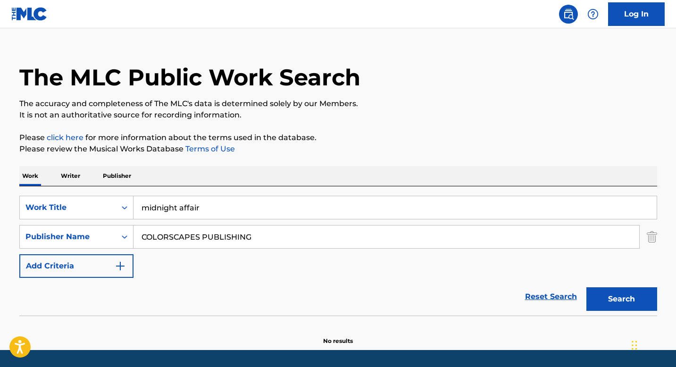
click at [628, 301] on button "Search" at bounding box center [621, 299] width 71 height 24
click at [613, 301] on button "Search" at bounding box center [621, 299] width 71 height 24
click at [221, 236] on input "COLORSCAPES PUBLISHING" at bounding box center [385, 236] width 505 height 23
type input "COLORSCAPES"
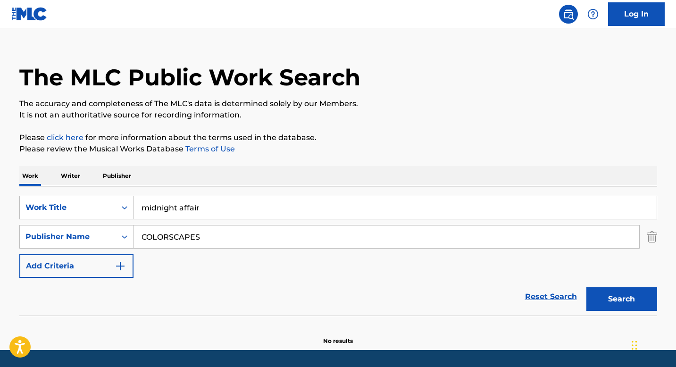
click at [586, 287] on button "Search" at bounding box center [621, 299] width 71 height 24
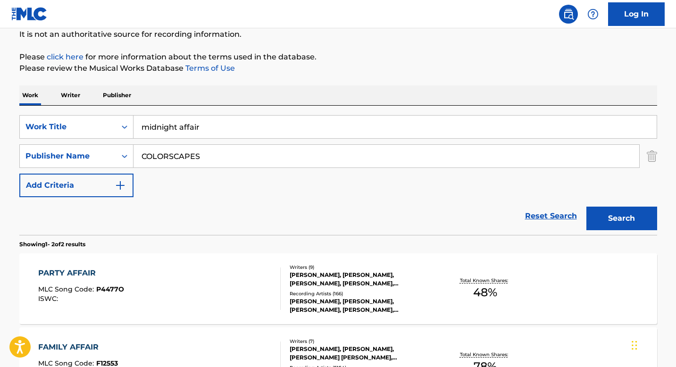
scroll to position [127, 0]
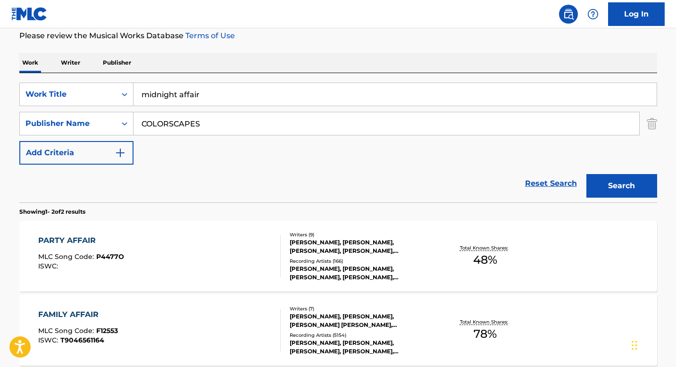
click at [219, 258] on div "PARTY AFFAIR MLC Song Code : P4477O ISWC :" at bounding box center [159, 256] width 242 height 42
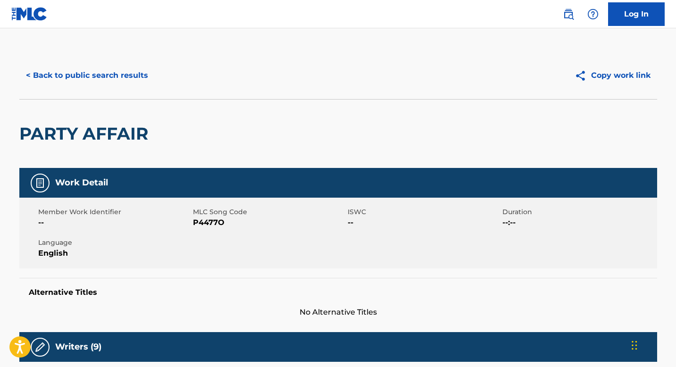
click at [45, 71] on button "< Back to public search results" at bounding box center [86, 76] width 135 height 24
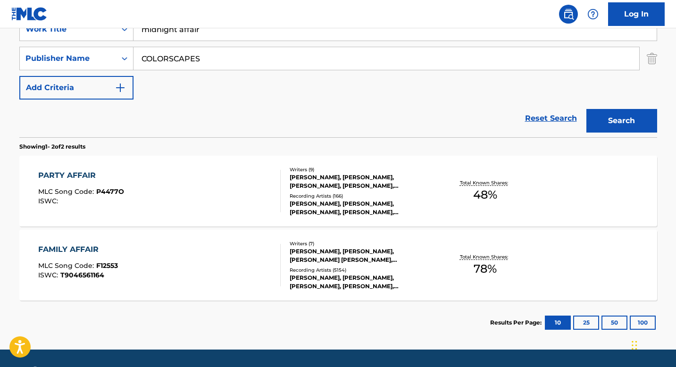
scroll to position [195, 0]
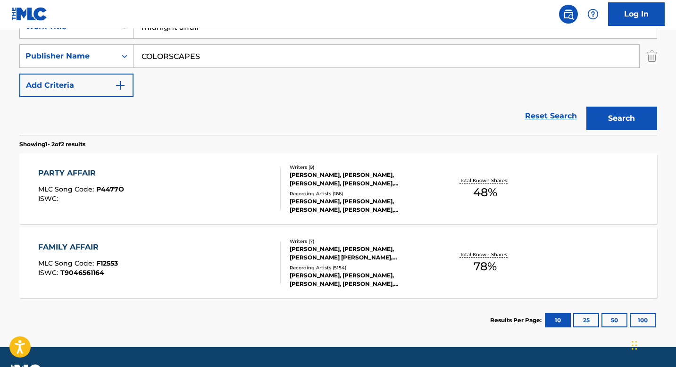
click at [147, 272] on div "FAMILY AFFAIR MLC Song Code : F12553 ISWC : T9046561164" at bounding box center [159, 262] width 242 height 42
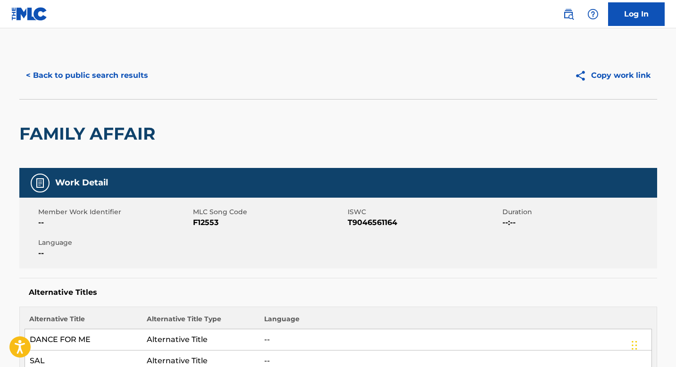
click at [77, 68] on button "< Back to public search results" at bounding box center [86, 76] width 135 height 24
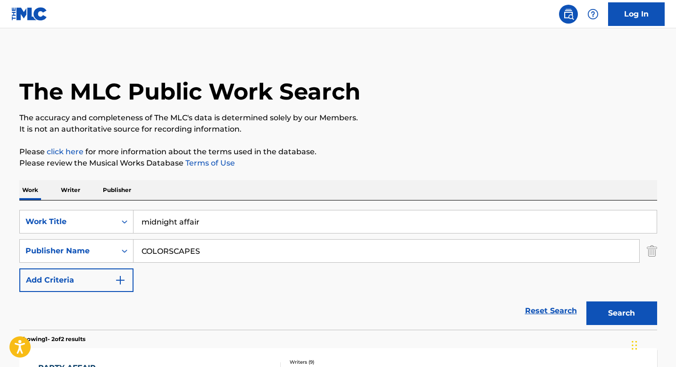
scroll to position [166, 0]
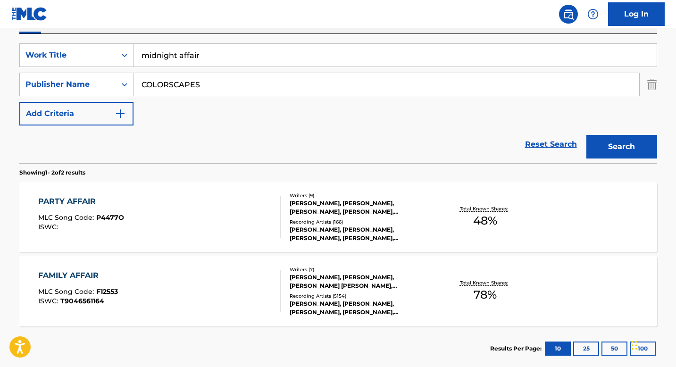
click at [210, 81] on input "COLORSCAPES" at bounding box center [385, 84] width 505 height 23
paste input "ASIAHTOWN ENT"
type input "ASIAHTOWN"
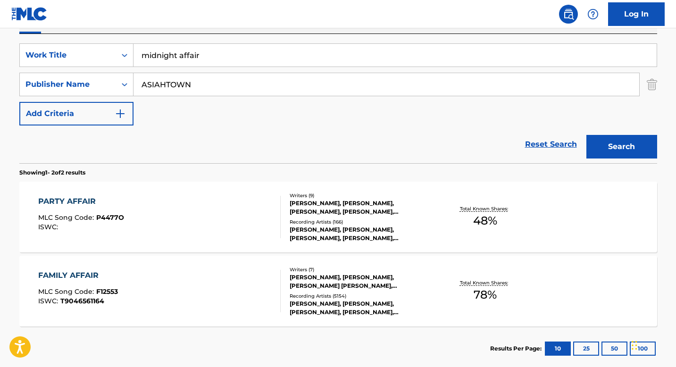
click at [628, 146] on button "Search" at bounding box center [621, 147] width 71 height 24
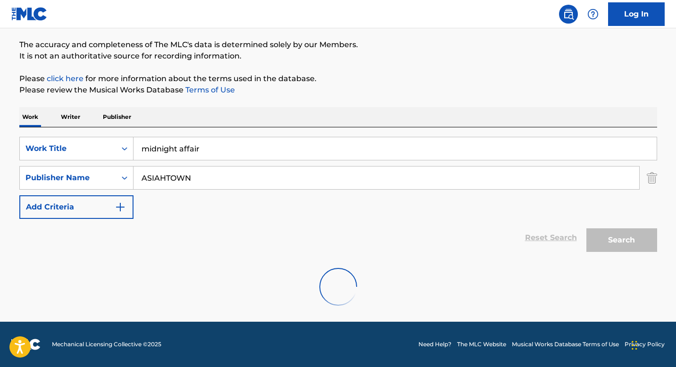
scroll to position [42, 0]
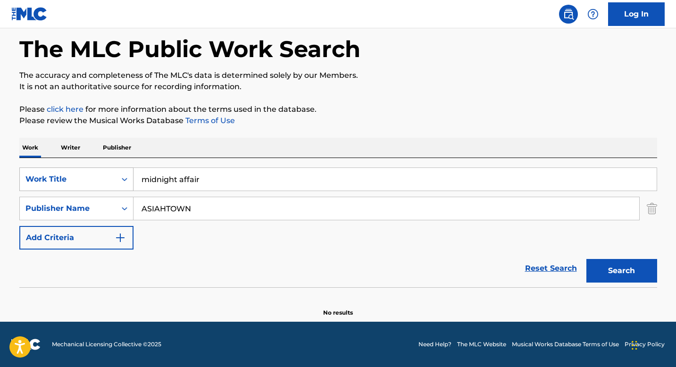
drag, startPoint x: 179, startPoint y: 180, endPoint x: 109, endPoint y: 180, distance: 69.8
click at [109, 180] on div "SearchWithCriteria92175508-7cd8-4595-8778-7ada4bd60e9c Work Title midnight affa…" at bounding box center [337, 179] width 637 height 24
type input "affair"
click at [614, 272] on button "Search" at bounding box center [621, 271] width 71 height 24
click at [202, 210] on input "ASIAHTOWN" at bounding box center [385, 208] width 505 height 23
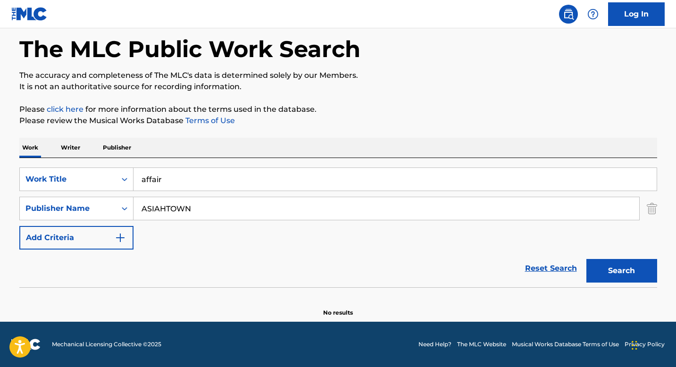
click at [202, 210] on input "ASIAHTOWN" at bounding box center [385, 208] width 505 height 23
paste input "BACK IN THE GAME PUBLISHING"
type input "BACK IN THE GAME PUBLISHING"
click at [189, 180] on input "affair" at bounding box center [394, 179] width 523 height 23
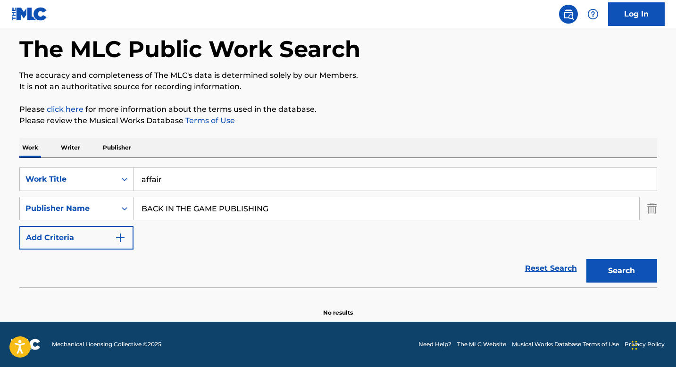
click at [189, 180] on input "affair" at bounding box center [394, 179] width 523 height 23
paste input "UNIVERSAL LOVE"
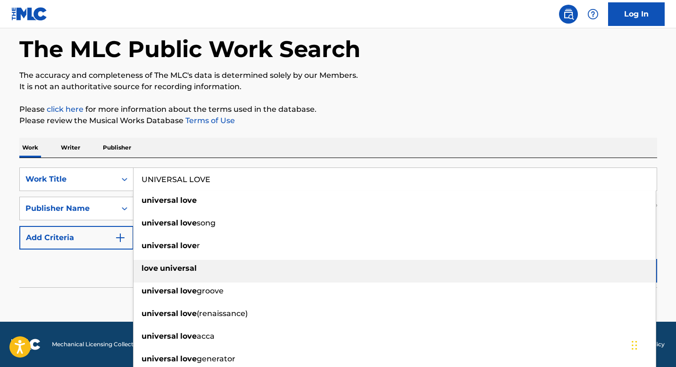
click at [603, 273] on div "love universal" at bounding box center [394, 268] width 522 height 17
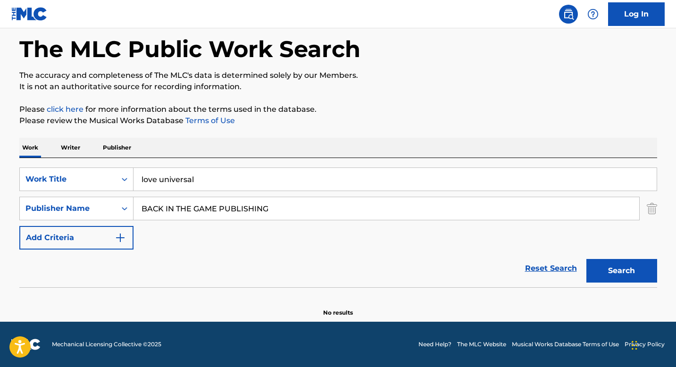
click at [231, 183] on input "love universal" at bounding box center [394, 179] width 523 height 23
paste input "UNIVERSAL LOVE"
click at [613, 278] on button "Search" at bounding box center [621, 271] width 71 height 24
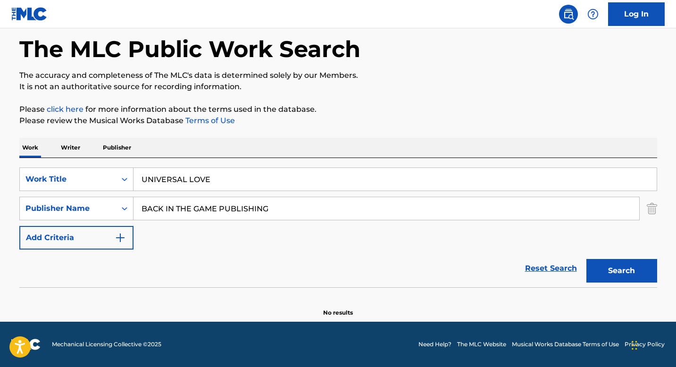
click at [629, 274] on button "Search" at bounding box center [621, 271] width 71 height 24
drag, startPoint x: 188, startPoint y: 180, endPoint x: 116, endPoint y: 171, distance: 72.6
click at [116, 171] on div "SearchWithCriteria92175508-7cd8-4595-8778-7ada4bd60e9c Work Title UNIVERSAL LOVE" at bounding box center [337, 179] width 637 height 24
drag, startPoint x: 178, startPoint y: 181, endPoint x: 139, endPoint y: 179, distance: 38.7
click at [139, 179] on input "universal love" at bounding box center [394, 179] width 523 height 23
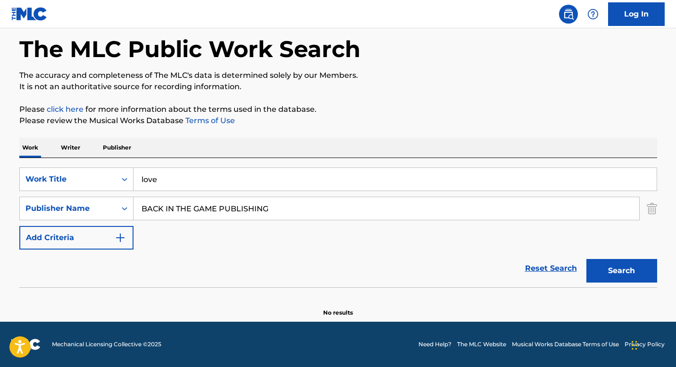
type input "love"
click at [613, 272] on button "Search" at bounding box center [621, 271] width 71 height 24
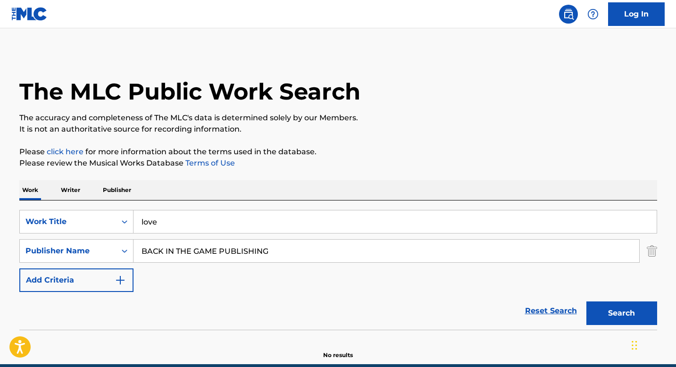
click at [206, 253] on input "BACK IN THE GAME PUBLISHING" at bounding box center [385, 251] width 505 height 23
paste input "13TH GRADE MUSIC"
type input "13TH GRADE MUSIC"
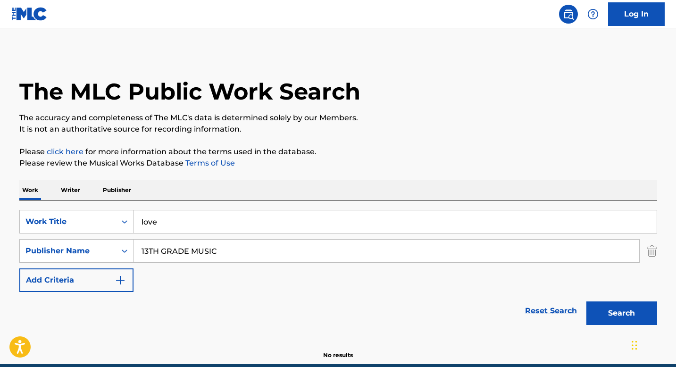
click at [203, 221] on input "love" at bounding box center [394, 221] width 523 height 23
paste input "GOTTA MOVE ON"
click at [619, 313] on button "Search" at bounding box center [621, 313] width 71 height 24
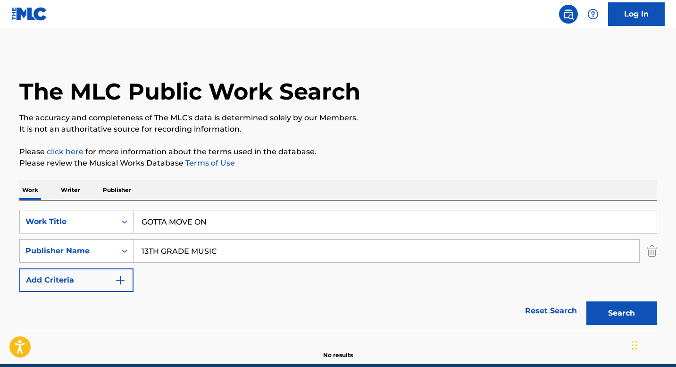
click at [229, 222] on input "GOTTA MOVE ON" at bounding box center [394, 221] width 523 height 23
paste input "LIVING LEGEND"
type input "LIVING LEGEND"
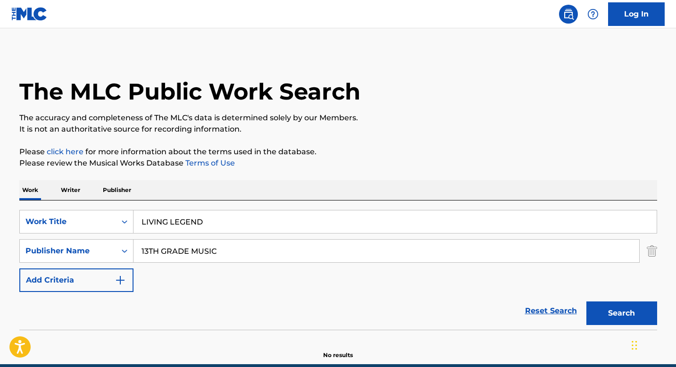
click at [240, 246] on input "13TH GRADE MUSIC" at bounding box center [385, 251] width 505 height 23
click at [125, 253] on div "Publisher Name" at bounding box center [76, 251] width 114 height 24
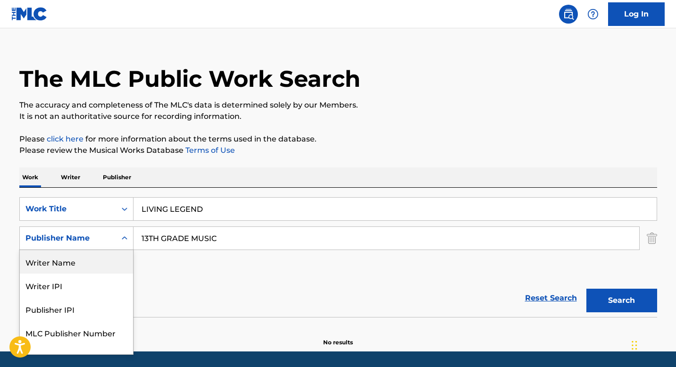
scroll to position [14, 0]
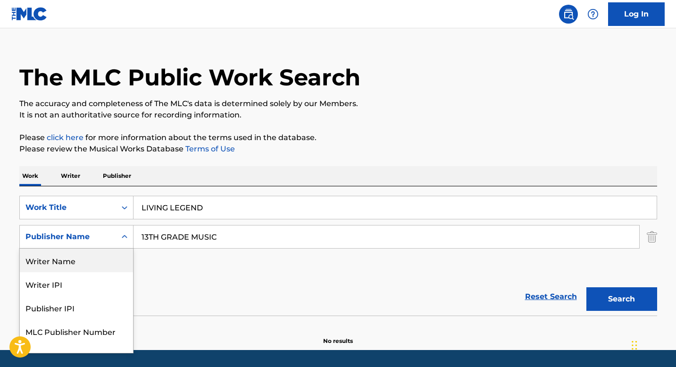
click at [117, 258] on div "Writer Name" at bounding box center [76, 260] width 113 height 24
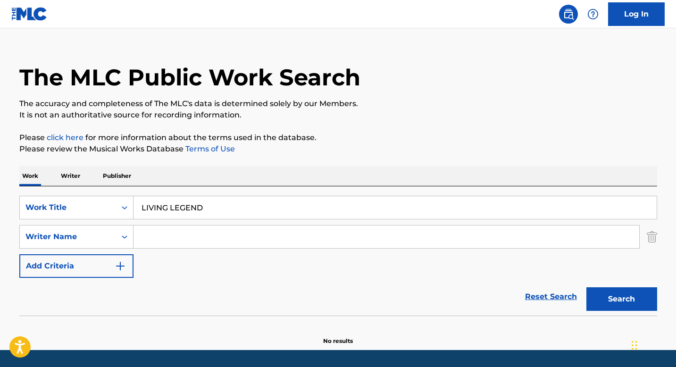
click at [173, 234] on input "Search Form" at bounding box center [385, 236] width 505 height 23
paste input "GRAYSON KEITH, Ray Burghardt, BERNARD FREEMAN, UNKNOWN WRITER, Justin Cartisano"
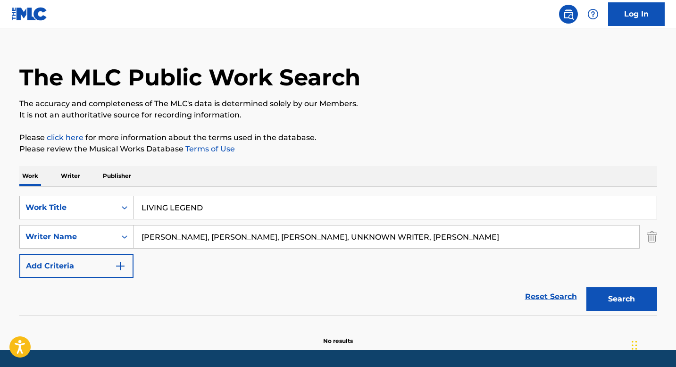
drag, startPoint x: 459, startPoint y: 238, endPoint x: 173, endPoint y: 225, distance: 286.5
click at [173, 225] on input "GRAYSON KEITH, Ray Burghardt, BERNARD FREEMAN, UNKNOWN WRITER, Justin Cartisano" at bounding box center [385, 236] width 505 height 23
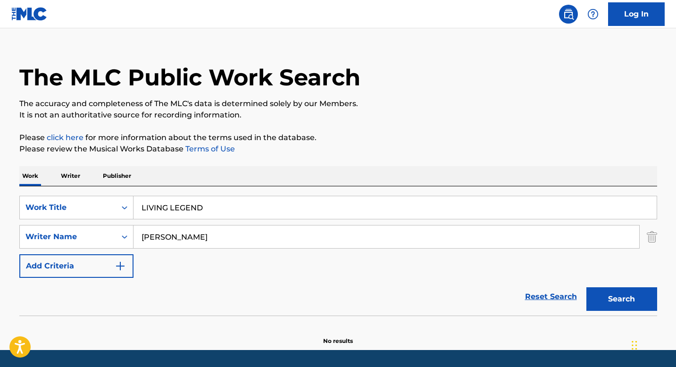
type input "Cartisano"
click at [619, 297] on button "Search" at bounding box center [621, 299] width 71 height 24
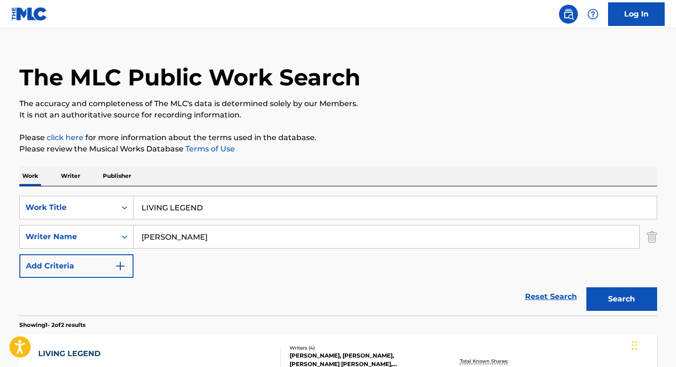
click at [164, 238] on input "Cartisano" at bounding box center [385, 236] width 505 height 23
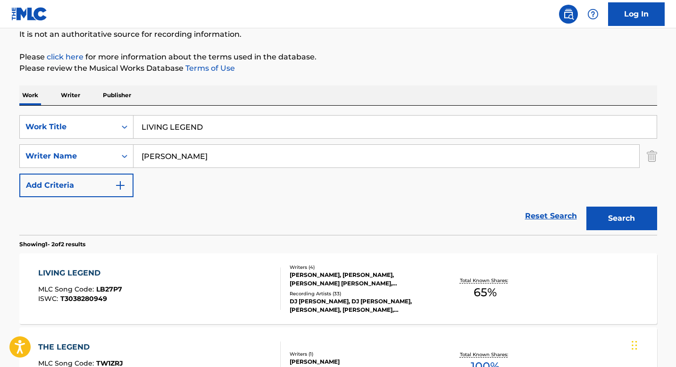
scroll to position [98, 0]
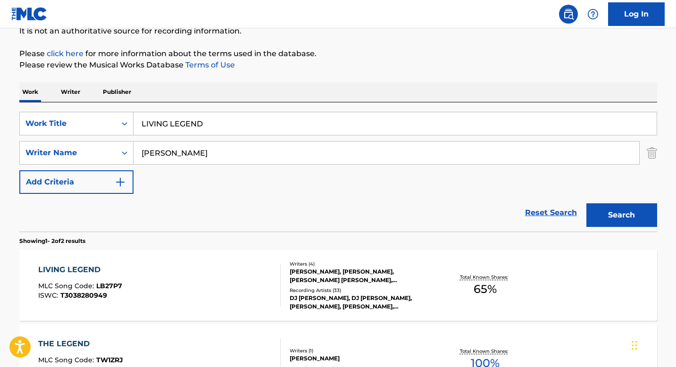
click at [225, 268] on div "LIVING LEGEND MLC Song Code : LB27P7 ISWC : T3038280949" at bounding box center [159, 285] width 242 height 42
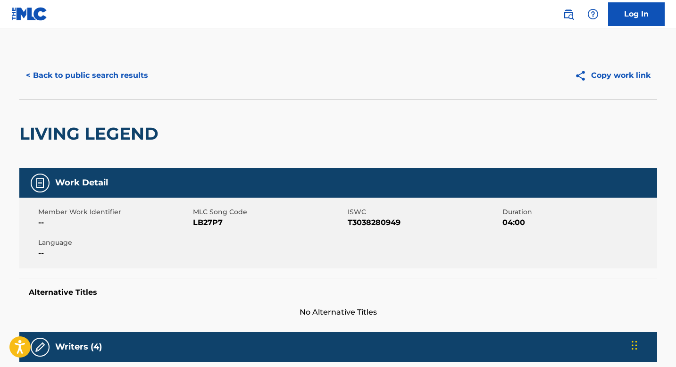
click at [63, 74] on button "< Back to public search results" at bounding box center [86, 76] width 135 height 24
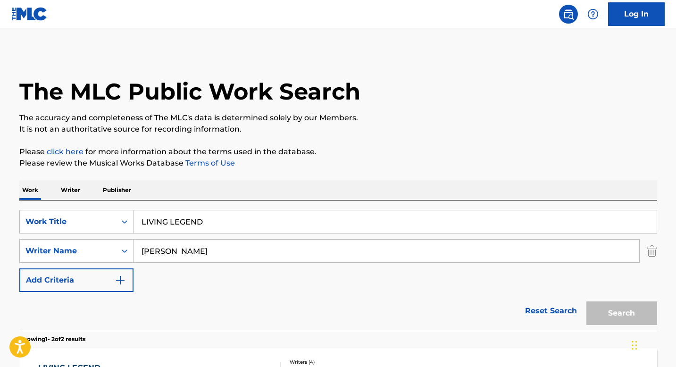
scroll to position [98, 0]
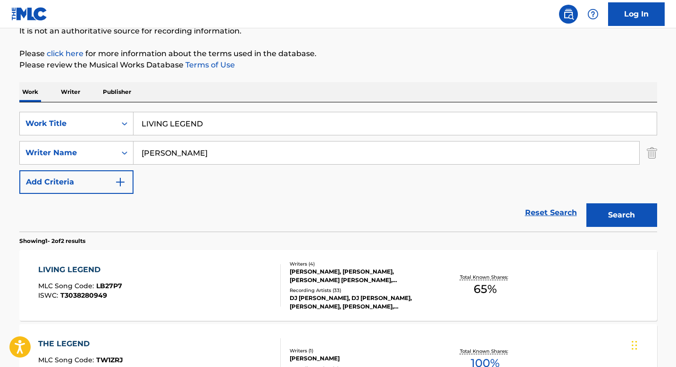
click at [187, 154] on input "Cartisano" at bounding box center [385, 152] width 505 height 23
paste input "ROYCROFT MAURICE"
drag, startPoint x: 184, startPoint y: 153, endPoint x: 377, endPoint y: 166, distance: 192.8
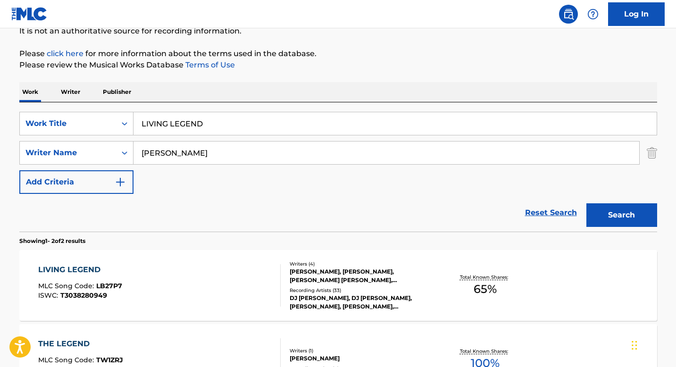
click at [377, 166] on div "SearchWithCriteria92175508-7cd8-4595-8778-7ada4bd60e9c Work Title LIVING LEGEND…" at bounding box center [337, 153] width 637 height 82
type input "ROYCROFT"
click at [216, 122] on input "LIVING LEGEND" at bounding box center [394, 123] width 523 height 23
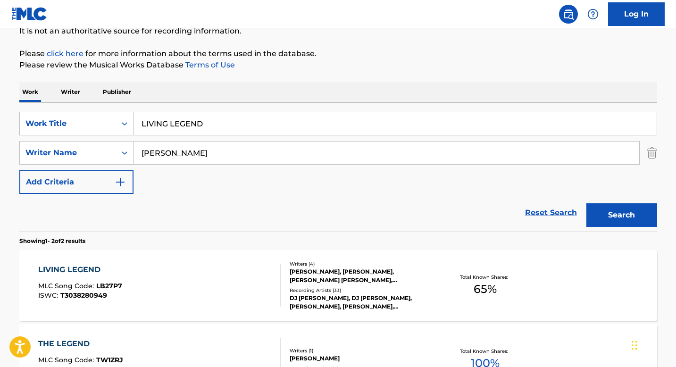
paste input "BILLY BOOLA"
type input "BILLY BOOLA"
click at [586, 203] on button "Search" at bounding box center [621, 215] width 71 height 24
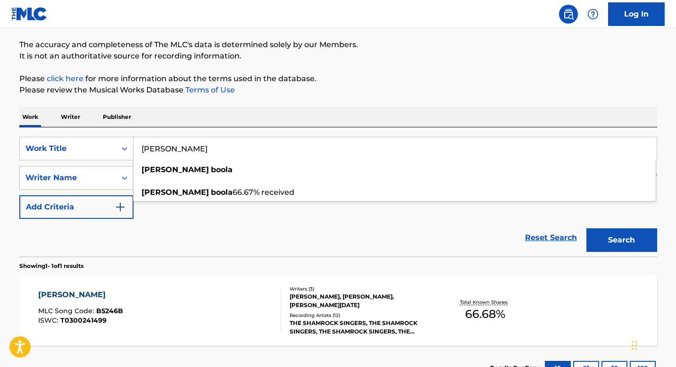
click at [177, 311] on div "BILLY BOOLA MLC Song Code : B5246B ISWC : T0300241499" at bounding box center [159, 310] width 242 height 42
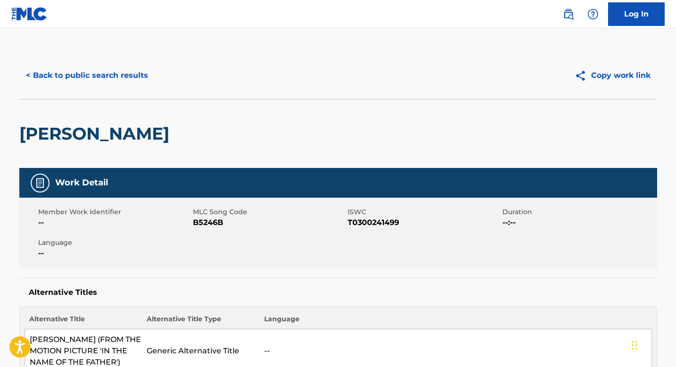
click at [82, 80] on button "< Back to public search results" at bounding box center [86, 76] width 135 height 24
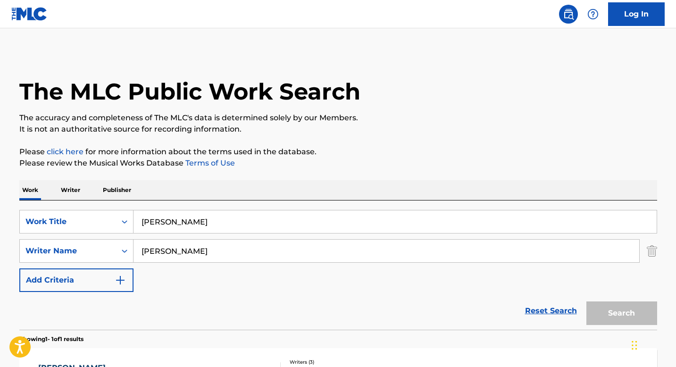
scroll to position [73, 0]
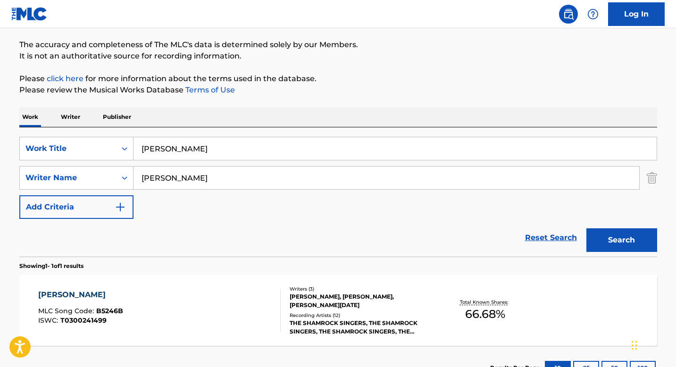
click at [134, 177] on input "ROYCROFT" at bounding box center [385, 177] width 505 height 23
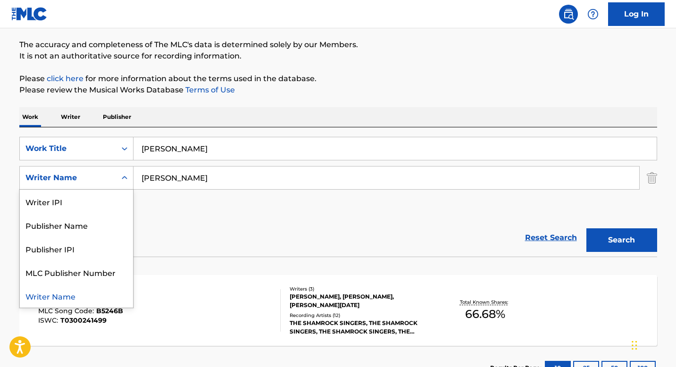
click at [118, 176] on div "Search Form" at bounding box center [124, 177] width 17 height 17
click at [115, 223] on div "Publisher Name" at bounding box center [76, 225] width 113 height 24
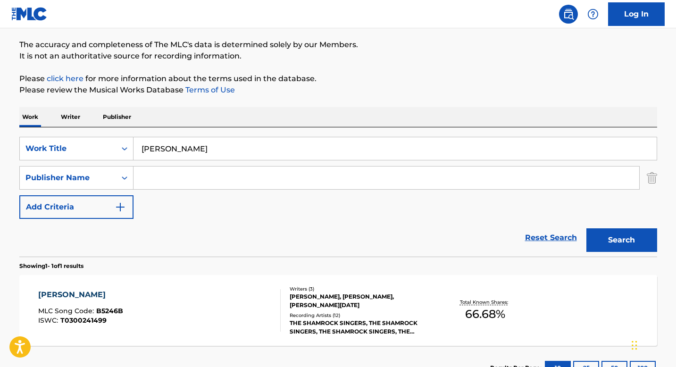
click at [190, 178] on input "Search Form" at bounding box center [385, 177] width 505 height 23
paste input "MOTHER MUSIC LTD"
type input "MOTHER MUSIC LTD"
click at [215, 149] on input "BILLY BOOLA" at bounding box center [394, 148] width 523 height 23
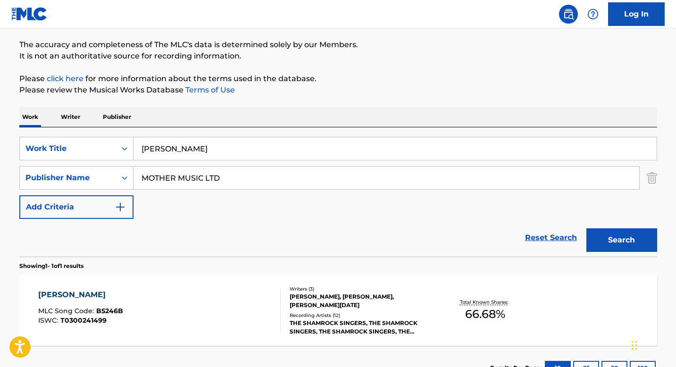
click at [215, 149] on input "BILLY BOOLA" at bounding box center [394, 148] width 523 height 23
drag, startPoint x: 203, startPoint y: 179, endPoint x: 310, endPoint y: 185, distance: 107.6
click at [310, 185] on input "MOTHER MUSIC LTD" at bounding box center [385, 177] width 505 height 23
type input "MOTHER MUSIC"
click at [152, 157] on input "Search Form" at bounding box center [394, 148] width 523 height 23
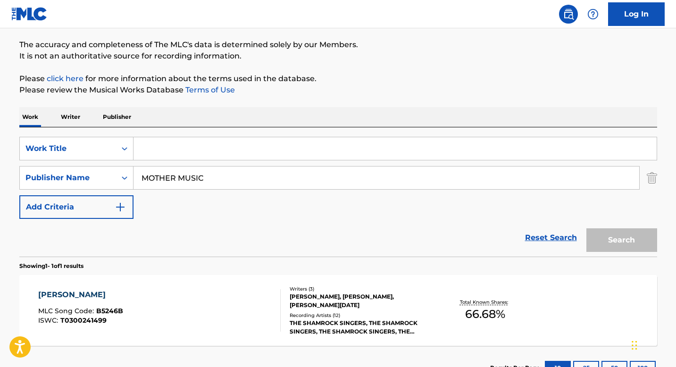
paste input "YOU MADE ME THE THIEF OF YOUR HEART', 'You Made Me The Thief Of Your Heart"
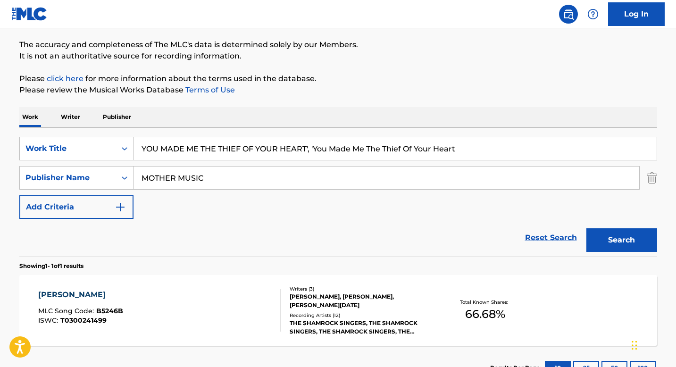
drag, startPoint x: 306, startPoint y: 149, endPoint x: 576, endPoint y: 152, distance: 269.7
click at [577, 152] on input "YOU MADE ME THE THIEF OF YOUR HEART', 'You Made Me The Thief Of Your Heart" at bounding box center [394, 148] width 523 height 23
type input "YOU MADE ME THE THIEF OF YOUR HEART"
click at [586, 228] on button "Search" at bounding box center [621, 240] width 71 height 24
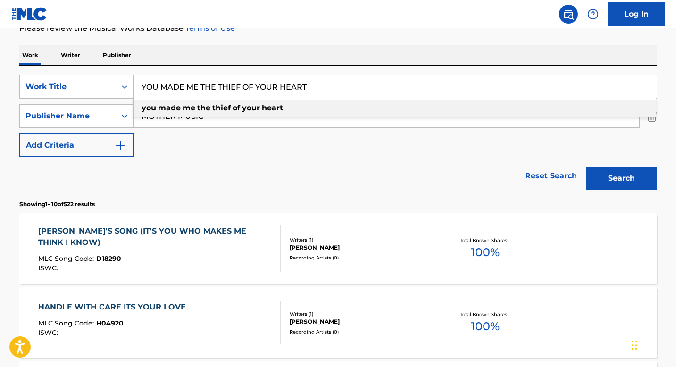
scroll to position [139, 0]
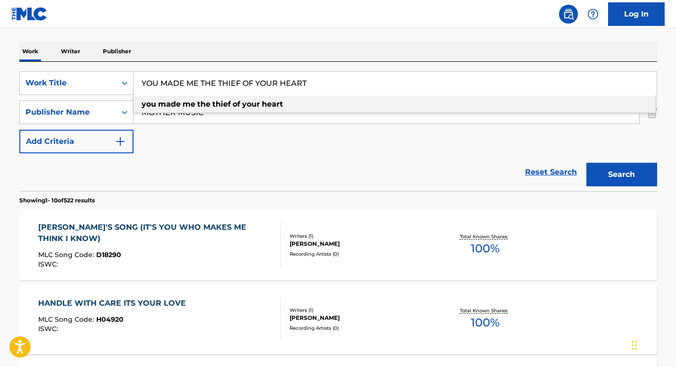
click at [243, 261] on div "ISWC :" at bounding box center [155, 264] width 234 height 7
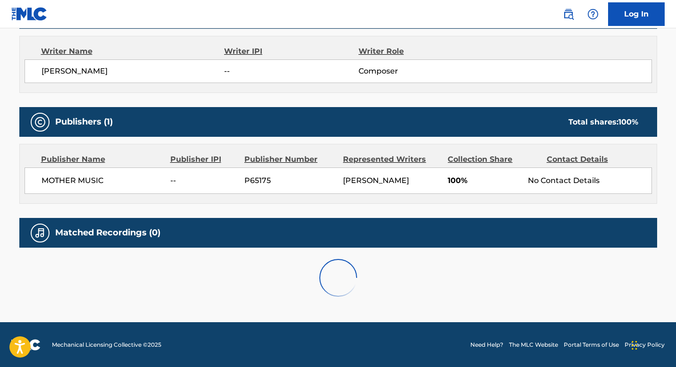
scroll to position [324, 0]
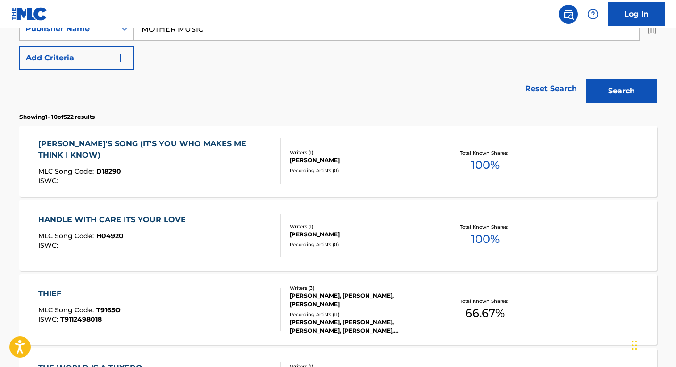
scroll to position [227, 0]
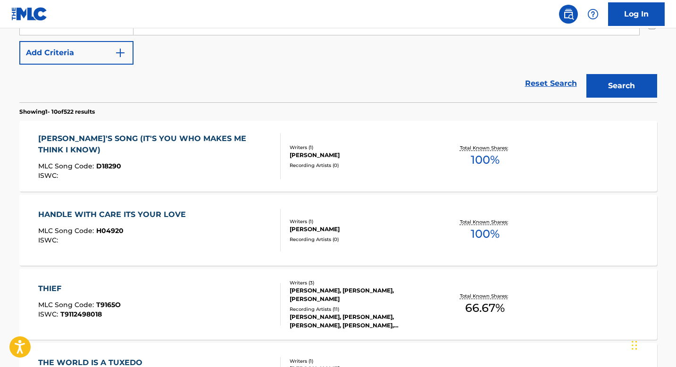
click at [198, 237] on div "HANDLE WITH CARE ITS YOUR LOVE MLC Song Code : H04920 ISWC :" at bounding box center [159, 230] width 242 height 42
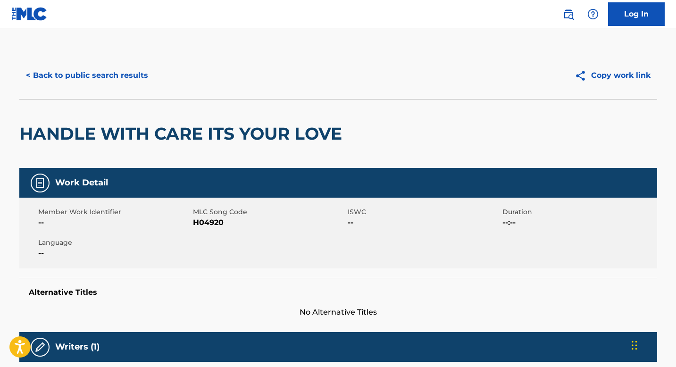
click at [88, 74] on button "< Back to public search results" at bounding box center [86, 76] width 135 height 24
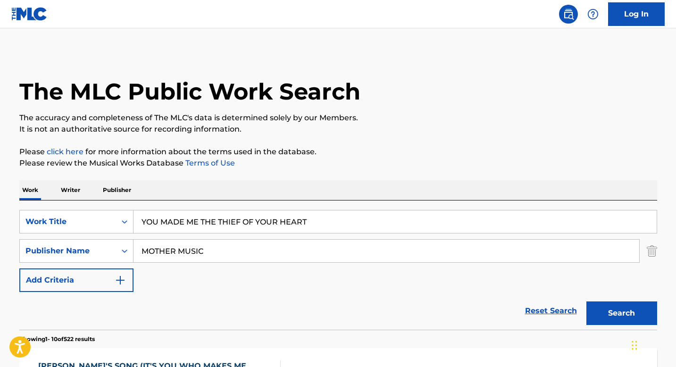
click at [186, 219] on input "YOU MADE ME THE THIEF OF YOUR HEART" at bounding box center [394, 221] width 523 height 23
paste input "NO OXYGEN"
type input "NO OXYGEN"
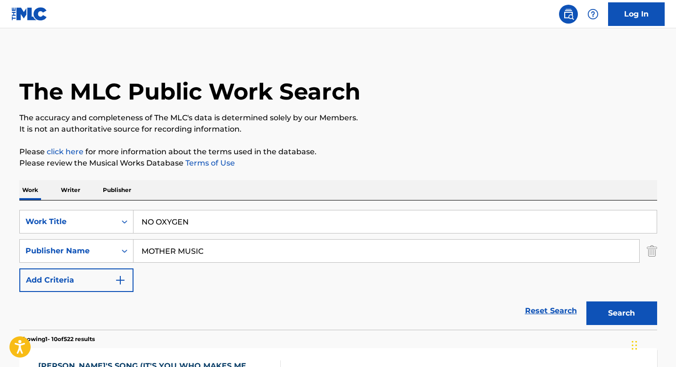
scroll to position [116, 0]
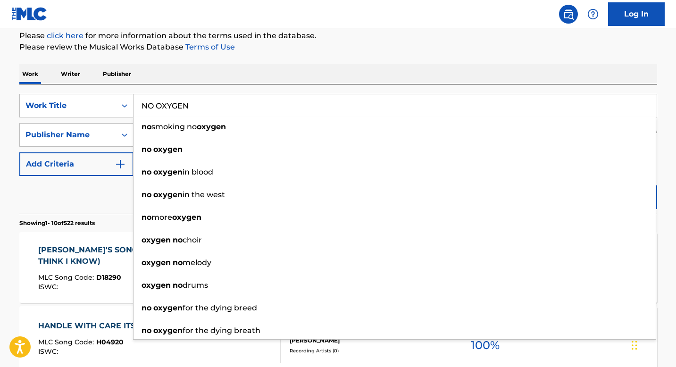
click at [102, 273] on span "D18290" at bounding box center [108, 277] width 25 height 8
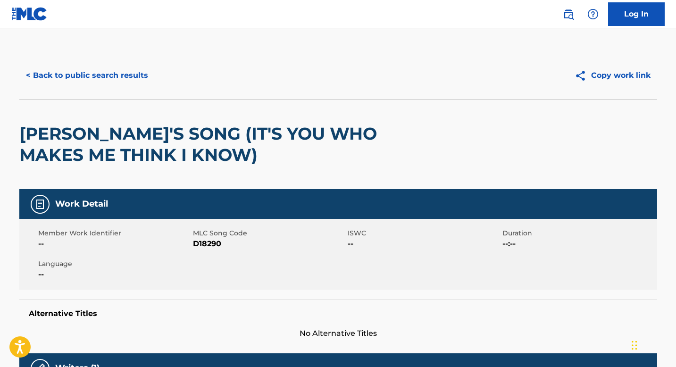
click at [83, 68] on button "< Back to public search results" at bounding box center [86, 76] width 135 height 24
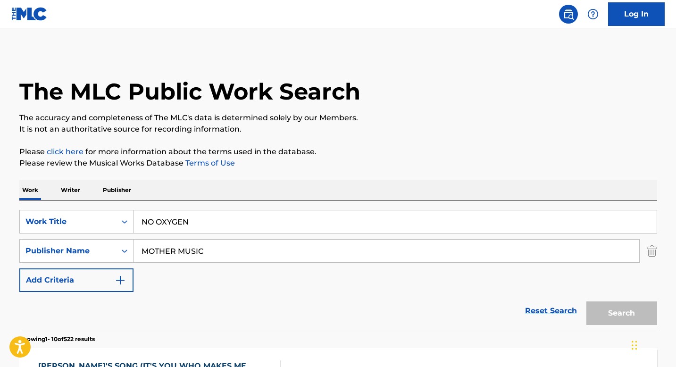
scroll to position [116, 0]
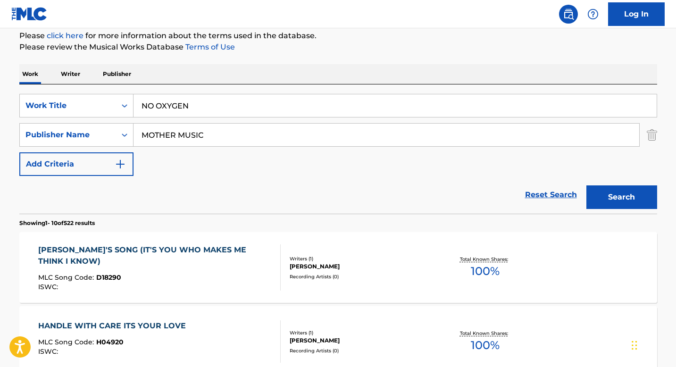
click at [221, 138] on input "MOTHER MUSIC" at bounding box center [385, 135] width 505 height 23
click at [119, 134] on div "Search Form" at bounding box center [124, 134] width 17 height 17
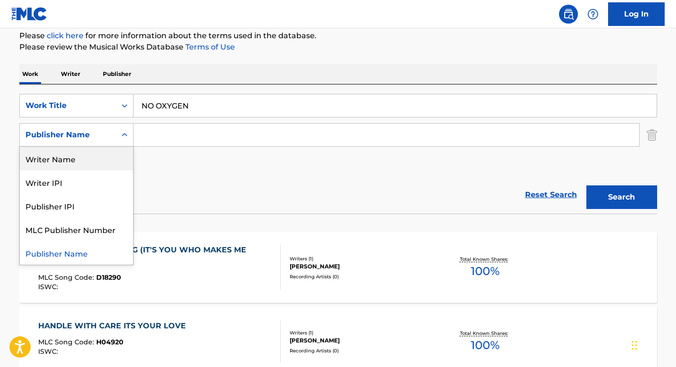
click at [112, 162] on div "Writer Name" at bounding box center [76, 159] width 113 height 24
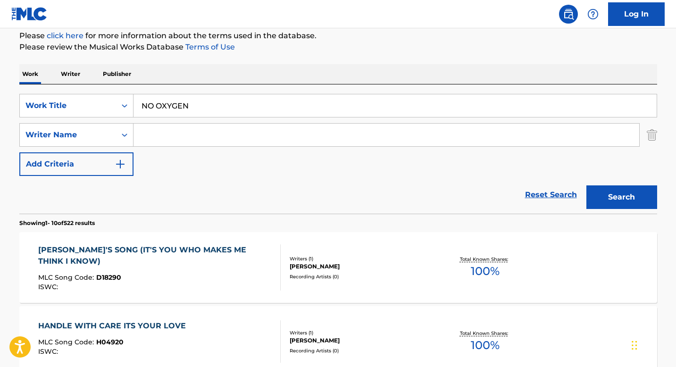
click at [149, 139] on input "Search Form" at bounding box center [385, 135] width 505 height 23
click at [170, 136] on input "Search Form" at bounding box center [385, 135] width 505 height 23
paste input "FOLEY ERIC ORLANDO JR, BOYDEN GEORGIA ROSE, EXANTUS CARL, HANNAH ROLAND, BOYDEN…"
type input "FOLEY ERIC ORLANDO JR, BOYDEN GEORGIA ROSE, EXANTUS CARL, HANNAH ROLAND, BOYDEN…"
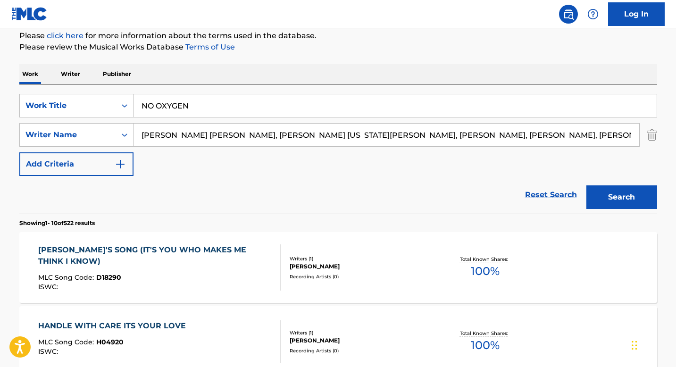
click at [154, 136] on input "FOLEY ERIC ORLANDO JR, BOYDEN GEORGIA ROSE, EXANTUS CARL, HANNAH ROLAND, BOYDEN…" at bounding box center [385, 135] width 505 height 23
click at [240, 139] on input "FOLEY ERIC ORLANDO JR, BOYDEN GEORGIA ROSE, EXANTUS CARL, HANNAH ROLAND, BOYDEN…" at bounding box center [385, 135] width 505 height 23
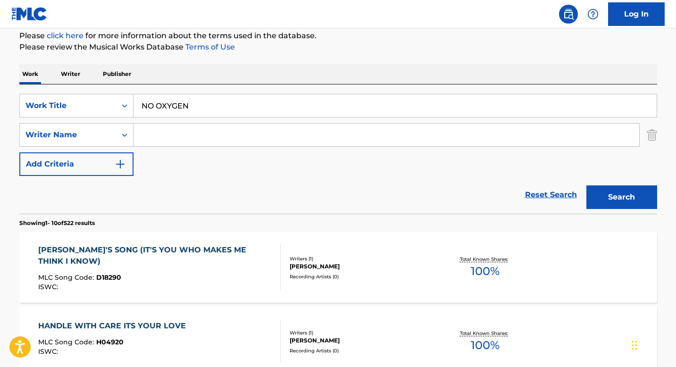
paste input "FOLEY"
type input "FOLEY"
click at [634, 190] on button "Search" at bounding box center [621, 197] width 71 height 24
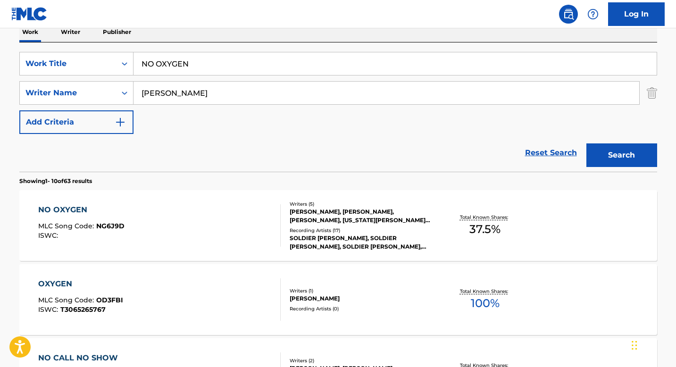
scroll to position [165, 0]
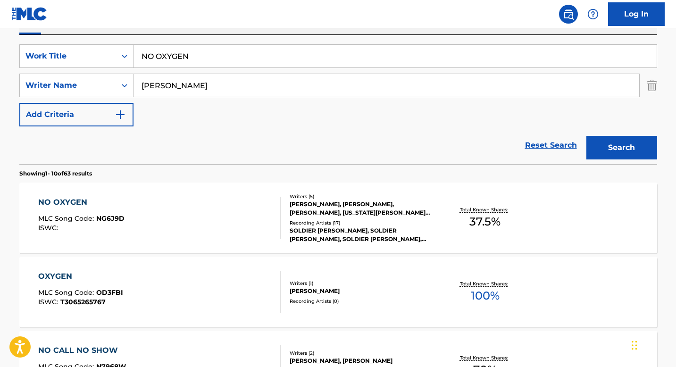
click at [207, 206] on div "NO OXYGEN MLC Song Code : NG6J9D ISWC :" at bounding box center [159, 218] width 242 height 42
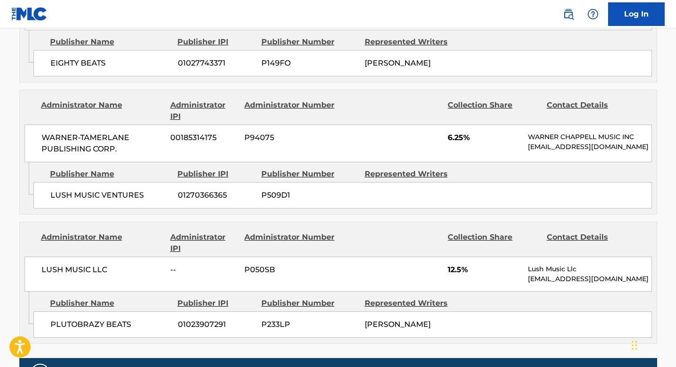
scroll to position [566, 0]
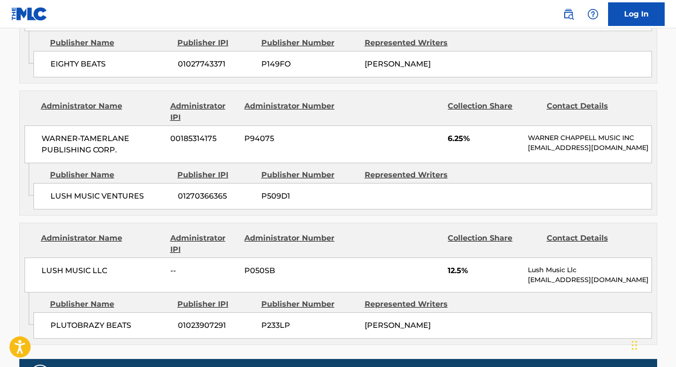
click at [149, 198] on span "LUSH MUSIC VENTURES" at bounding box center [110, 195] width 120 height 11
copy div "LUSH MUSIC VENTURES"
click at [155, 191] on span "LUSH MUSIC VENTURES" at bounding box center [110, 195] width 120 height 11
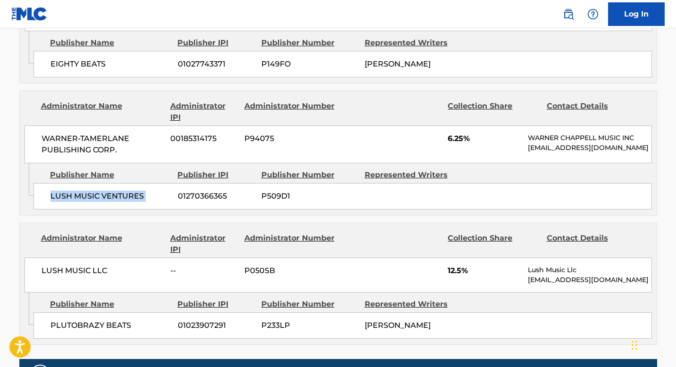
drag, startPoint x: 147, startPoint y: 192, endPoint x: 47, endPoint y: 190, distance: 100.0
click at [47, 190] on div "LUSH MUSIC VENTURES 01270366365 P509D1" at bounding box center [342, 196] width 618 height 26
copy div "LUSH MUSIC VENTURES"
